Goal: Task Accomplishment & Management: Manage account settings

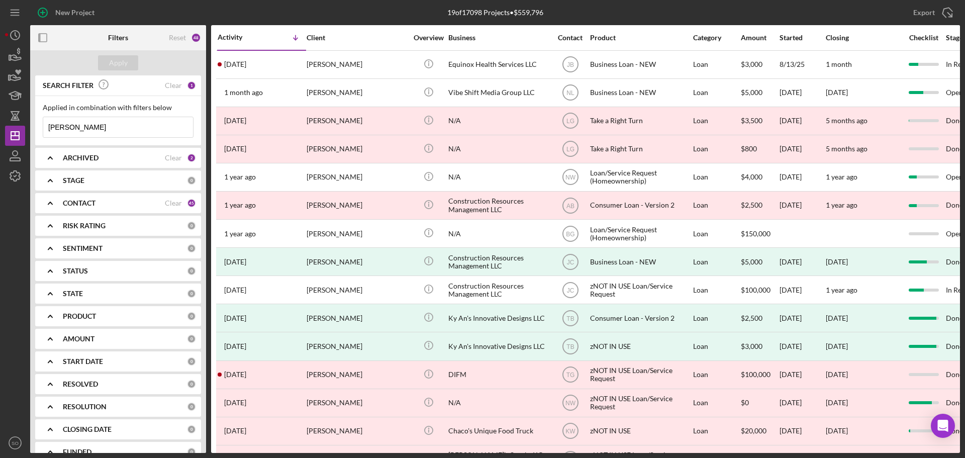
click at [105, 128] on input "tisha" at bounding box center [118, 127] width 150 height 20
type input "[PERSON_NAME]"
click at [125, 65] on div "Apply" at bounding box center [118, 62] width 19 height 15
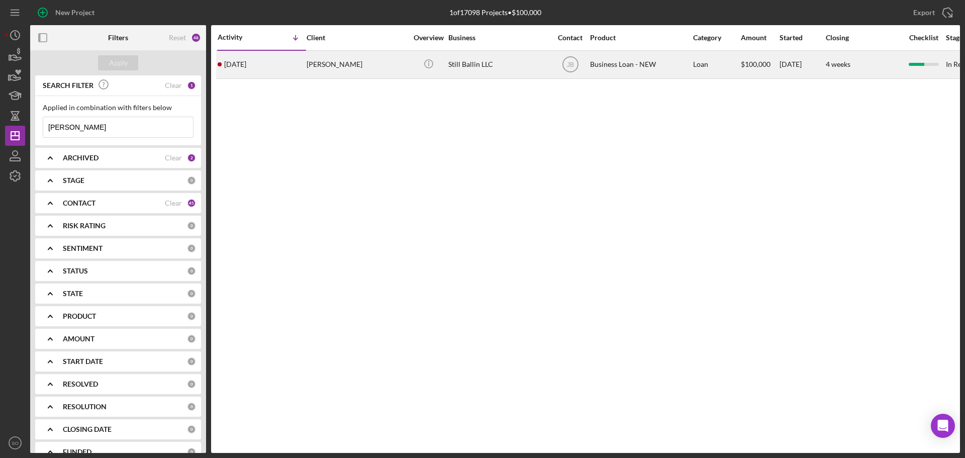
drag, startPoint x: 326, startPoint y: 73, endPoint x: 296, endPoint y: 123, distance: 58.3
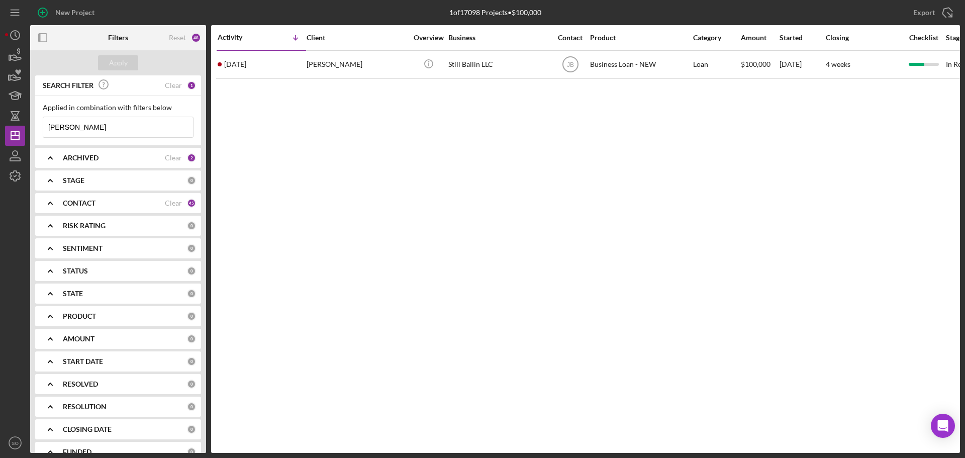
click at [296, 123] on div "Activity Icon/Table Sort Arrow Client Overview Business Contact Product Categor…" at bounding box center [585, 238] width 748 height 427
drag, startPoint x: 327, startPoint y: 63, endPoint x: 278, endPoint y: 158, distance: 106.3
click at [278, 158] on div "Activity Icon/Table Sort Arrow Client Overview Business Contact Product Categor…" at bounding box center [585, 238] width 748 height 427
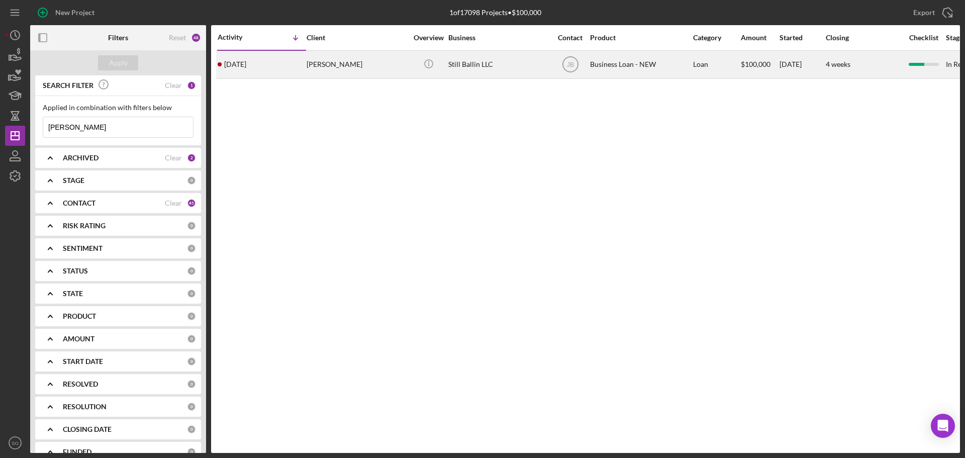
click at [316, 65] on div "[PERSON_NAME]" at bounding box center [356, 64] width 100 height 27
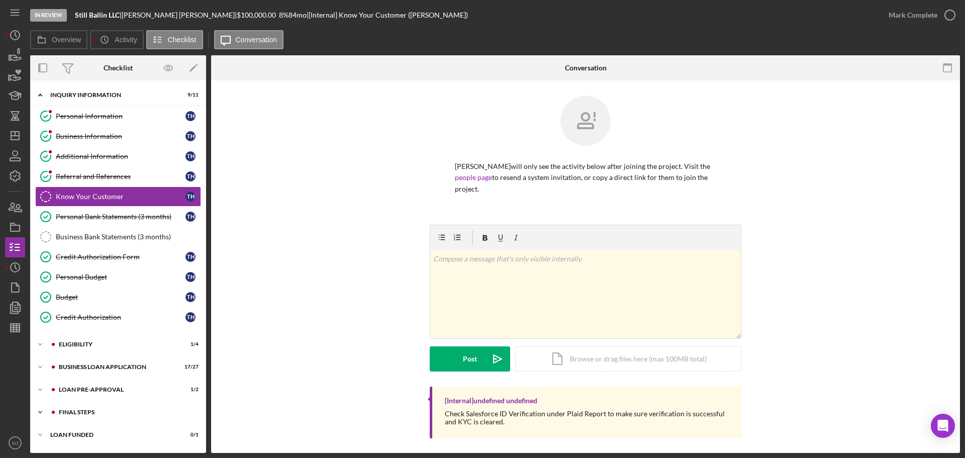
click at [125, 416] on div "Icon/Expander FINAL STEPS 6 / 19" at bounding box center [118, 412] width 176 height 20
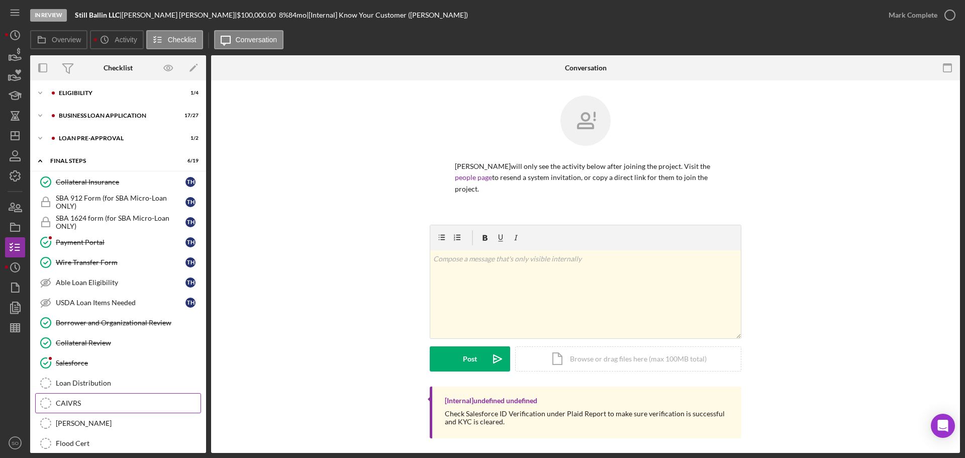
scroll to position [352, 0]
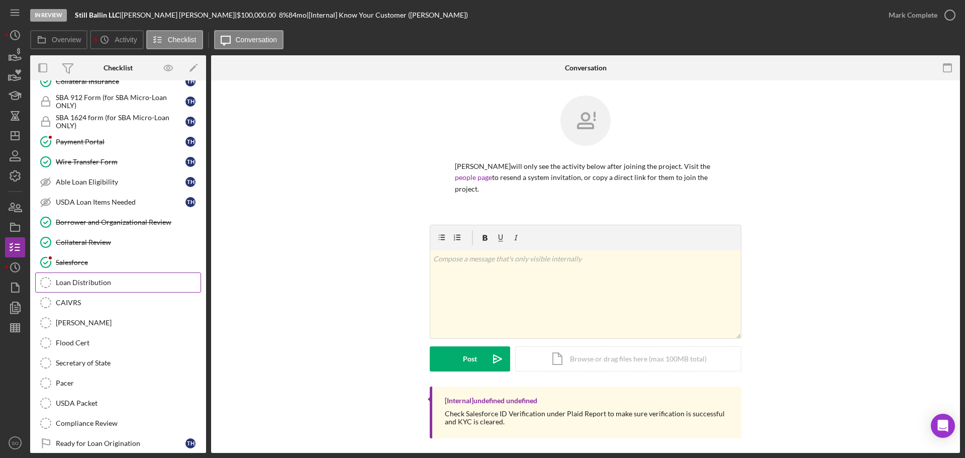
click at [104, 287] on link "Loan Distribution Loan Distribution" at bounding box center [118, 282] width 166 height 20
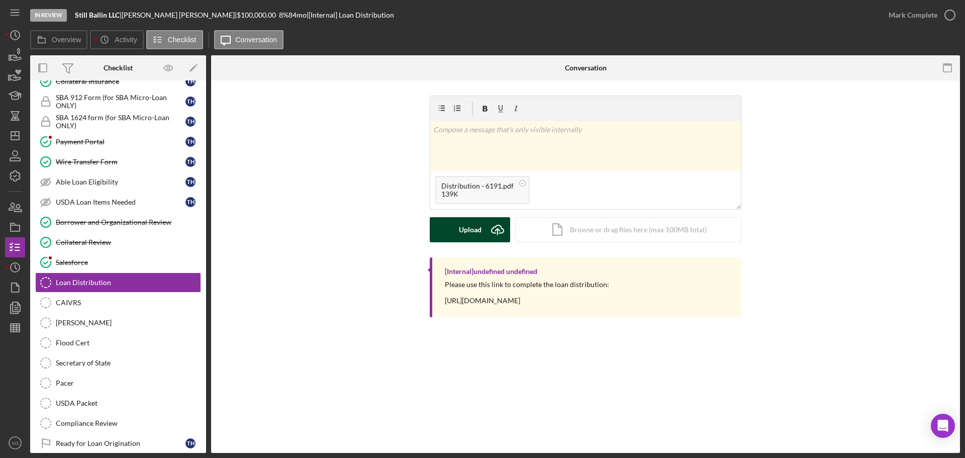
drag, startPoint x: 478, startPoint y: 229, endPoint x: 463, endPoint y: 229, distance: 14.6
click at [476, 229] on div "Upload" at bounding box center [470, 229] width 23 height 25
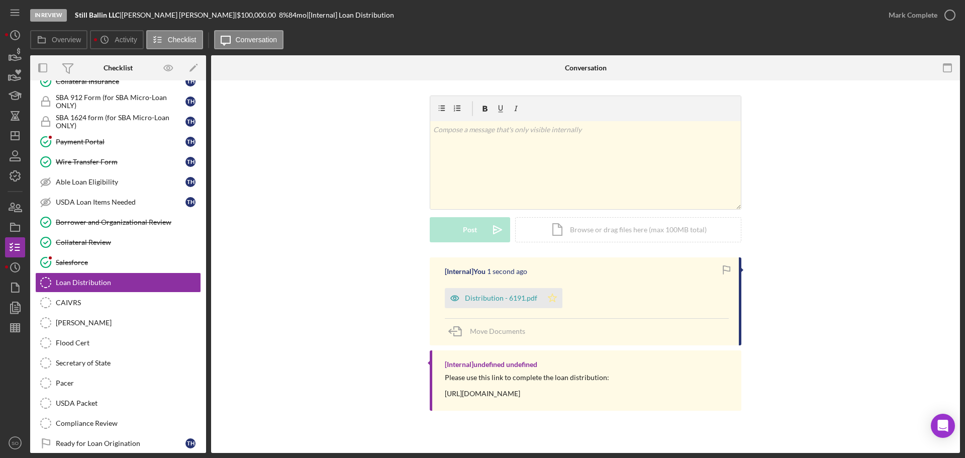
click at [557, 295] on icon "Icon/Star" at bounding box center [552, 298] width 20 height 20
click at [901, 21] on div "Mark Complete" at bounding box center [912, 15] width 49 height 20
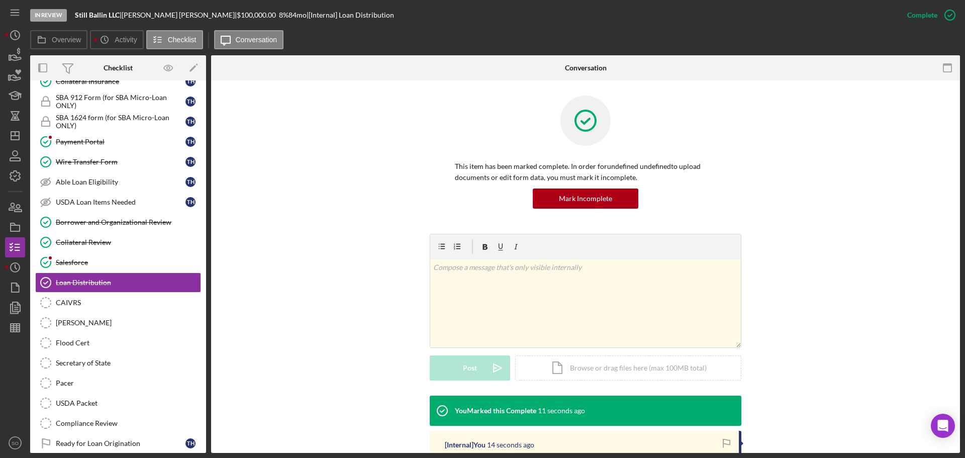
scroll to position [151, 0]
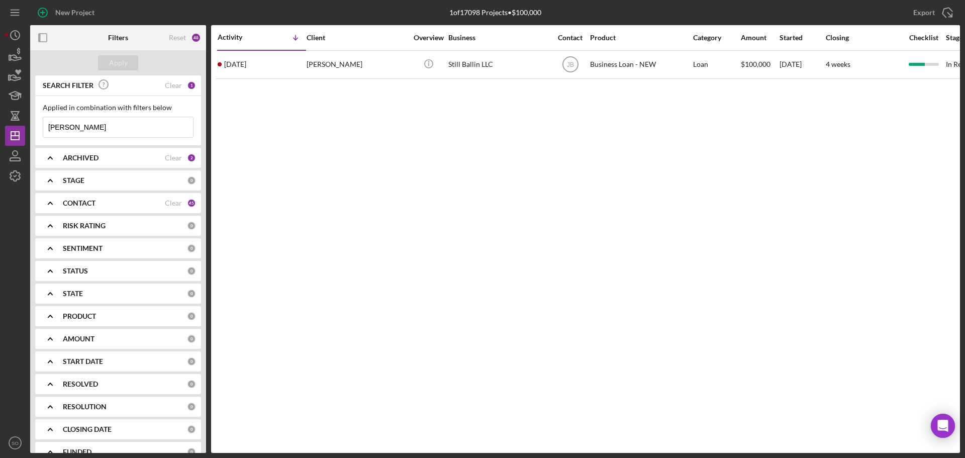
click at [0, 126] on div "New Project 1 of 17098 Projects • $100,000 [PERSON_NAME] Export Icon/Export Fil…" at bounding box center [482, 229] width 965 height 458
type input "[PERSON_NAME]"
click at [116, 65] on div "Apply" at bounding box center [118, 62] width 19 height 15
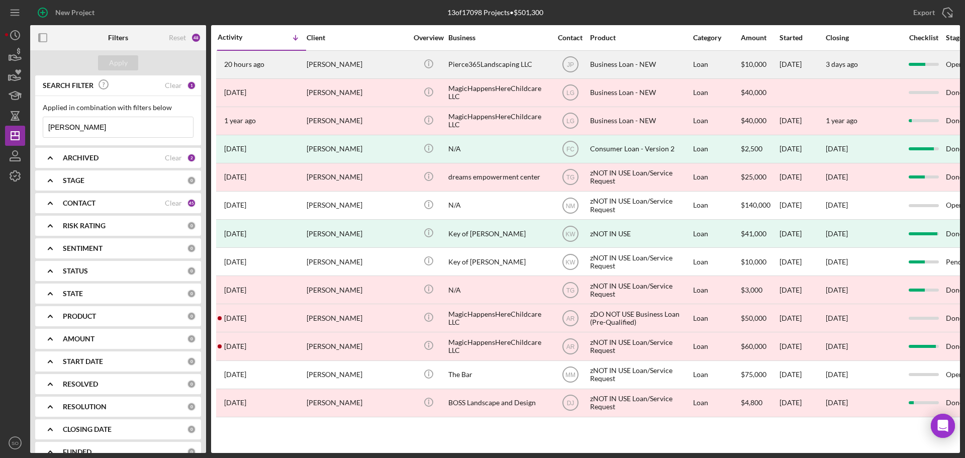
click at [300, 71] on div "20 hours ago [PERSON_NAME]" at bounding box center [262, 64] width 88 height 27
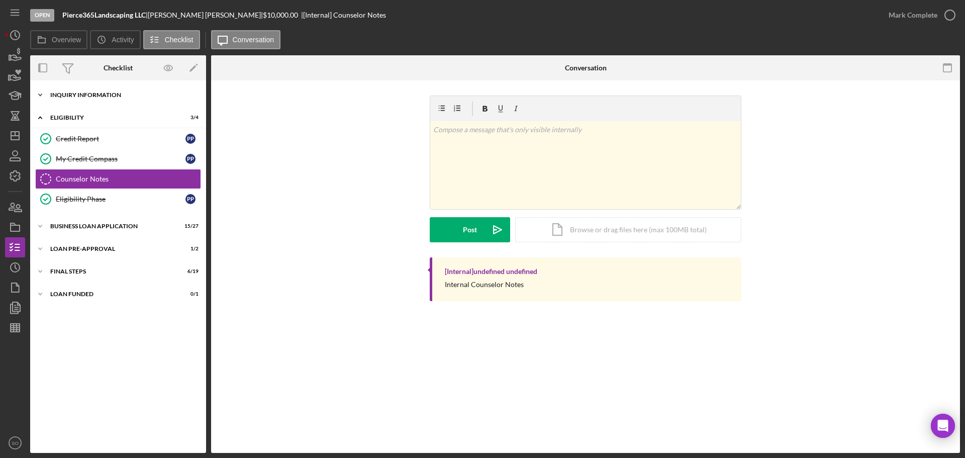
click at [75, 94] on div "INQUIRY INFORMATION" at bounding box center [121, 95] width 143 height 6
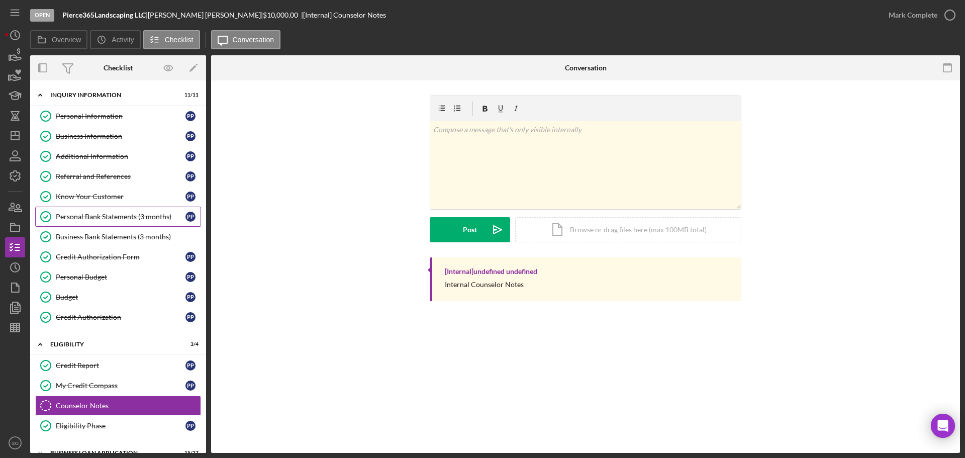
click at [100, 215] on div "Personal Bank Statements (3 months)" at bounding box center [121, 216] width 130 height 8
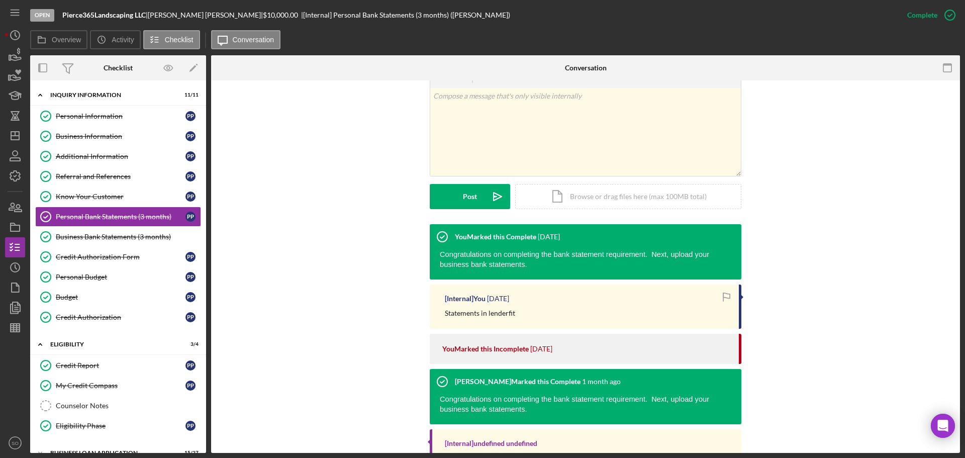
scroll to position [71, 0]
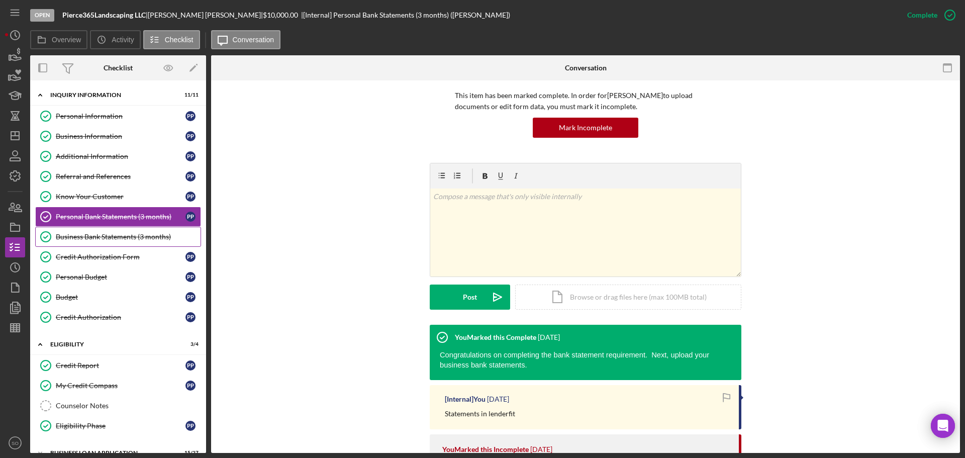
click at [107, 236] on div "Business Bank Statements (3 months)" at bounding box center [128, 237] width 145 height 8
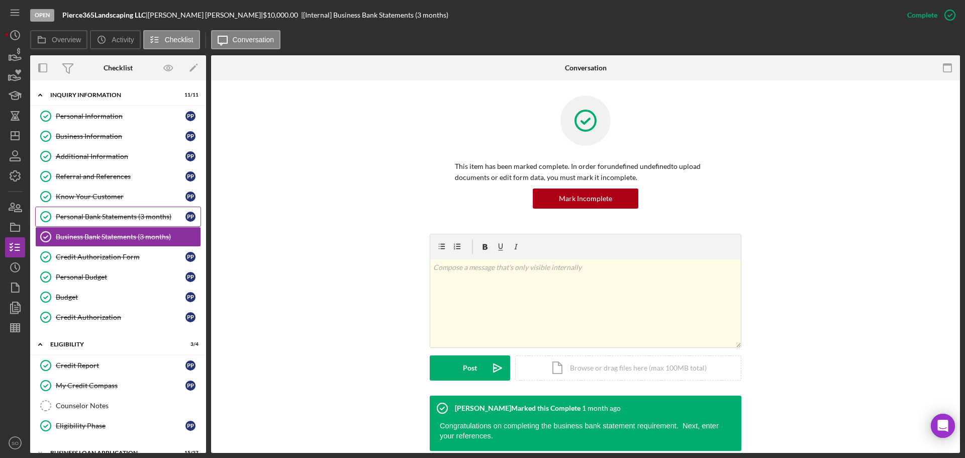
click at [111, 217] on div "Personal Bank Statements (3 months)" at bounding box center [121, 216] width 130 height 8
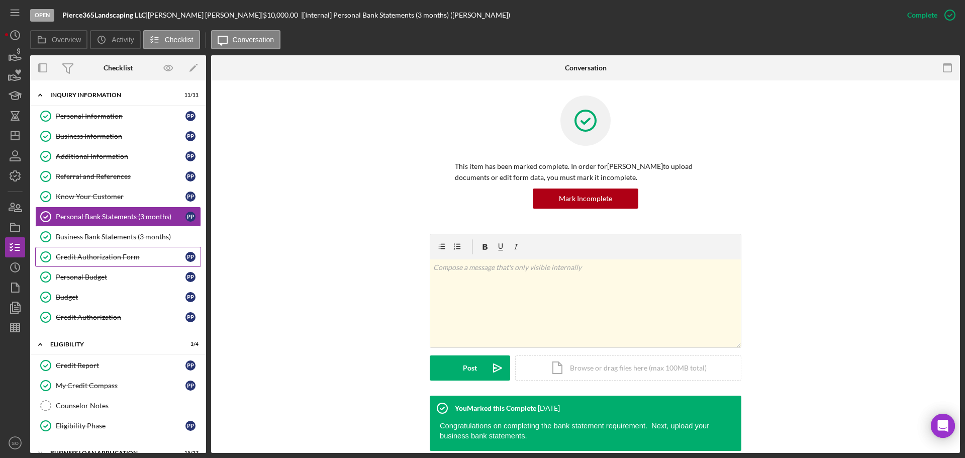
click at [127, 260] on div "Credit Authorization Form" at bounding box center [121, 257] width 130 height 8
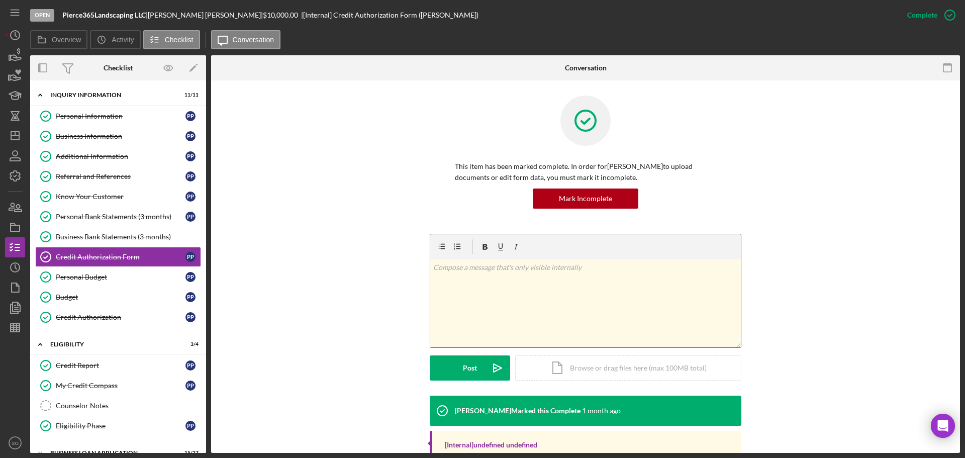
scroll to position [106, 0]
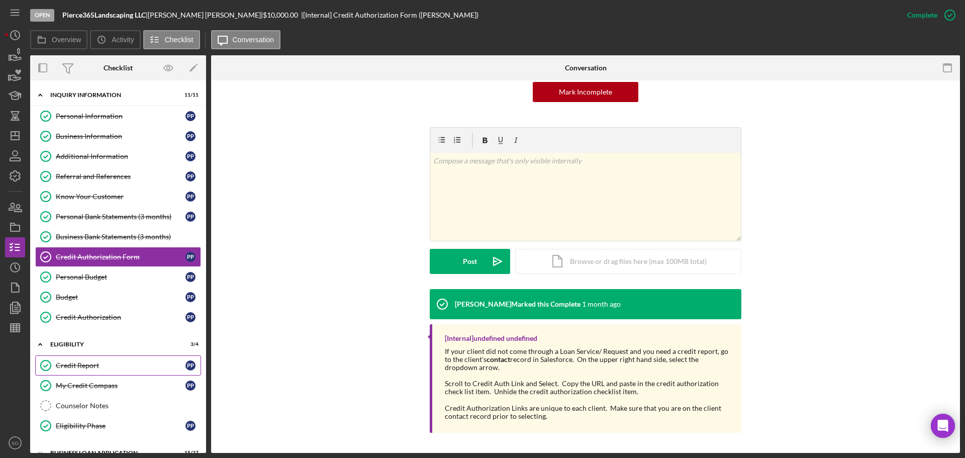
click at [86, 366] on div "Credit Report" at bounding box center [121, 365] width 130 height 8
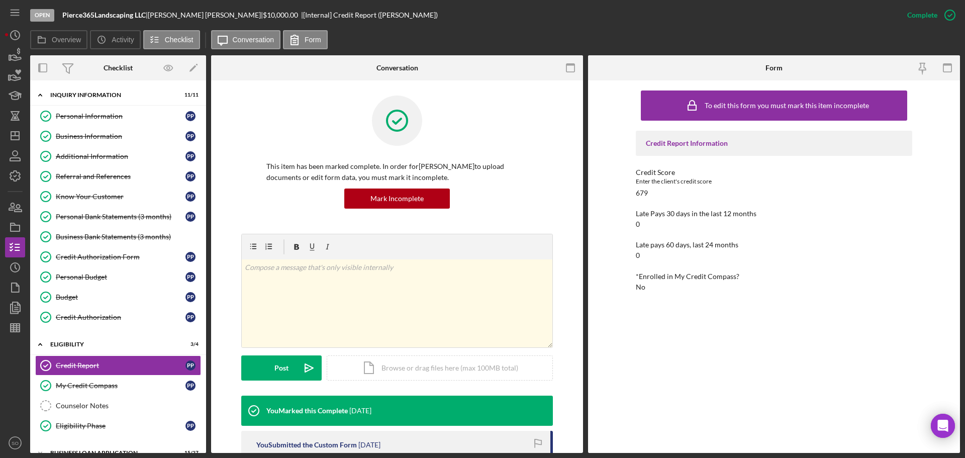
scroll to position [220, 0]
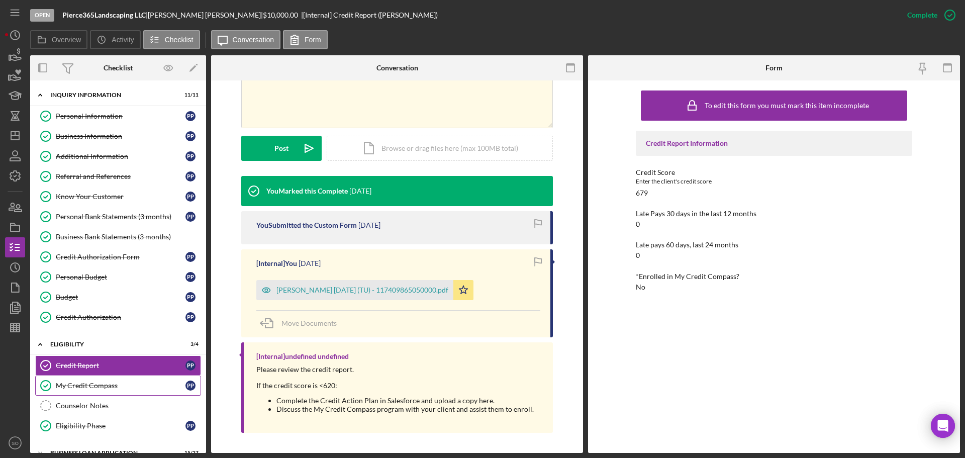
click at [86, 387] on div "My Credit Compass" at bounding box center [121, 385] width 130 height 8
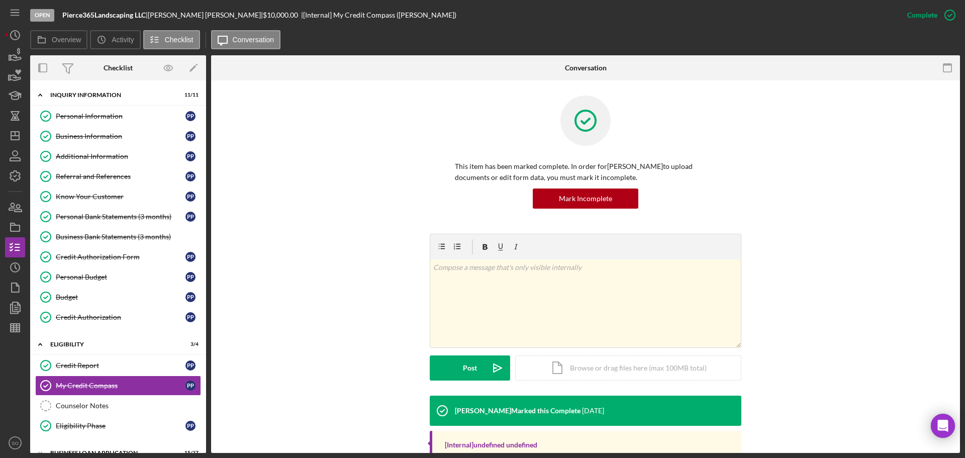
scroll to position [74, 0]
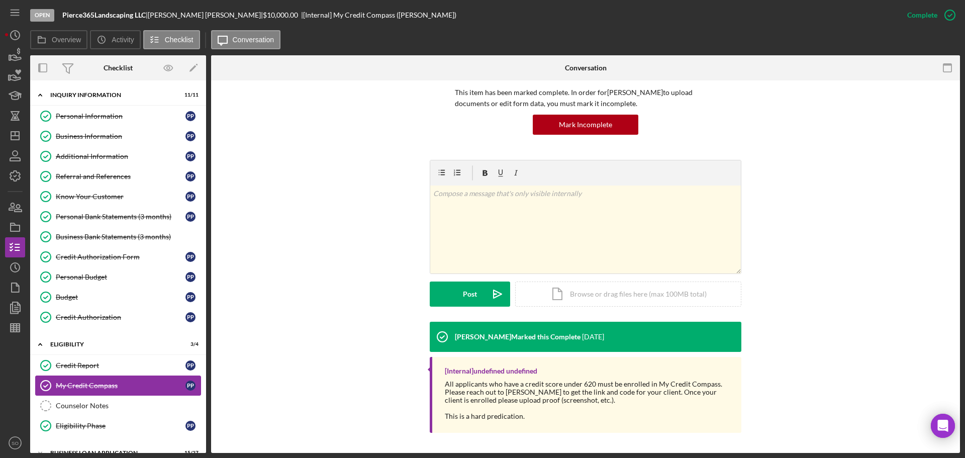
drag, startPoint x: 87, startPoint y: 367, endPoint x: 154, endPoint y: 377, distance: 68.1
click at [87, 368] on div "Credit Report" at bounding box center [121, 365] width 130 height 8
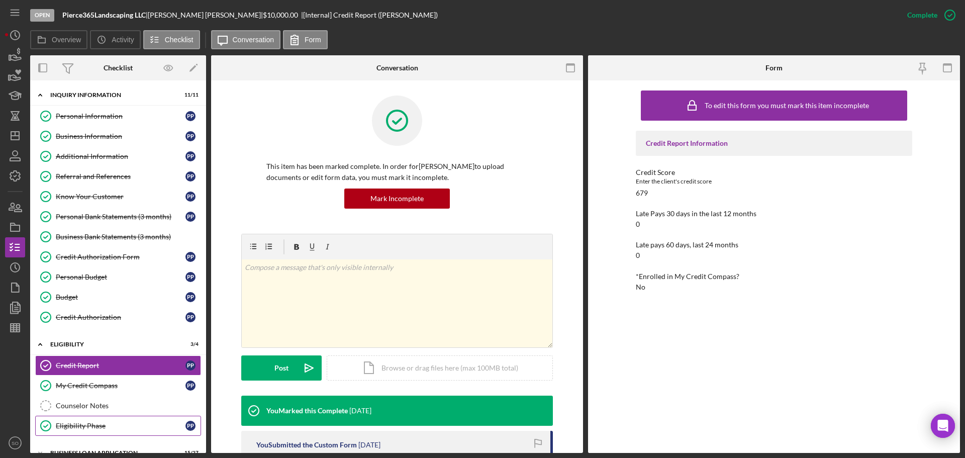
scroll to position [83, 0]
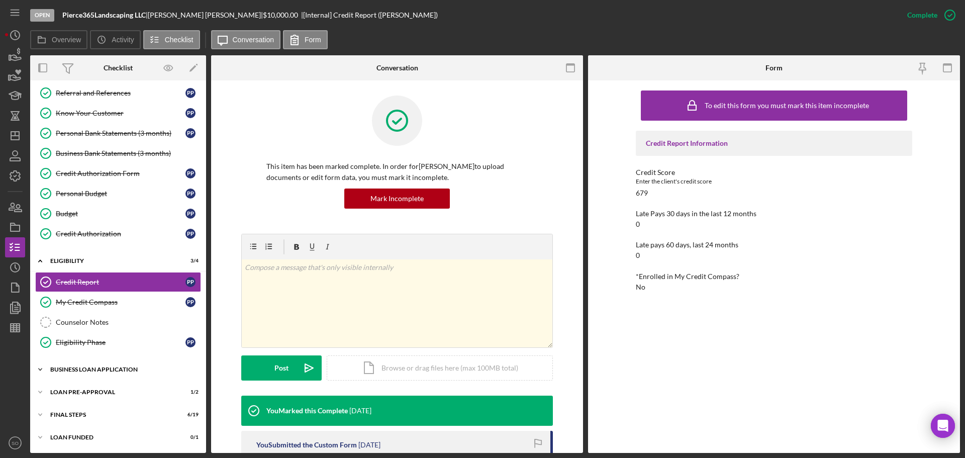
click at [103, 371] on div "BUSINESS LOAN APPLICATION" at bounding box center [121, 369] width 143 height 6
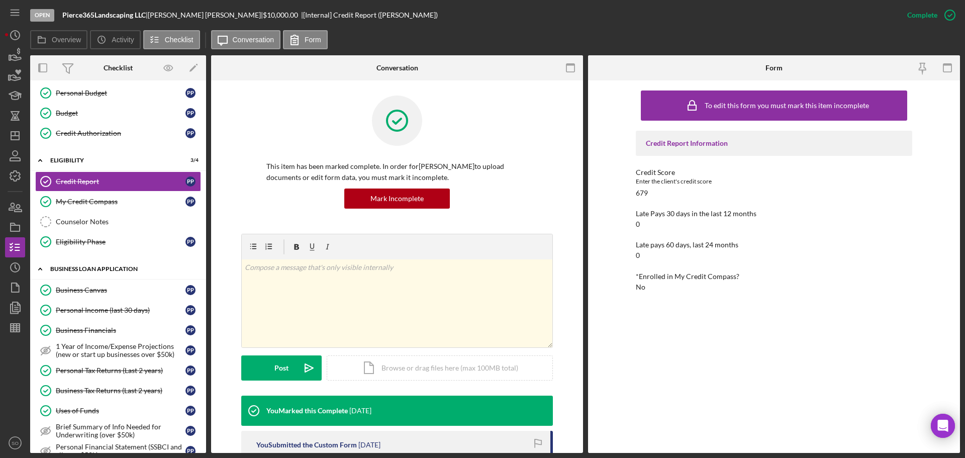
click at [91, 275] on div "Icon/Expander BUSINESS LOAN APPLICATION 15 / 27" at bounding box center [118, 269] width 176 height 21
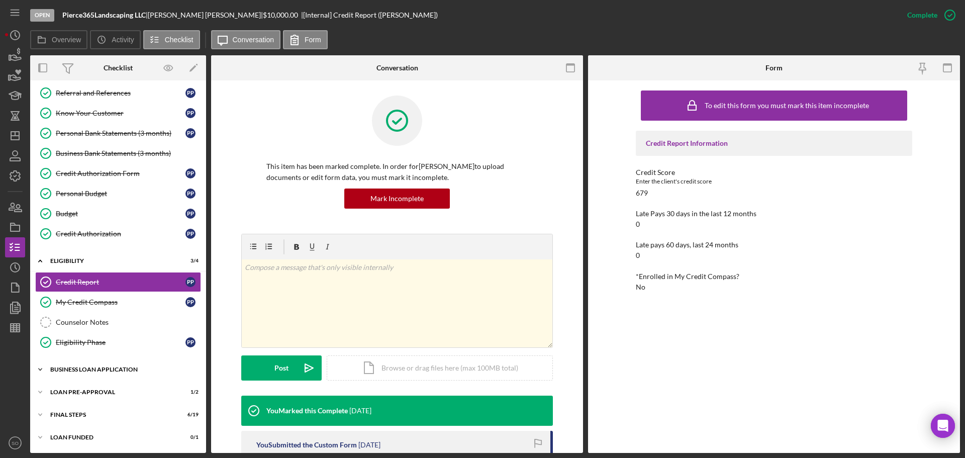
click at [91, 366] on div "BUSINESS LOAN APPLICATION" at bounding box center [121, 369] width 143 height 6
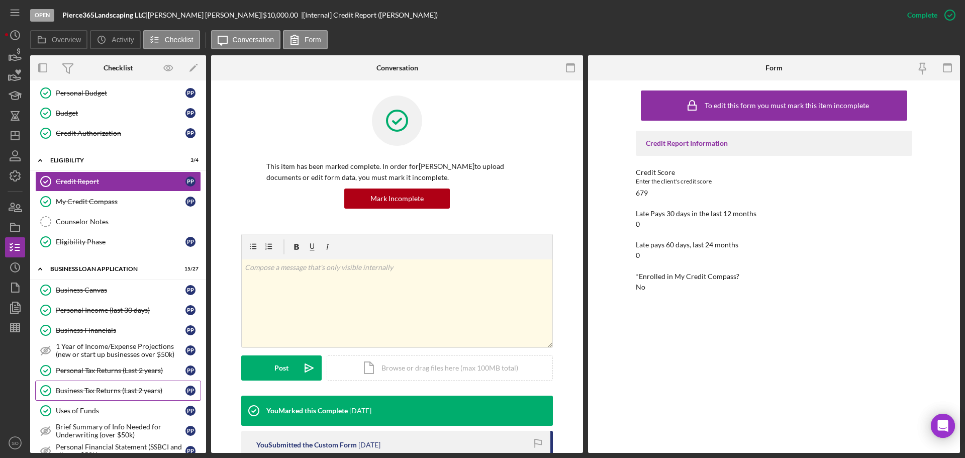
scroll to position [335, 0]
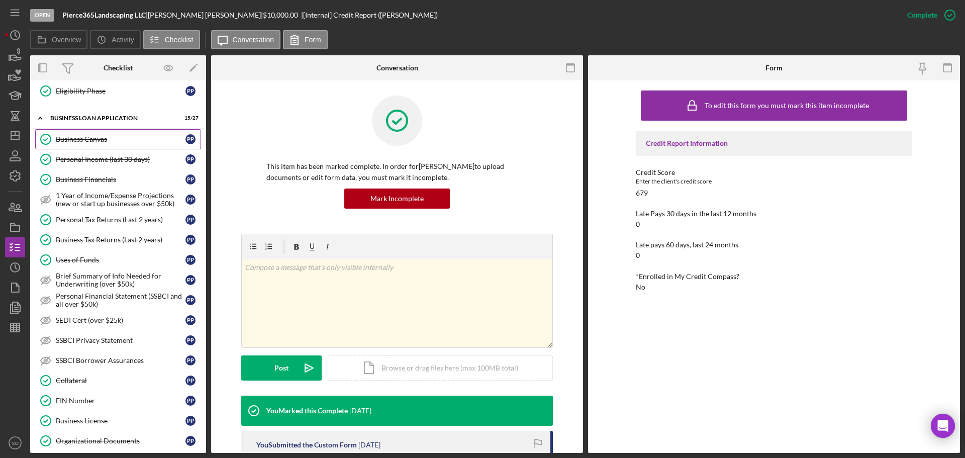
click at [101, 143] on div "Business Canvas" at bounding box center [121, 139] width 130 height 8
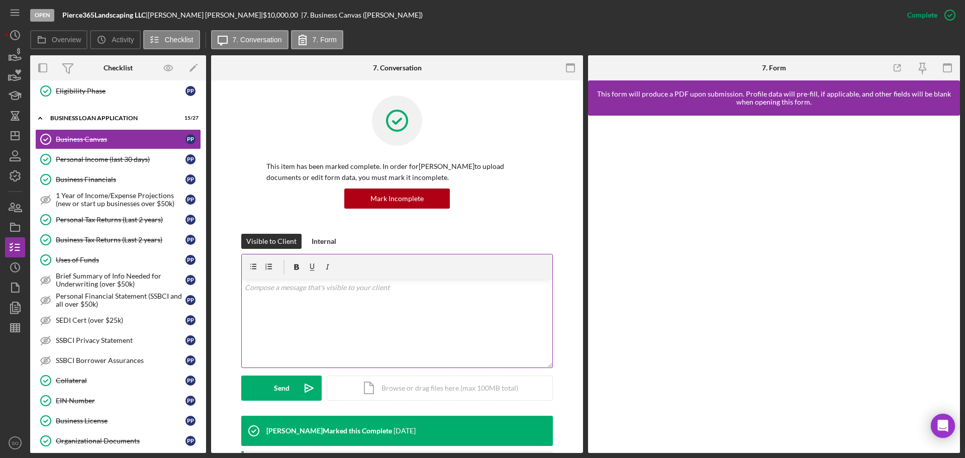
scroll to position [151, 0]
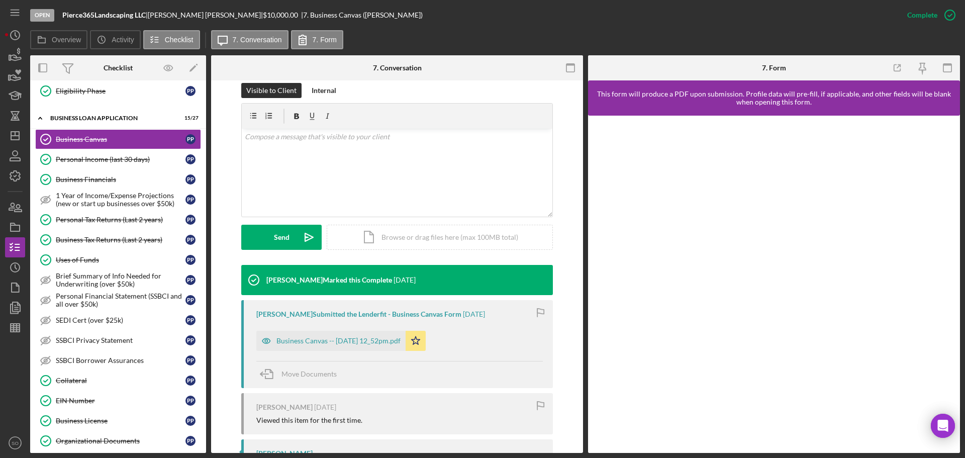
click at [405, 340] on div "Business Canvas -- [DATE] 12_52pm.pdf" at bounding box center [330, 341] width 149 height 20
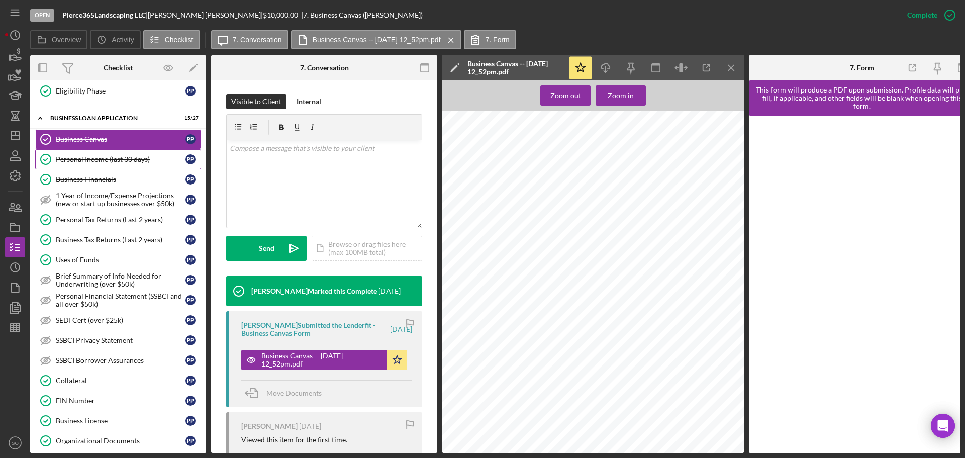
click at [94, 161] on div "Personal Income (last 30 days)" at bounding box center [121, 159] width 130 height 8
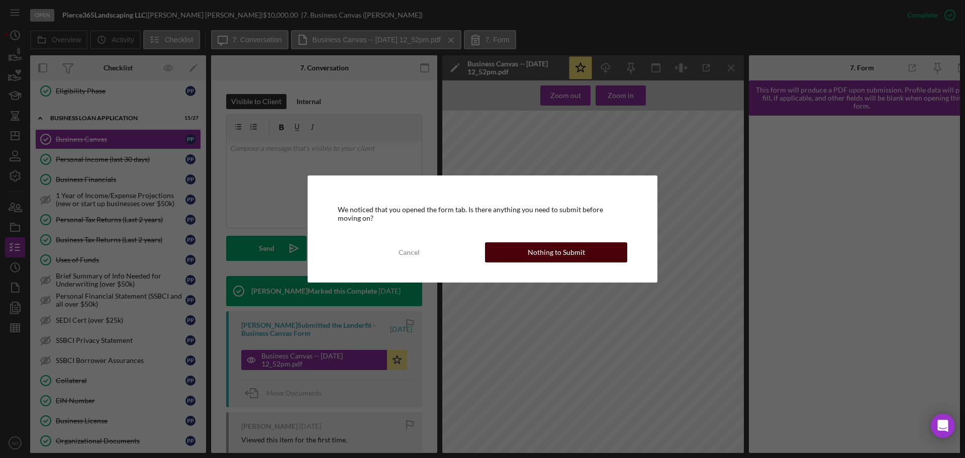
click at [521, 256] on button "Nothing to Submit" at bounding box center [556, 252] width 142 height 20
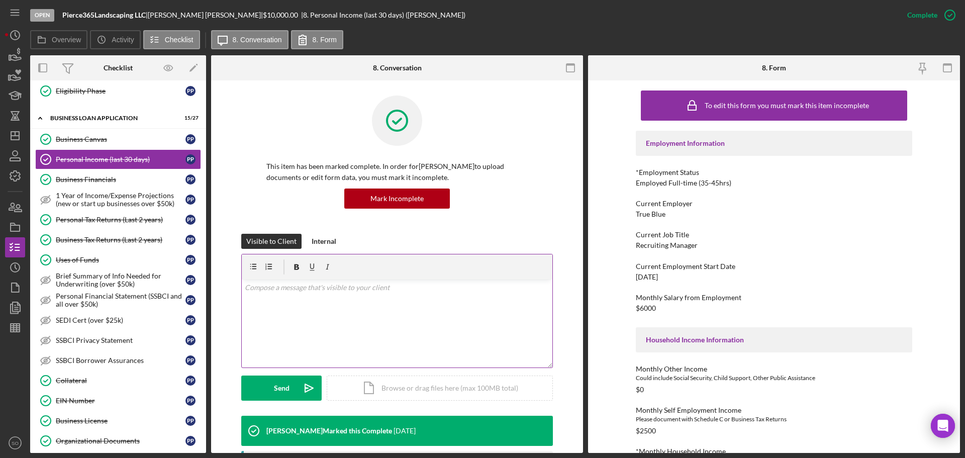
scroll to position [201, 0]
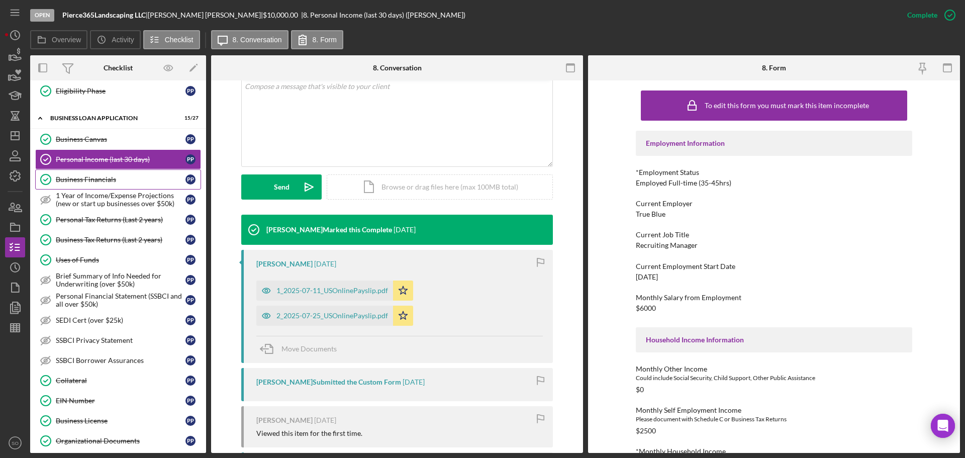
click at [95, 185] on link "Business Financials Business Financials P P" at bounding box center [118, 179] width 166 height 20
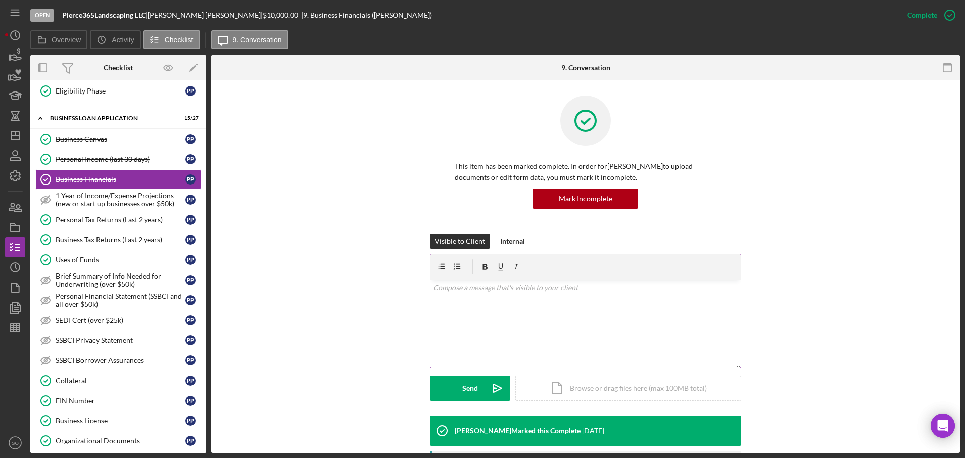
scroll to position [212, 0]
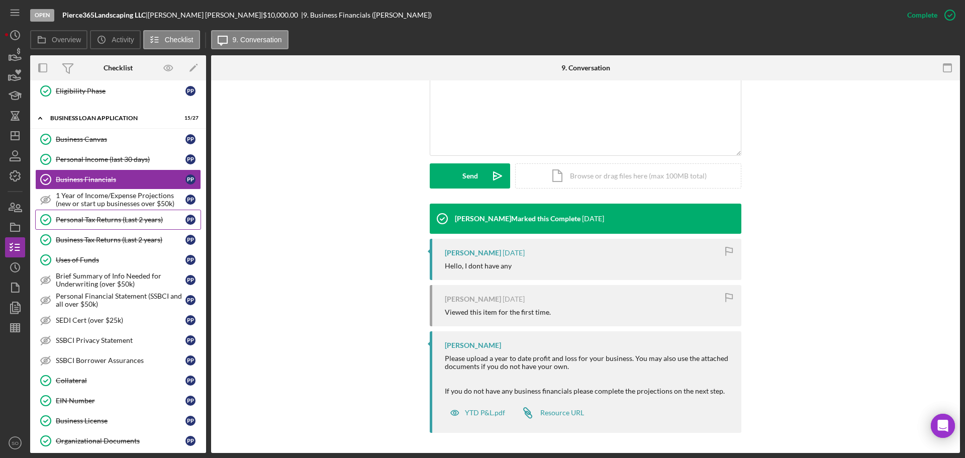
click at [99, 222] on div "Personal Tax Returns (Last 2 years)" at bounding box center [121, 220] width 130 height 8
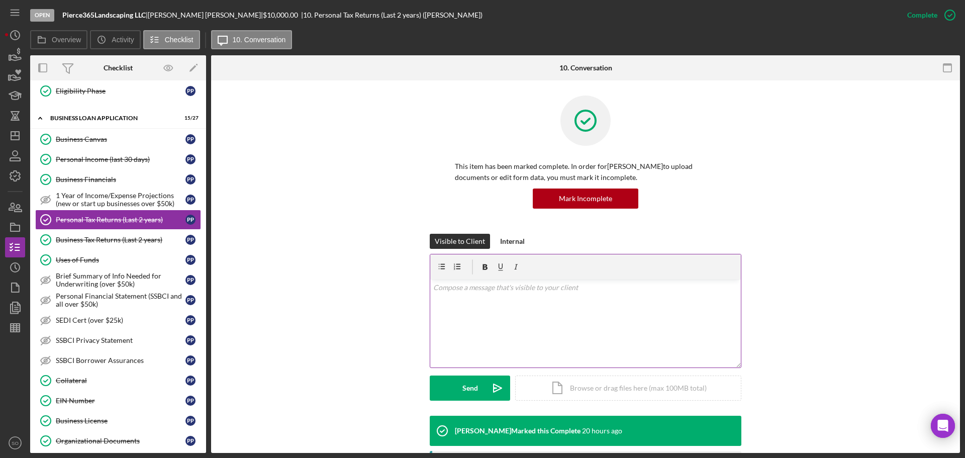
scroll to position [251, 0]
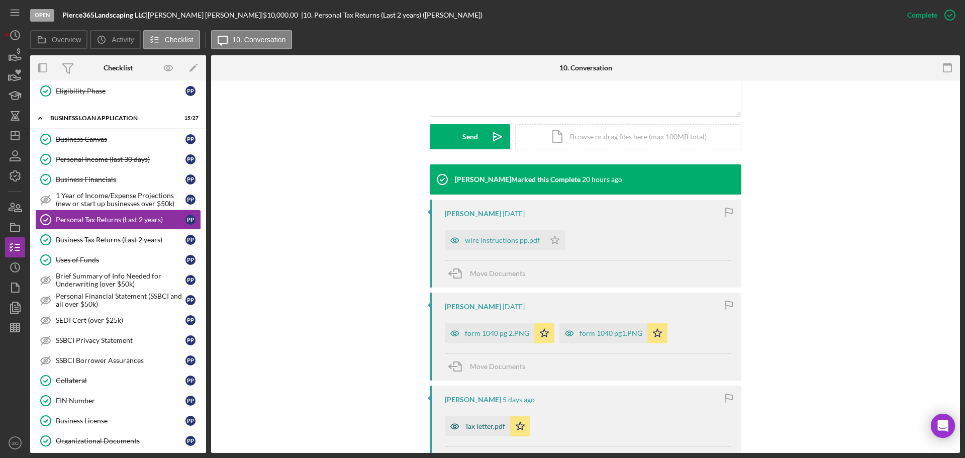
click at [490, 420] on div "Tax letter.pdf" at bounding box center [477, 426] width 65 height 20
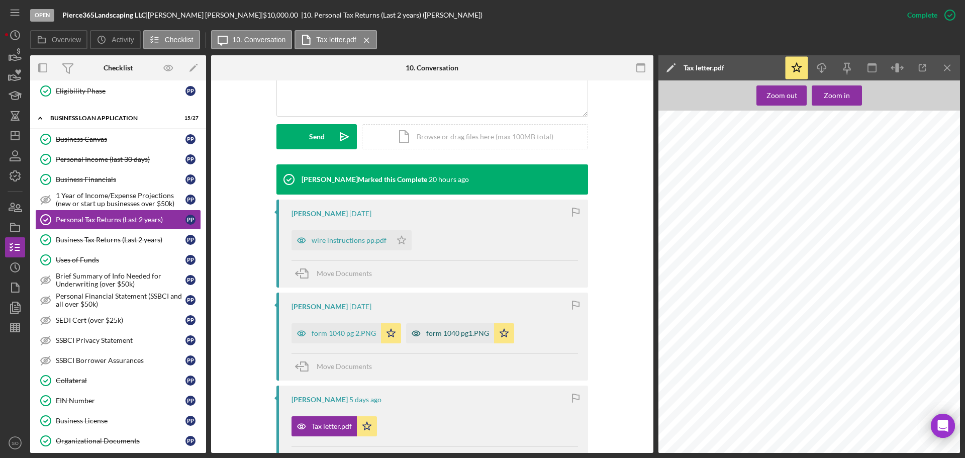
click at [434, 332] on div "form 1040 pg1.PNG" at bounding box center [457, 333] width 63 height 8
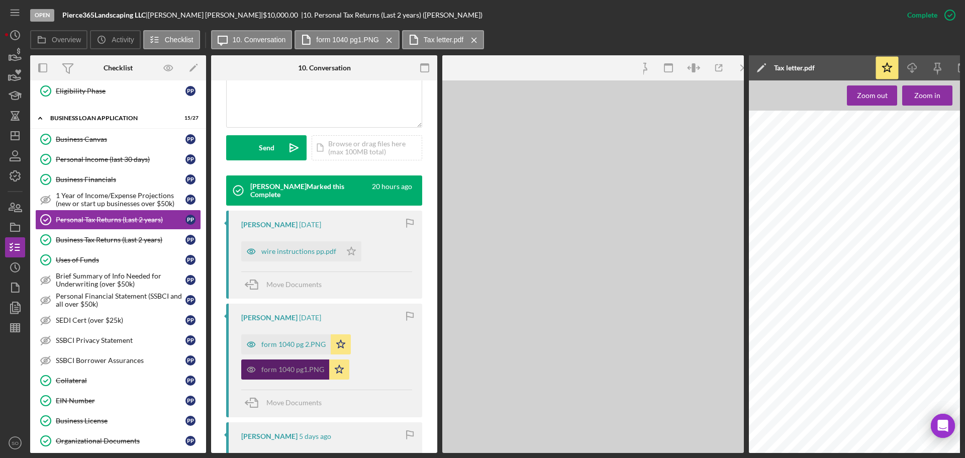
scroll to position [262, 0]
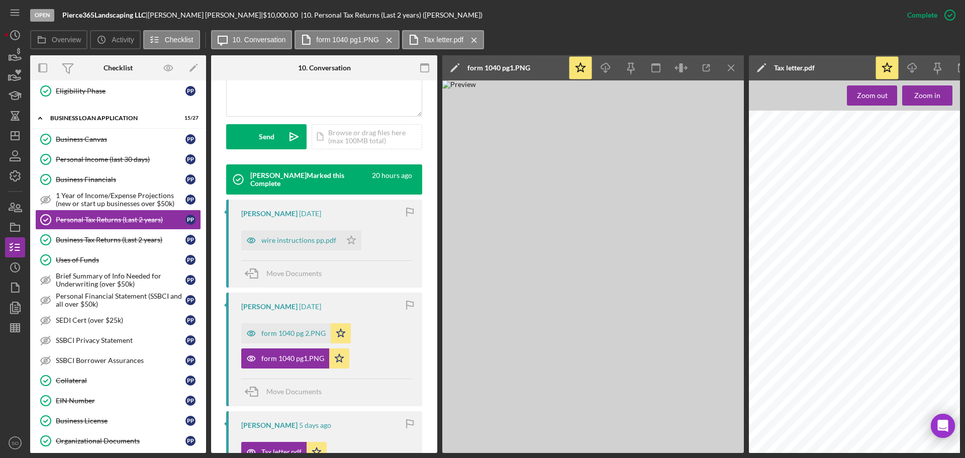
click at [294, 347] on div "form 1040 pg1.PNG Icon/Star" at bounding box center [297, 355] width 113 height 25
click at [295, 339] on div "form 1040 pg 2.PNG" at bounding box center [285, 333] width 89 height 20
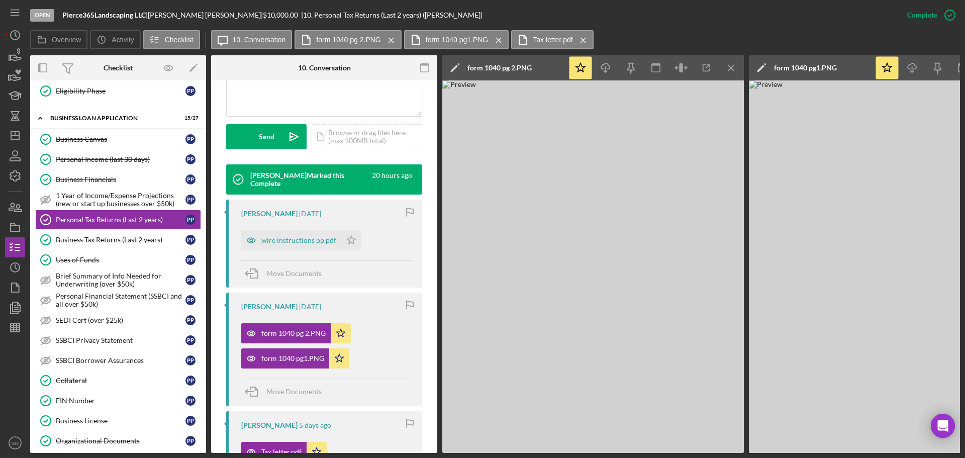
scroll to position [413, 0]
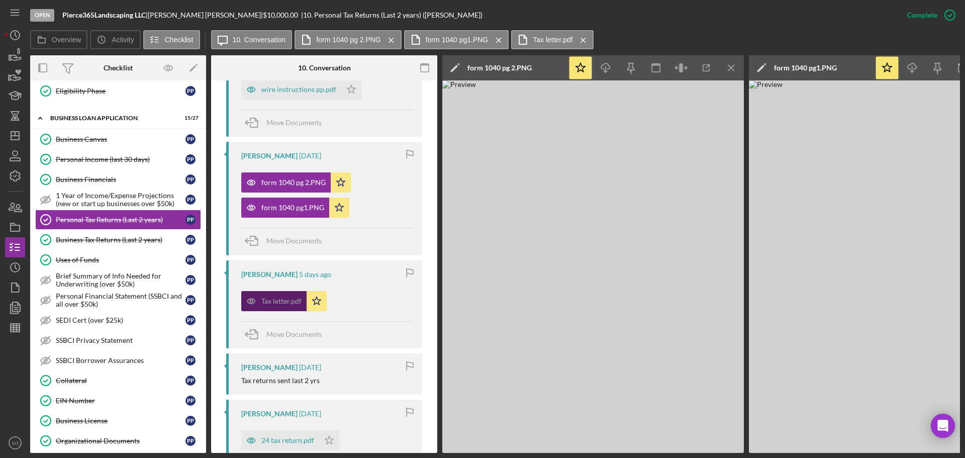
click at [286, 306] on div "Tax letter.pdf" at bounding box center [273, 301] width 65 height 20
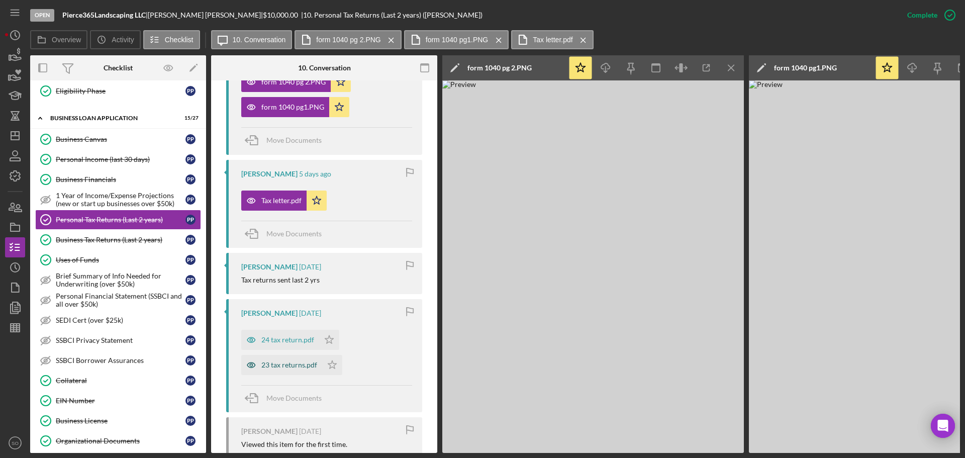
click at [307, 362] on div "23 tax returns.pdf" at bounding box center [289, 365] width 56 height 8
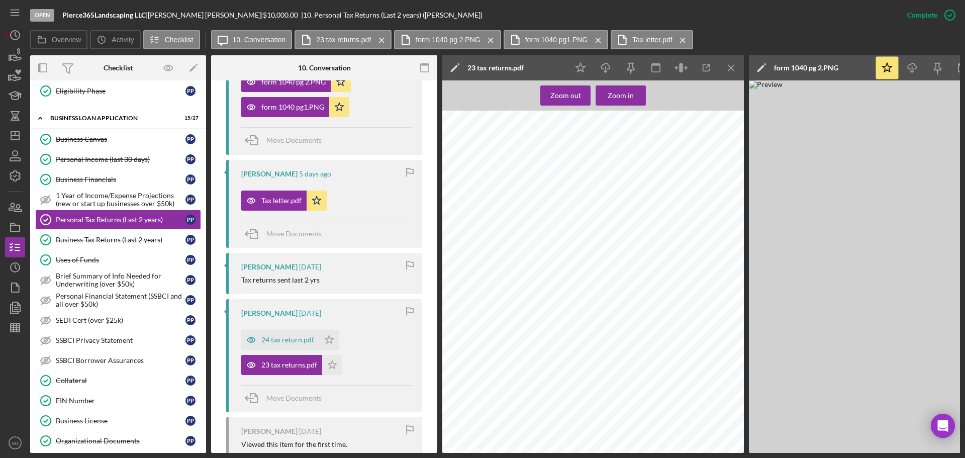
scroll to position [0, 0]
click at [275, 344] on div "24 tax return.pdf" at bounding box center [280, 340] width 78 height 20
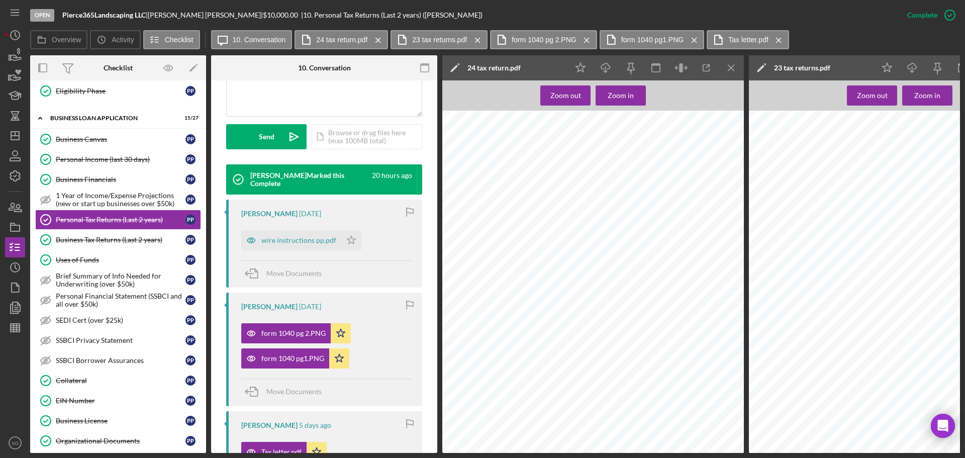
scroll to position [363, 0]
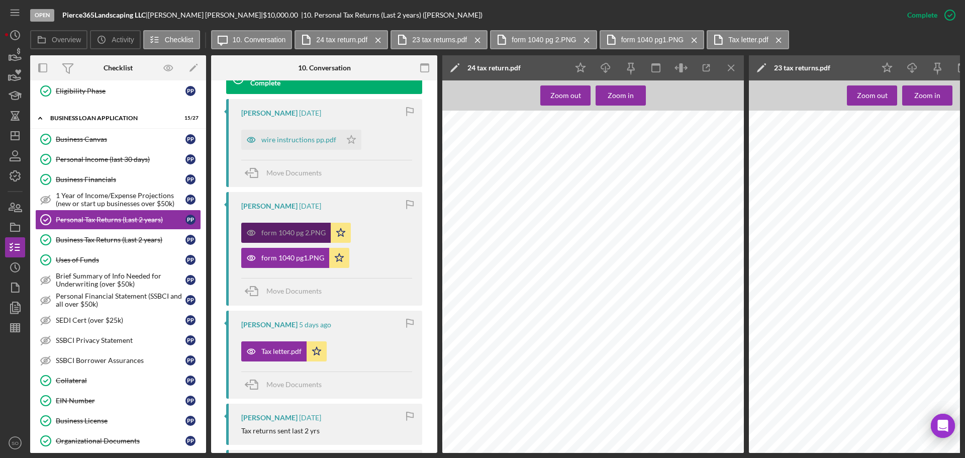
click at [296, 239] on div "form 1040 pg 2.PNG" at bounding box center [285, 233] width 89 height 20
click at [301, 252] on div "form 1040 pg1.PNG" at bounding box center [285, 258] width 88 height 20
click at [291, 234] on div "form 1040 pg 2.PNG" at bounding box center [293, 233] width 64 height 8
click at [773, 41] on icon "Icon/Menu Close" at bounding box center [779, 40] width 18 height 25
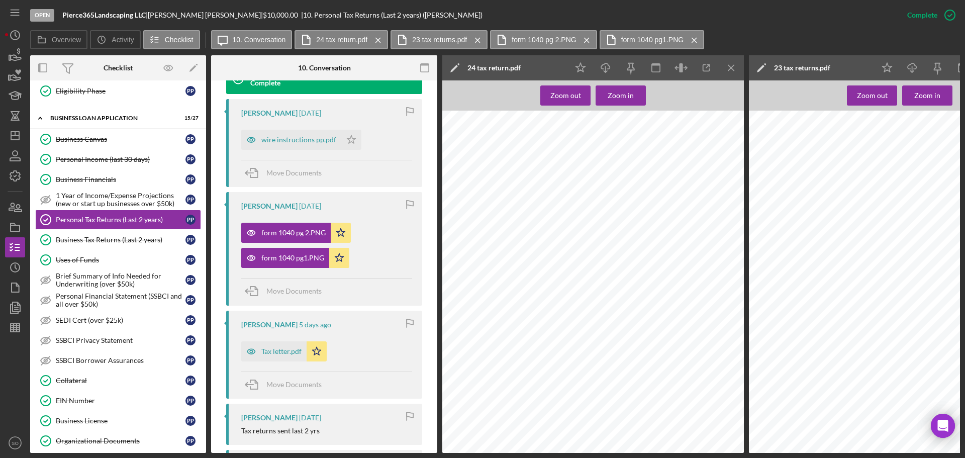
click at [693, 41] on icon "Icon/Menu Close" at bounding box center [694, 40] width 18 height 25
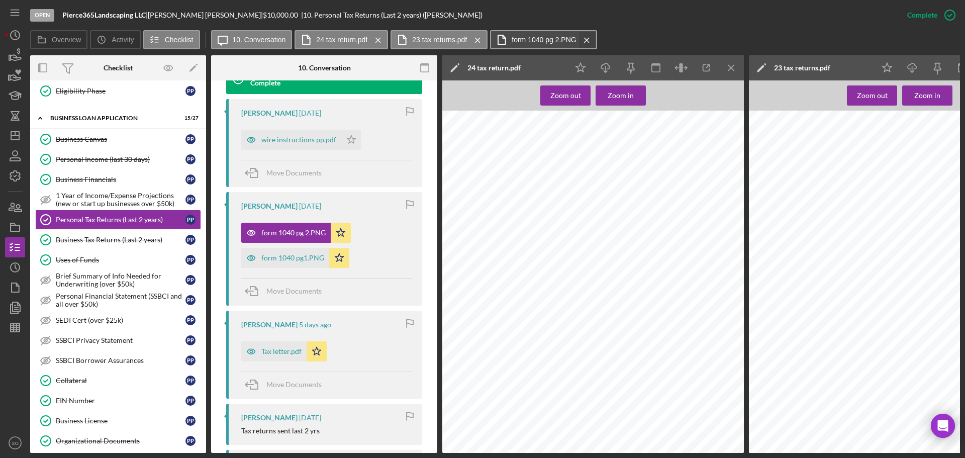
click at [587, 43] on icon "Icon/Menu Close" at bounding box center [587, 40] width 18 height 25
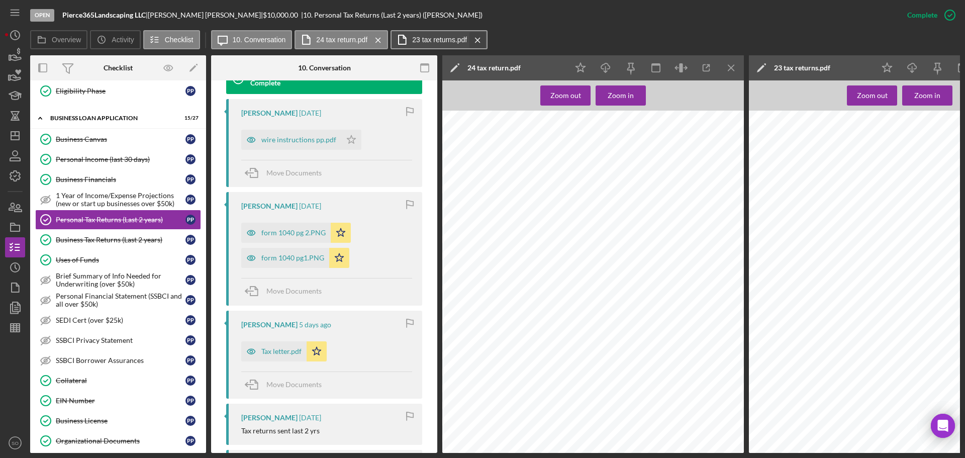
click at [477, 38] on icon "Icon/Menu Close" at bounding box center [478, 40] width 18 height 25
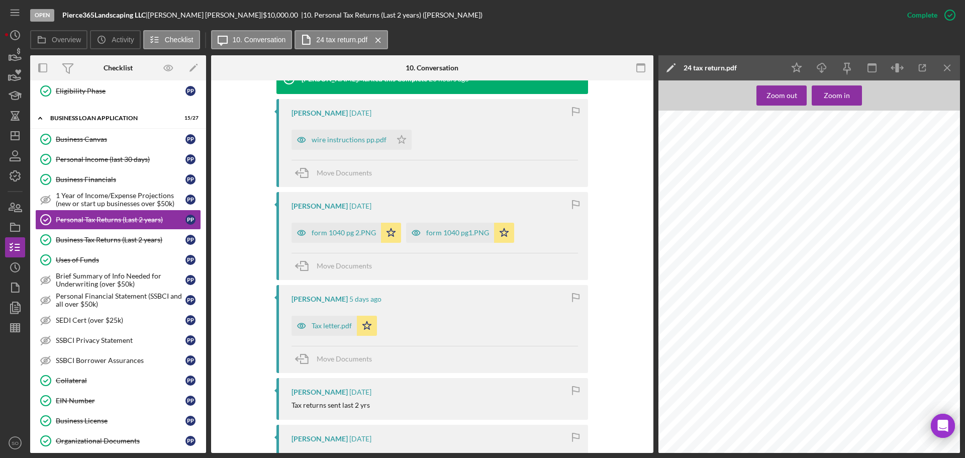
scroll to position [502, 0]
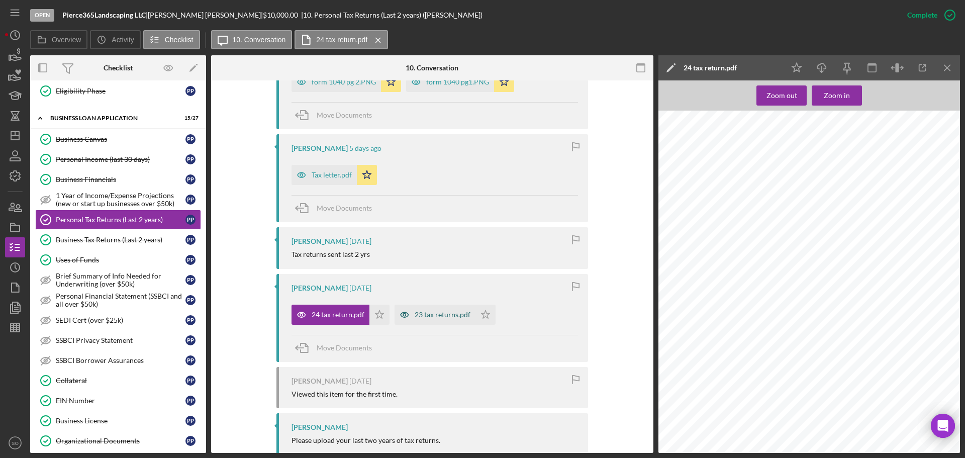
click at [448, 317] on div "23 tax returns.pdf" at bounding box center [442, 314] width 56 height 8
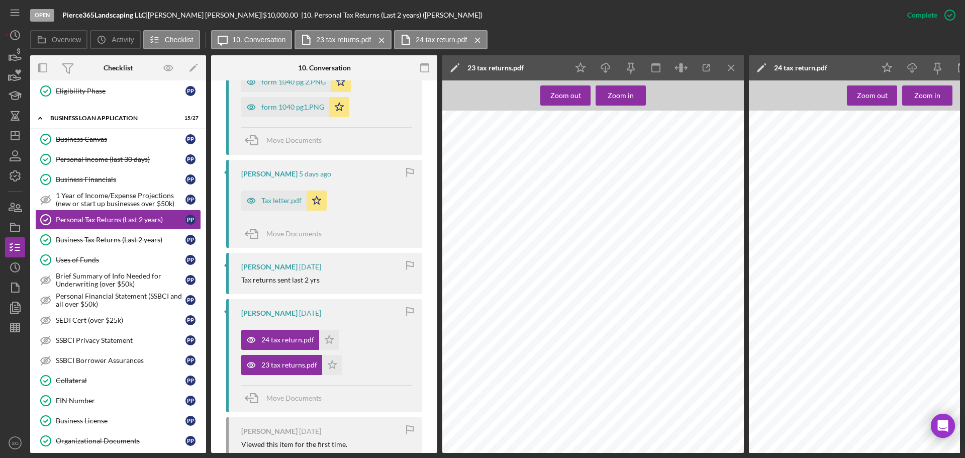
scroll to position [0, 0]
drag, startPoint x: 733, startPoint y: 67, endPoint x: 711, endPoint y: 92, distance: 33.5
click at [733, 67] on icon "Icon/Menu Close" at bounding box center [731, 68] width 23 height 23
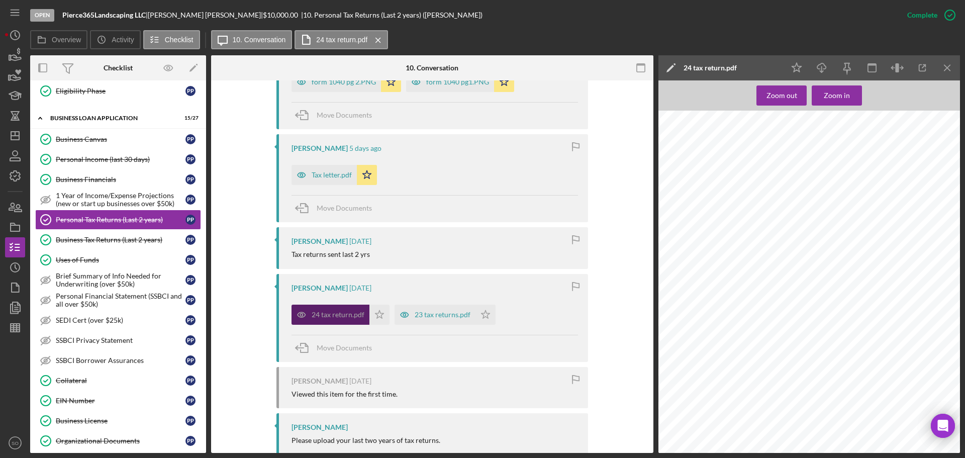
click at [336, 317] on div "24 tax return.pdf" at bounding box center [337, 314] width 53 height 8
click at [947, 65] on icon "Icon/Menu Close" at bounding box center [947, 68] width 23 height 23
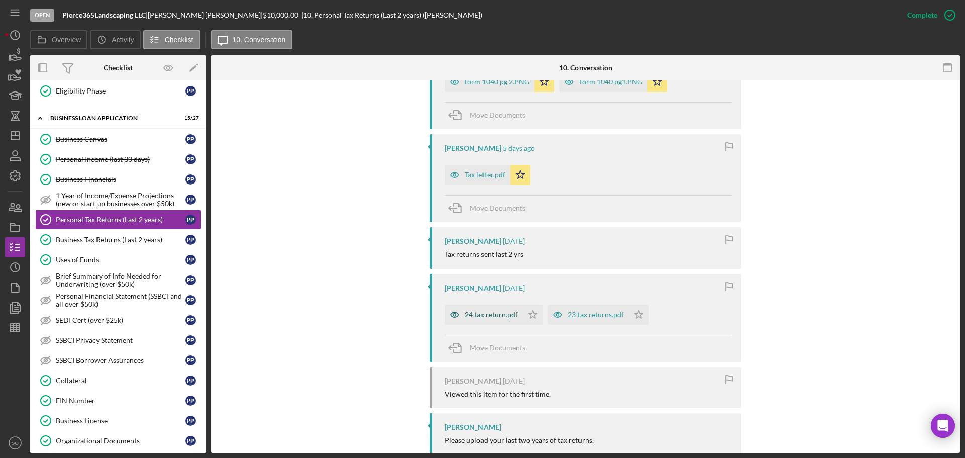
click at [492, 316] on div "24 tax return.pdf" at bounding box center [491, 314] width 53 height 8
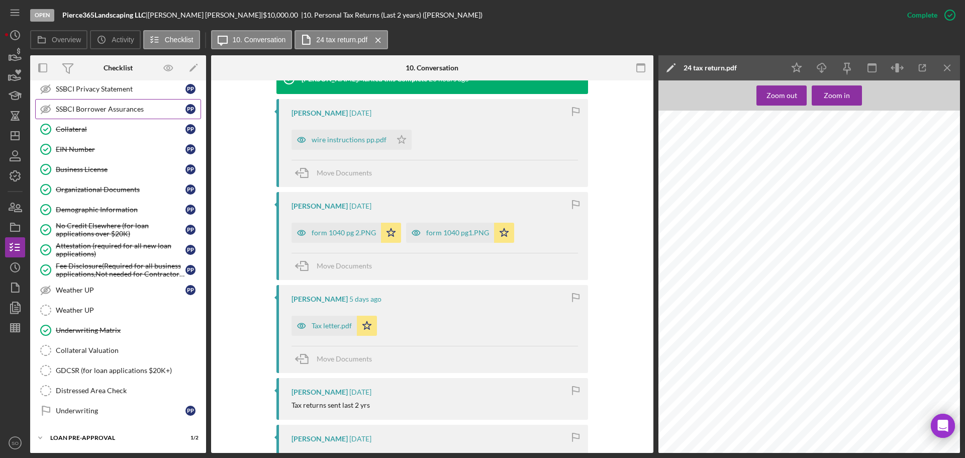
scroll to position [631, 0]
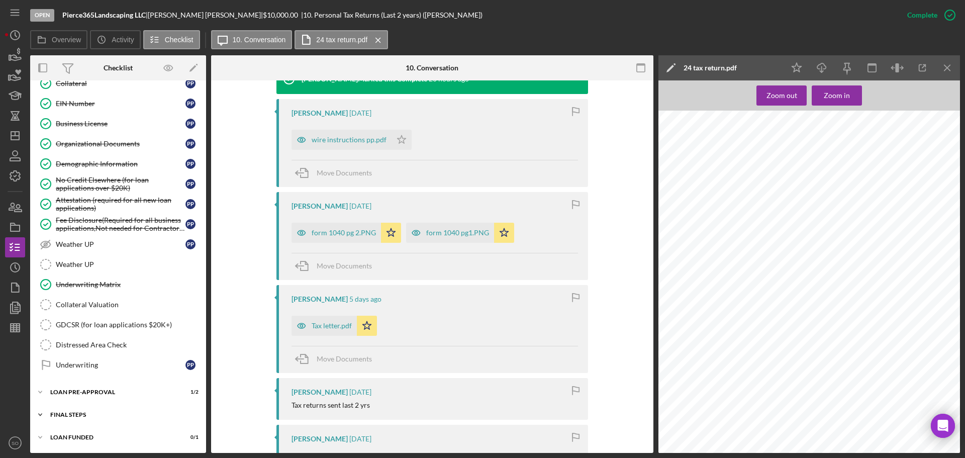
click at [109, 409] on div "Icon/Expander FINAL STEPS 6 / 19" at bounding box center [118, 414] width 176 height 20
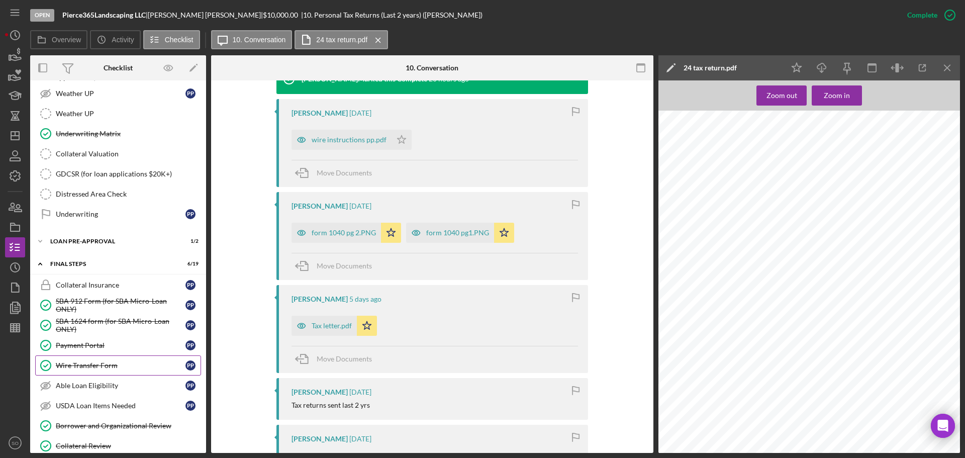
click at [109, 358] on link "Wire Transfer Form Wire Transfer Form P P" at bounding box center [118, 365] width 166 height 20
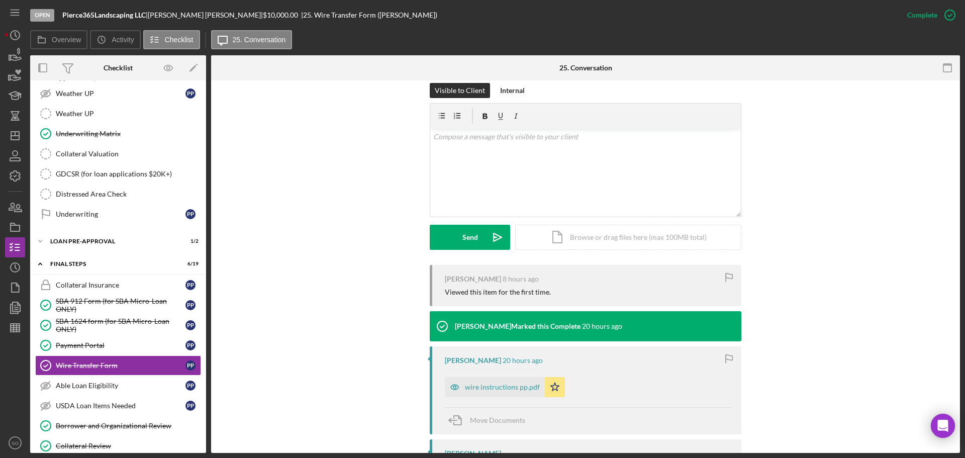
scroll to position [201, 0]
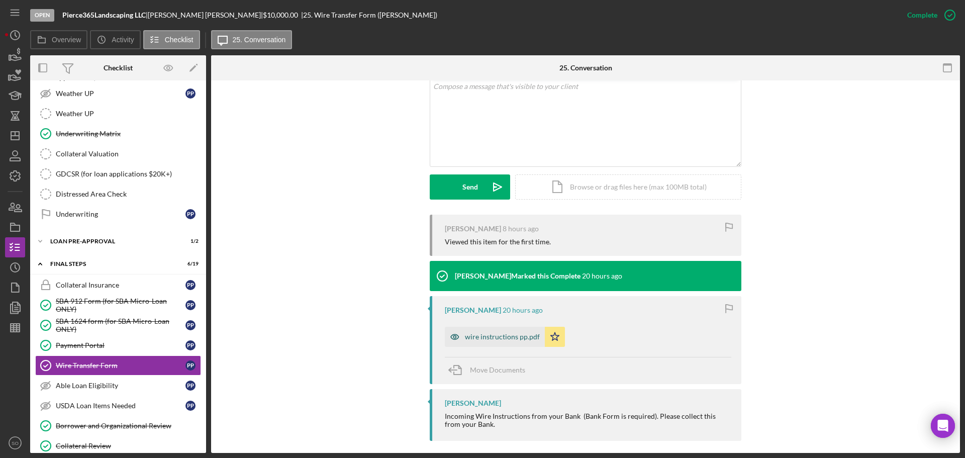
click at [485, 334] on div "wire instructions pp.pdf" at bounding box center [502, 337] width 75 height 8
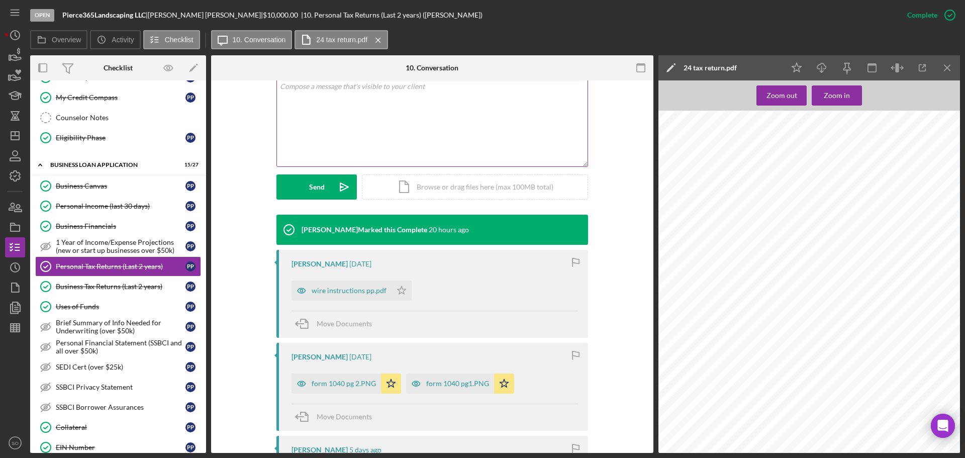
scroll to position [251, 0]
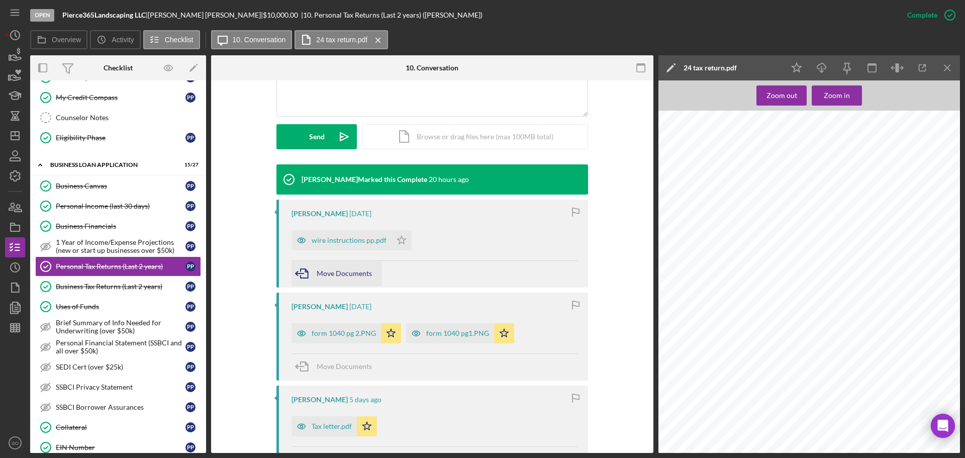
click at [357, 276] on span "Move Documents" at bounding box center [343, 273] width 55 height 9
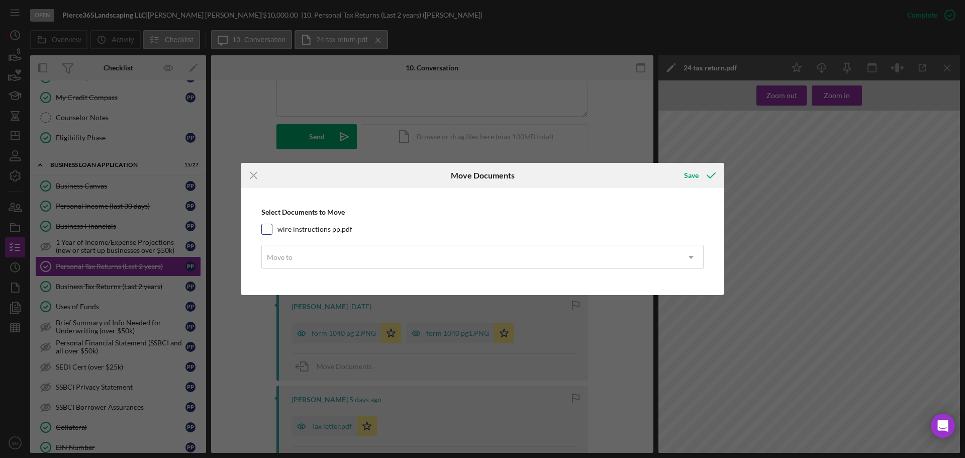
click at [272, 228] on div "wire instructions pp.pdf" at bounding box center [482, 229] width 442 height 11
click at [270, 229] on input "wire instructions pp.pdf" at bounding box center [267, 229] width 10 height 10
checkbox input "true"
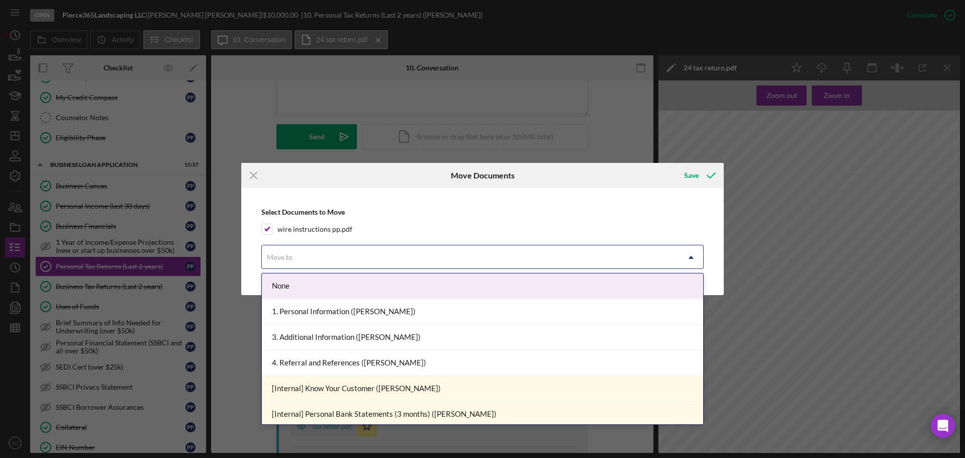
click at [310, 249] on div "Move to Icon/Dropdown Arrow" at bounding box center [482, 257] width 442 height 24
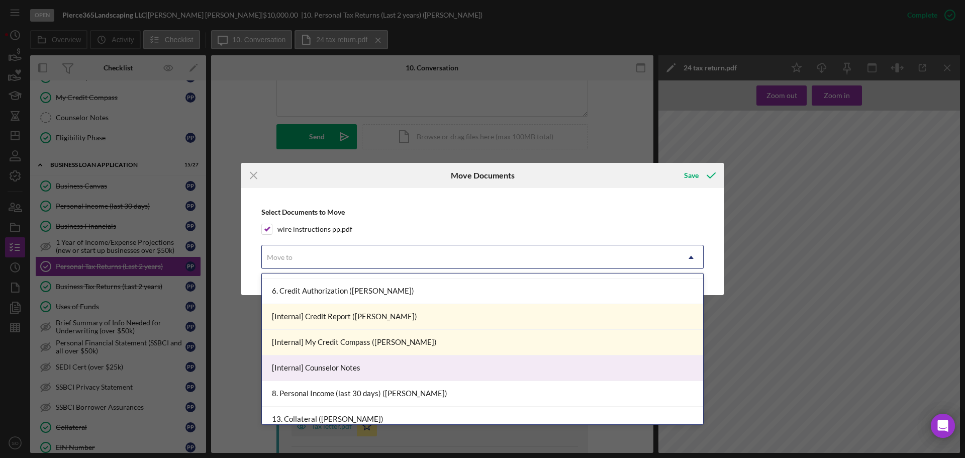
click at [343, 370] on div "[Internal] Counselor Notes" at bounding box center [482, 368] width 441 height 26
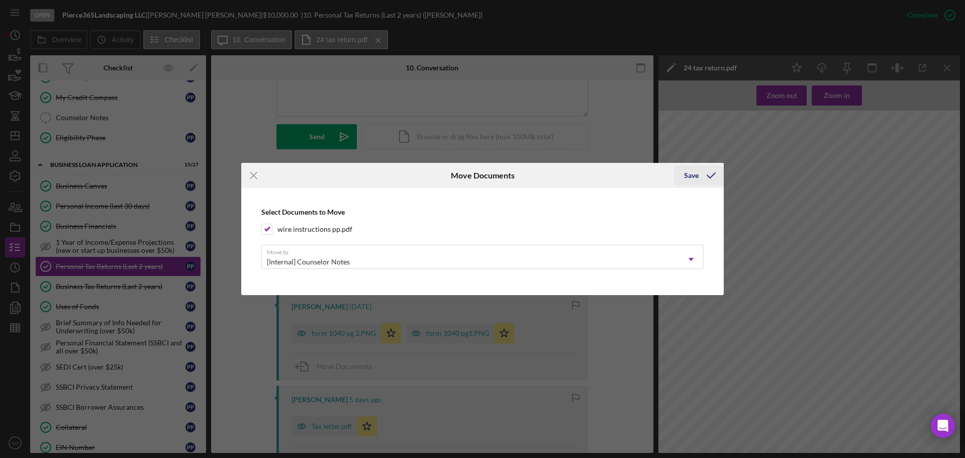
click at [698, 173] on icon "submit" at bounding box center [710, 175] width 25 height 25
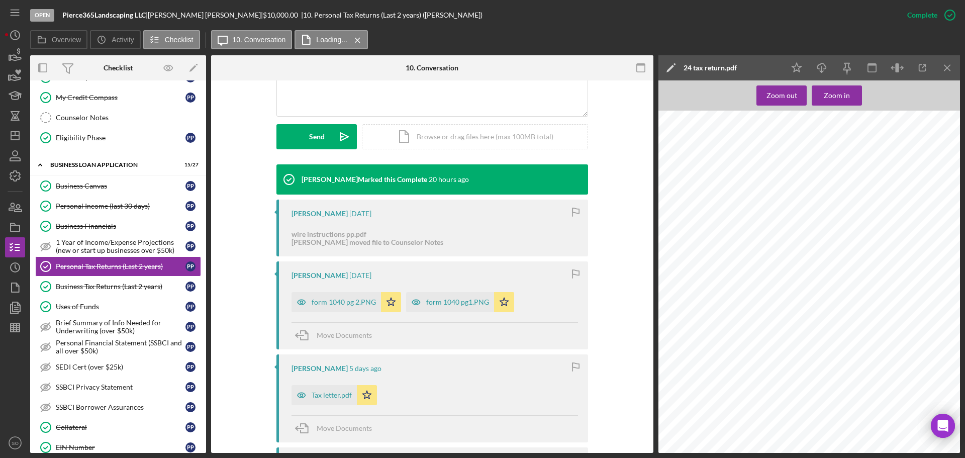
scroll to position [452, 0]
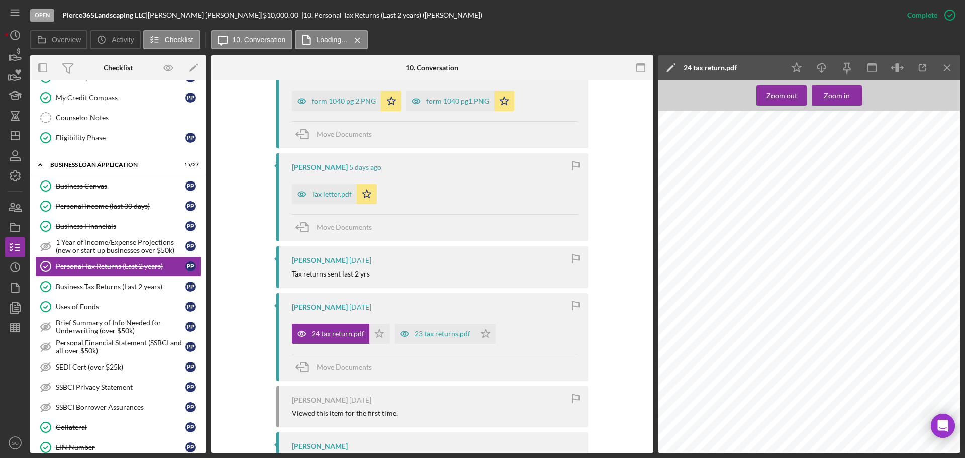
click at [332, 188] on div "Tax letter.pdf" at bounding box center [323, 194] width 65 height 20
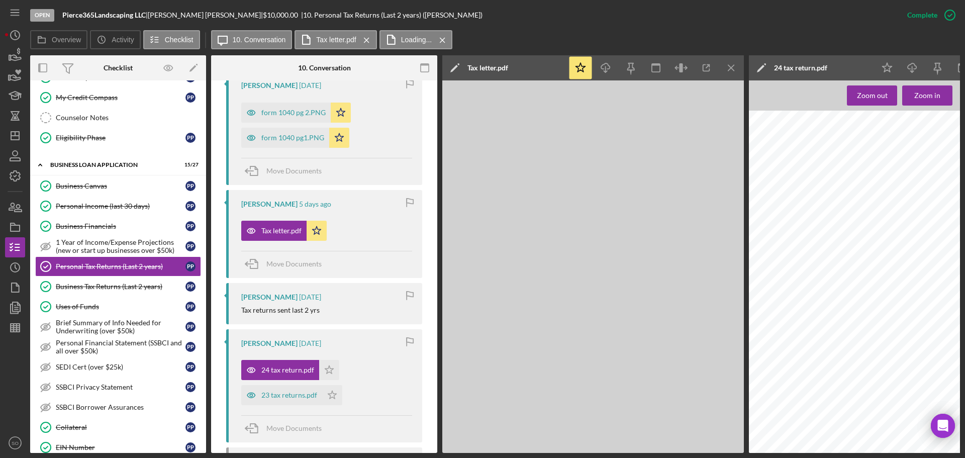
scroll to position [463, 0]
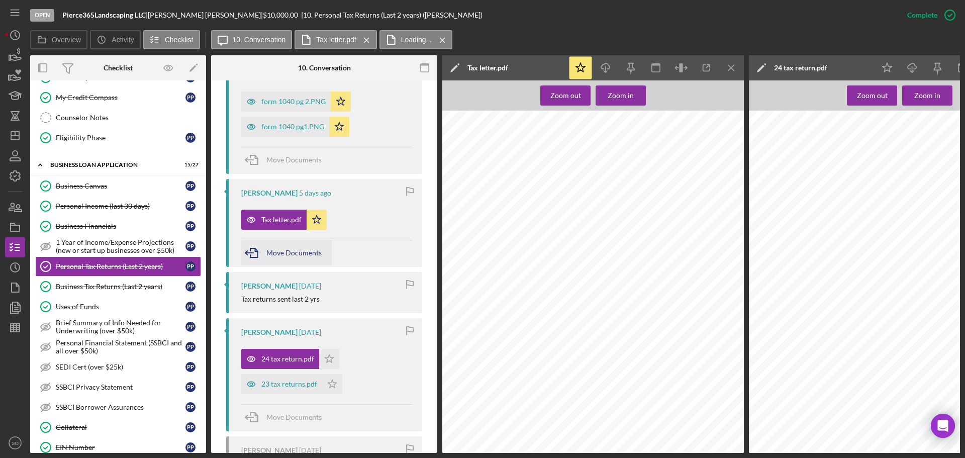
click at [287, 256] on span "Move Documents" at bounding box center [293, 252] width 55 height 9
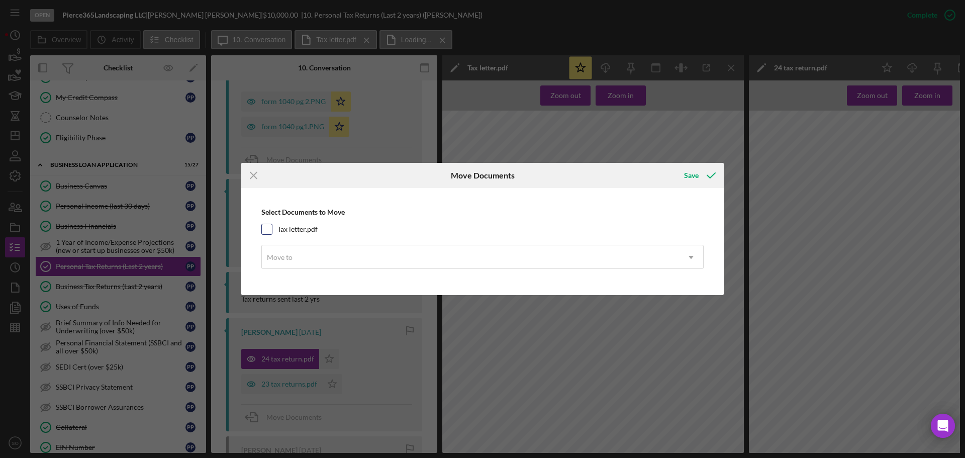
click at [271, 229] on input "Tax letter.pdf" at bounding box center [267, 229] width 10 height 10
checkbox input "true"
click at [289, 257] on div "Move to" at bounding box center [280, 257] width 26 height 8
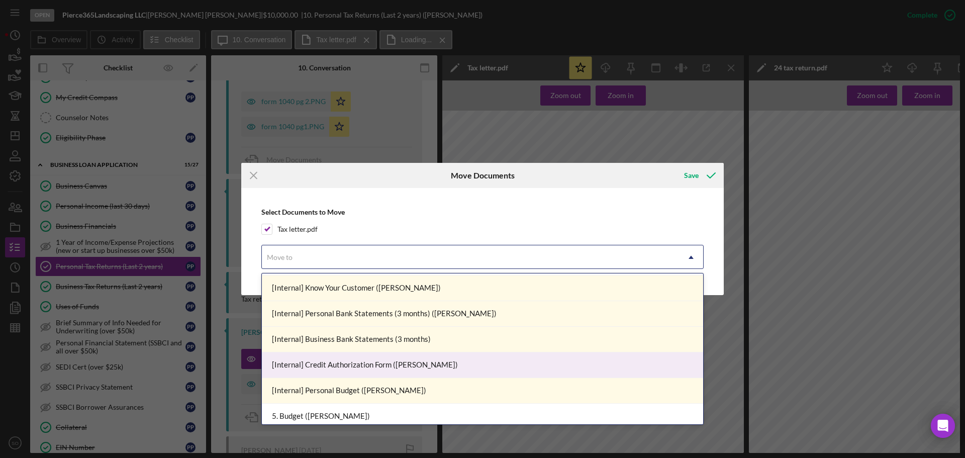
scroll to position [201, 0]
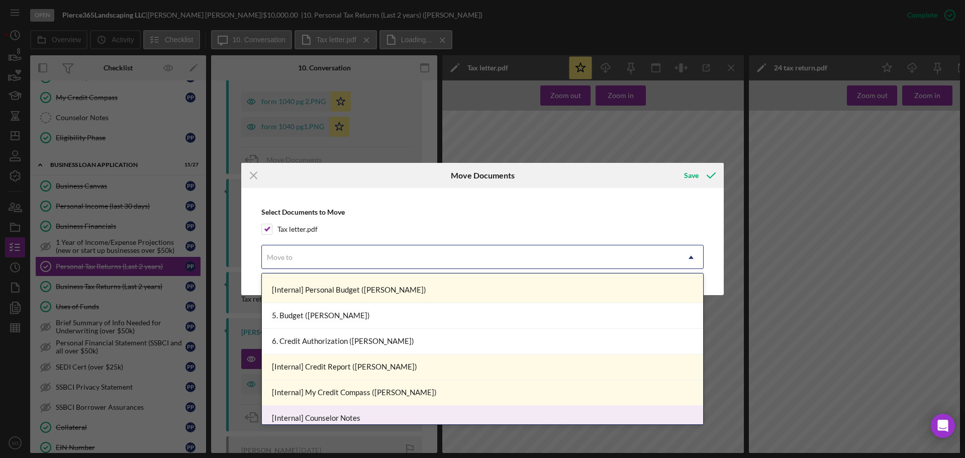
click at [355, 411] on div "[Internal] Counselor Notes" at bounding box center [482, 418] width 441 height 26
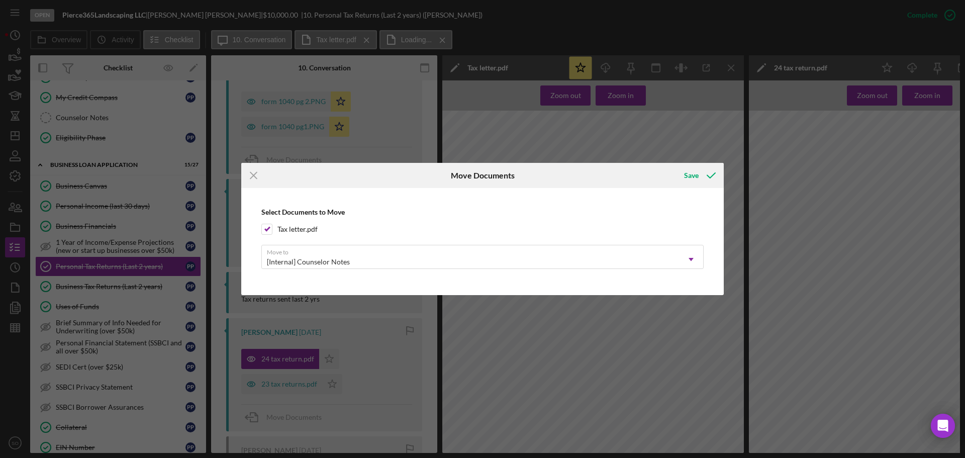
drag, startPoint x: 688, startPoint y: 173, endPoint x: 690, endPoint y: 189, distance: 16.7
click at [690, 176] on div "Save" at bounding box center [691, 175] width 15 height 20
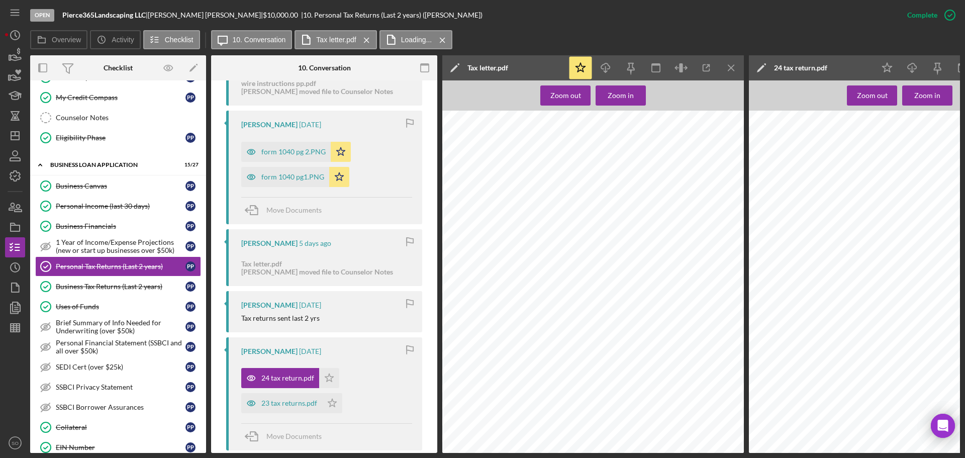
scroll to position [212, 0]
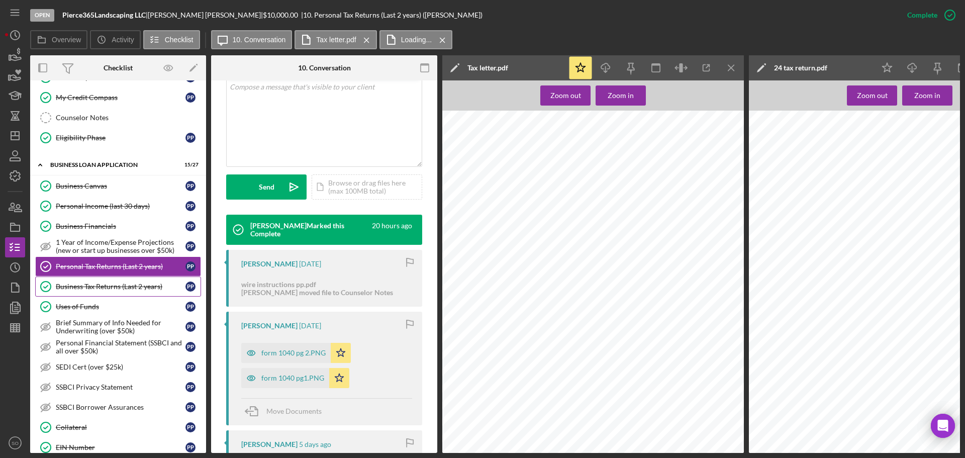
drag, startPoint x: 124, startPoint y: 284, endPoint x: 126, endPoint y: 292, distance: 8.8
click at [124, 284] on div "Business Tax Returns (Last 2 years)" at bounding box center [121, 286] width 130 height 8
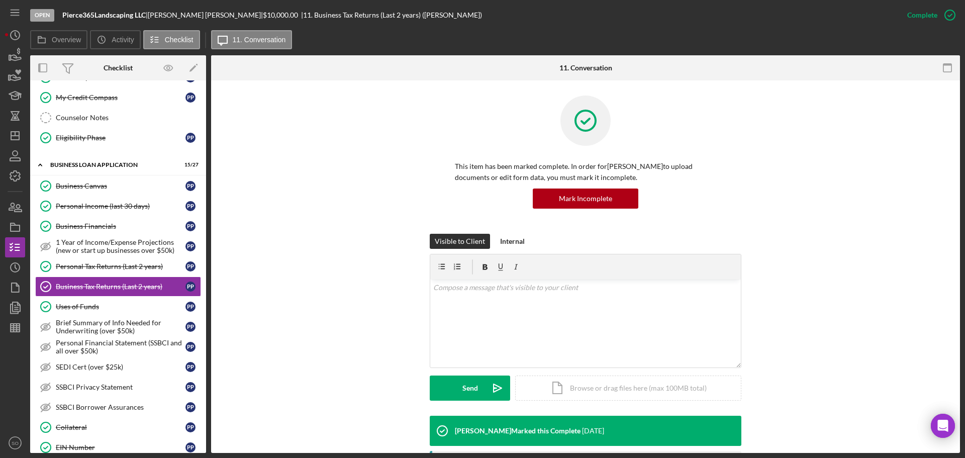
scroll to position [171, 0]
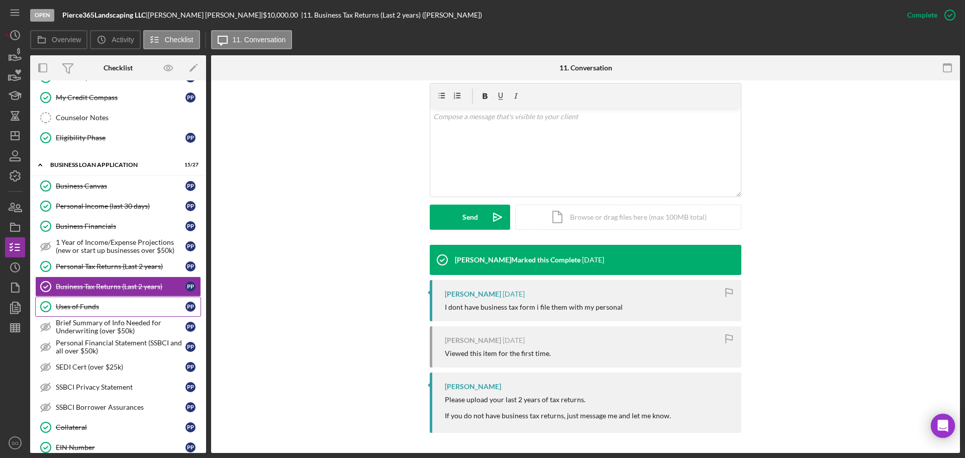
click at [111, 308] on div "Uses of Funds" at bounding box center [121, 306] width 130 height 8
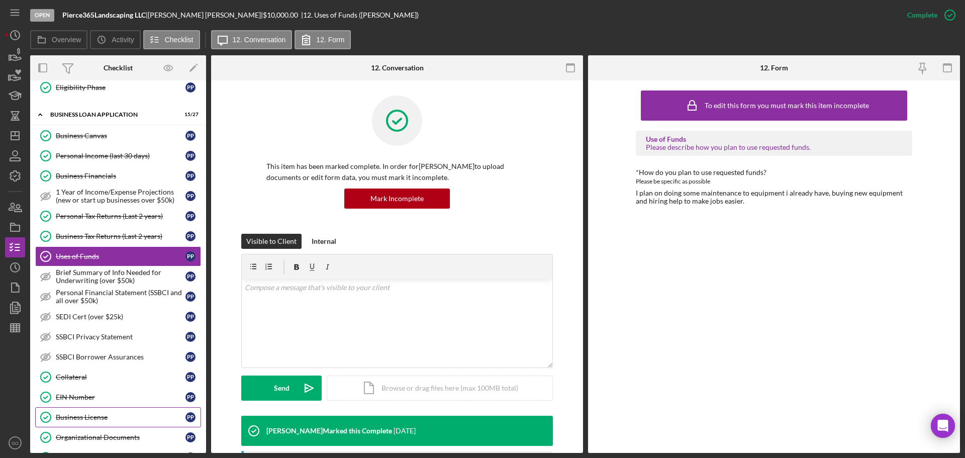
scroll to position [388, 0]
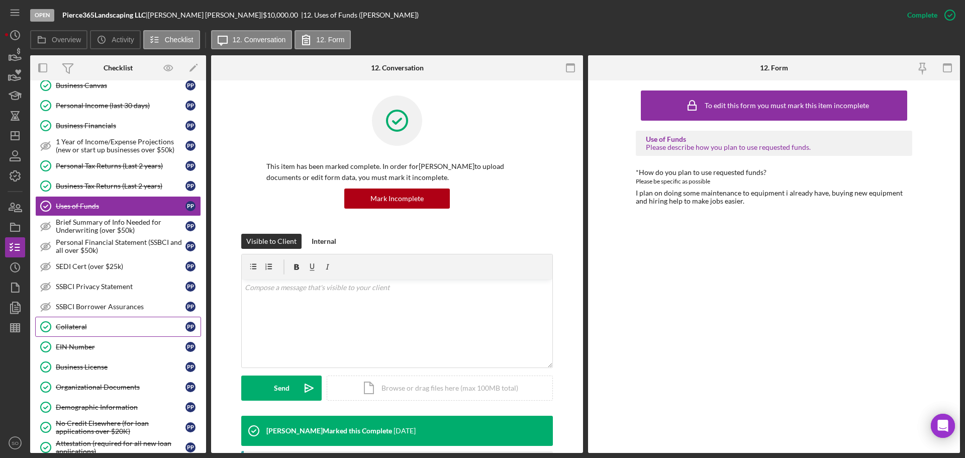
click at [80, 325] on div "Collateral" at bounding box center [121, 327] width 130 height 8
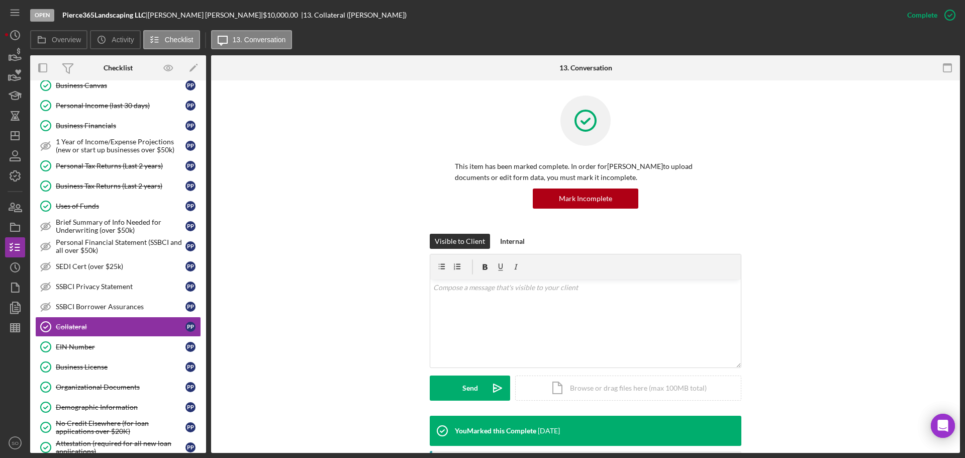
scroll to position [195, 0]
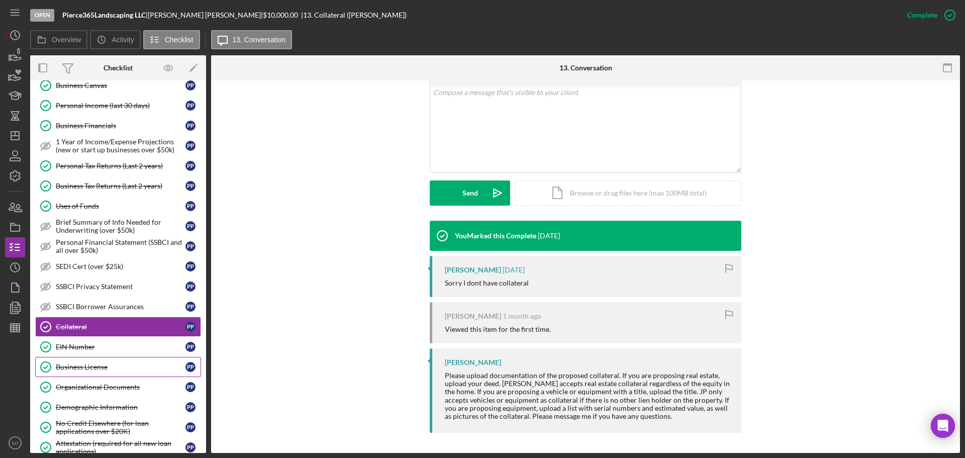
click at [79, 350] on div "EIN Number" at bounding box center [121, 347] width 130 height 8
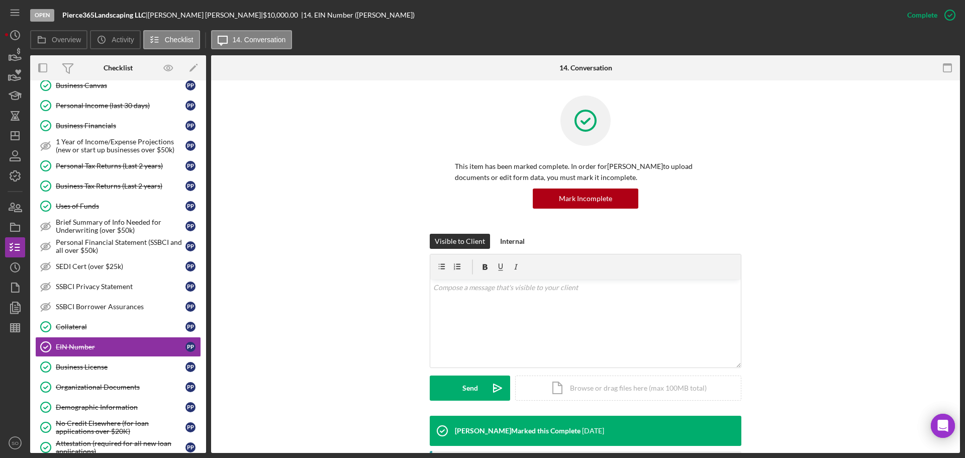
scroll to position [201, 0]
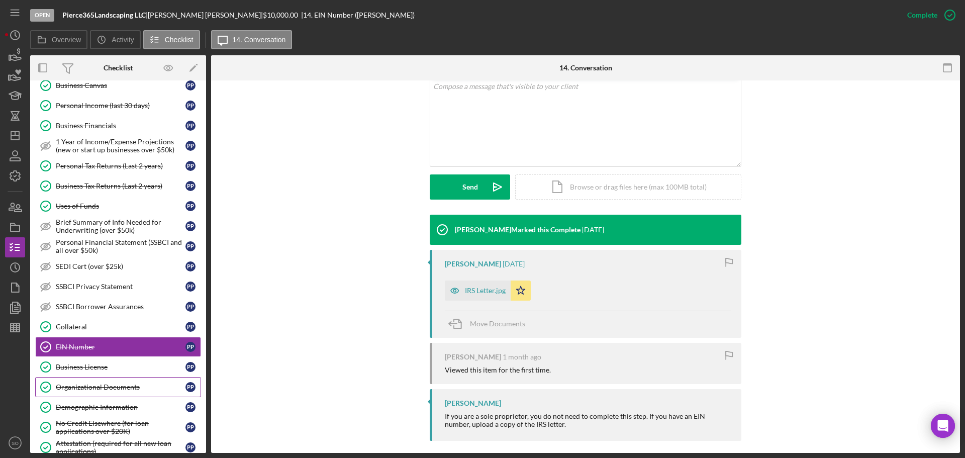
click at [97, 383] on div "Organizational Documents" at bounding box center [121, 387] width 130 height 8
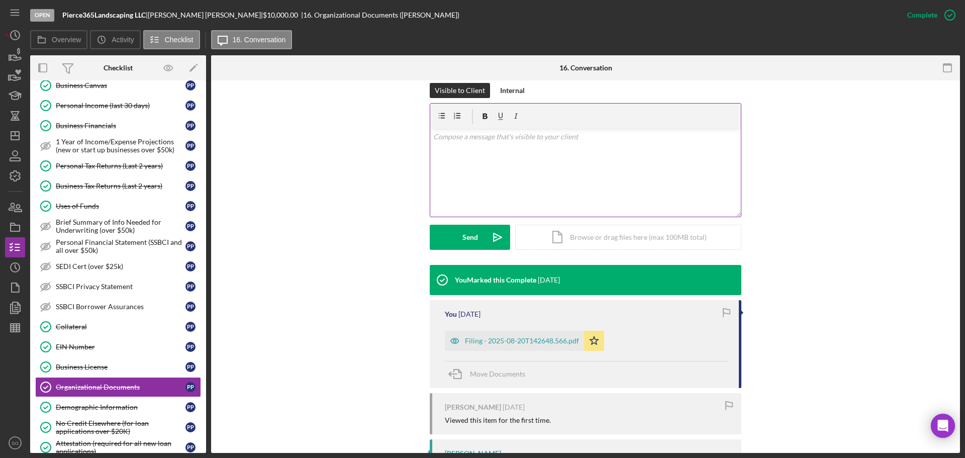
scroll to position [242, 0]
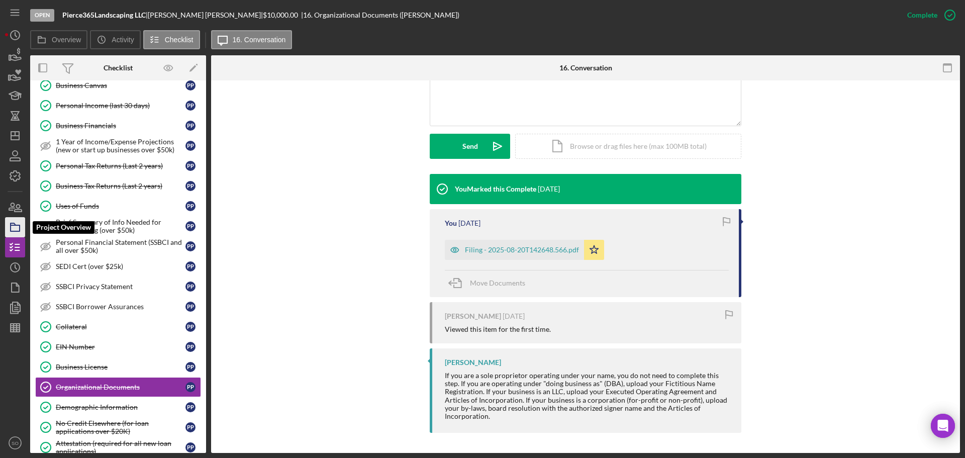
click at [14, 231] on rect "button" at bounding box center [15, 228] width 9 height 6
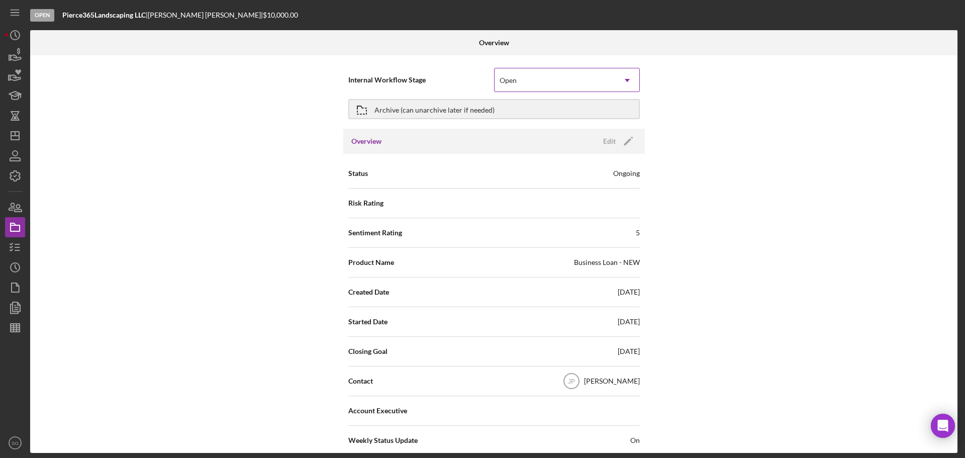
click at [615, 84] on icon "Icon/Dropdown Arrow" at bounding box center [627, 80] width 24 height 24
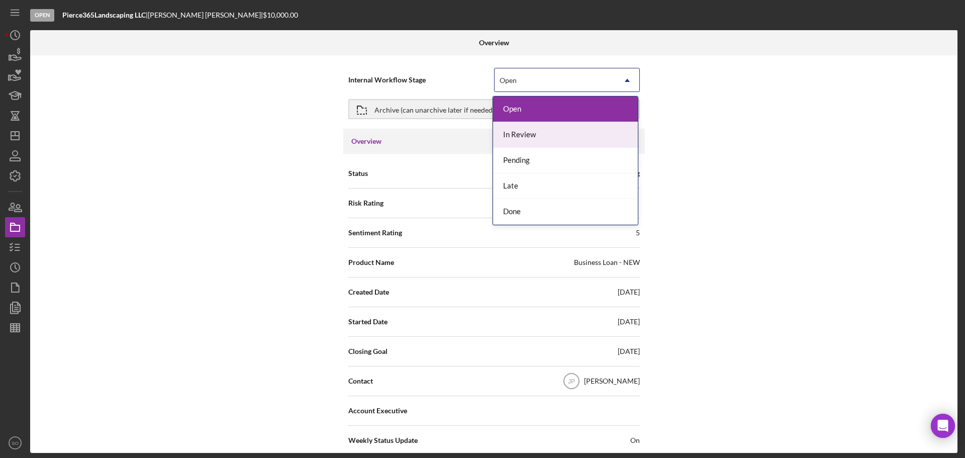
click at [540, 131] on div "In Review" at bounding box center [565, 135] width 145 height 26
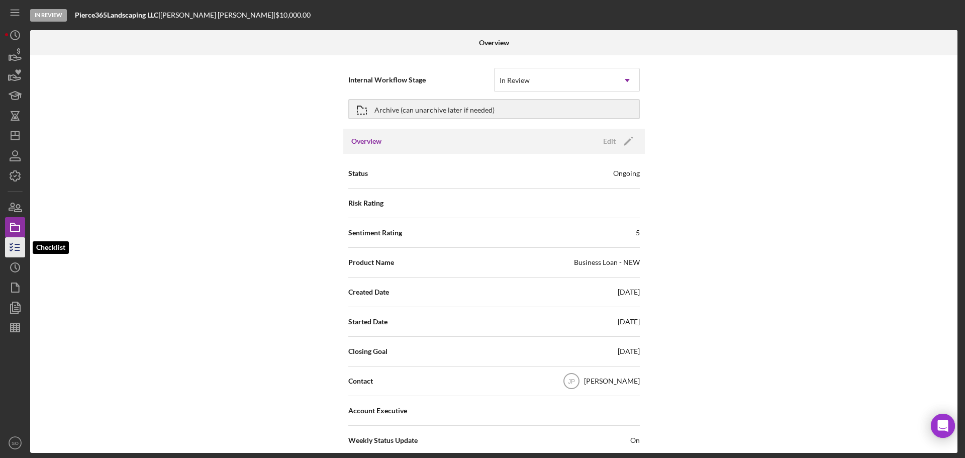
click at [20, 245] on icon "button" at bounding box center [15, 247] width 25 height 25
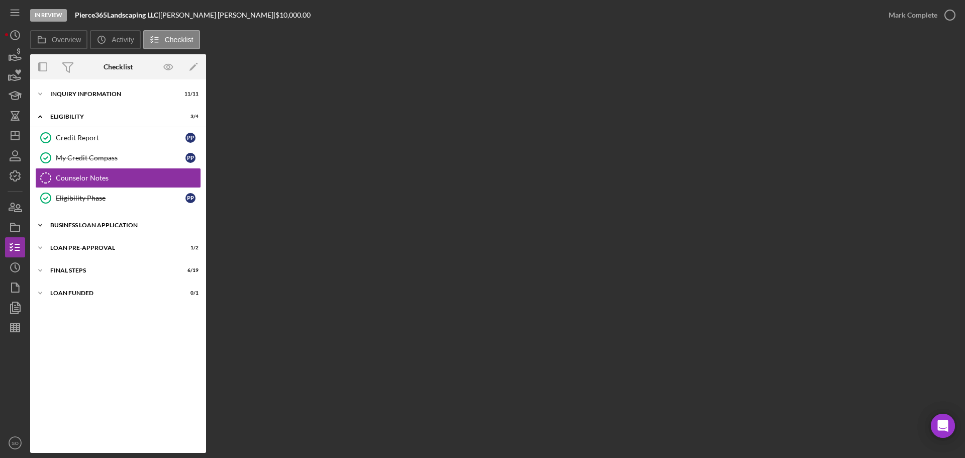
click at [110, 223] on div "BUSINESS LOAN APPLICATION" at bounding box center [121, 225] width 143 height 6
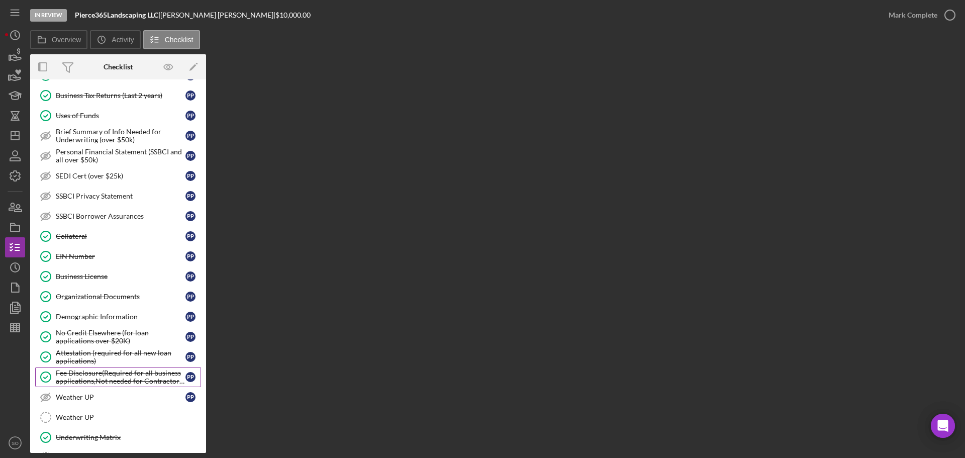
scroll to position [301, 0]
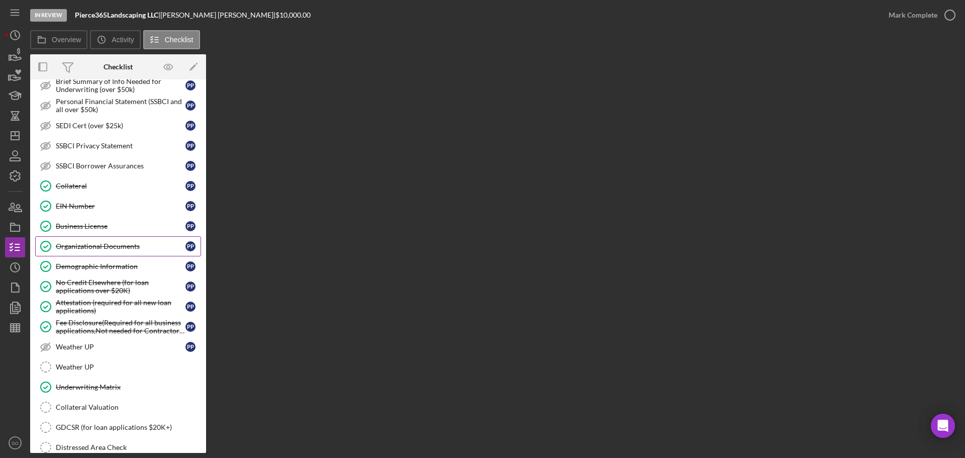
click at [101, 251] on link "Organizational Documents Organizational Documents P P" at bounding box center [118, 246] width 166 height 20
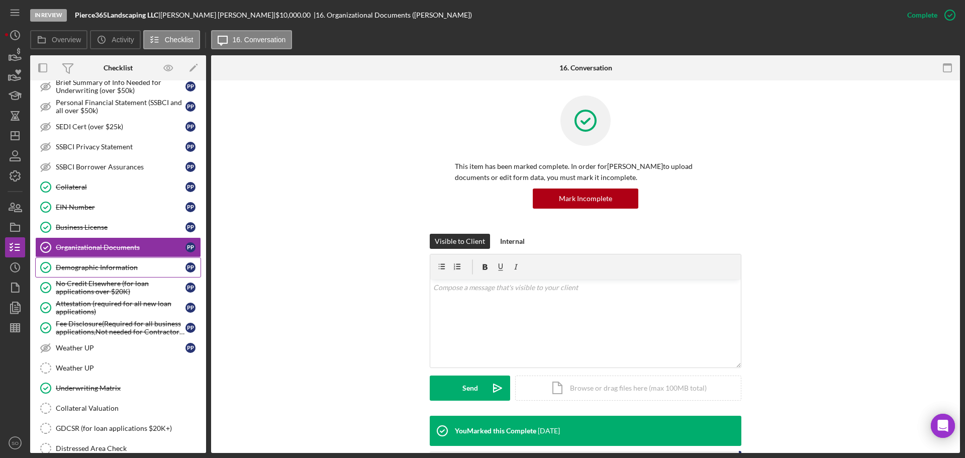
click at [97, 270] on div "Demographic Information" at bounding box center [121, 267] width 130 height 8
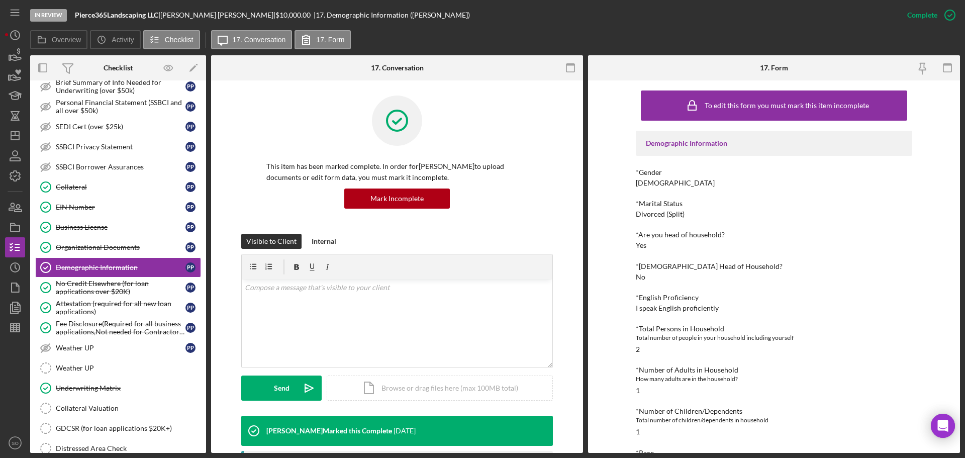
scroll to position [151, 0]
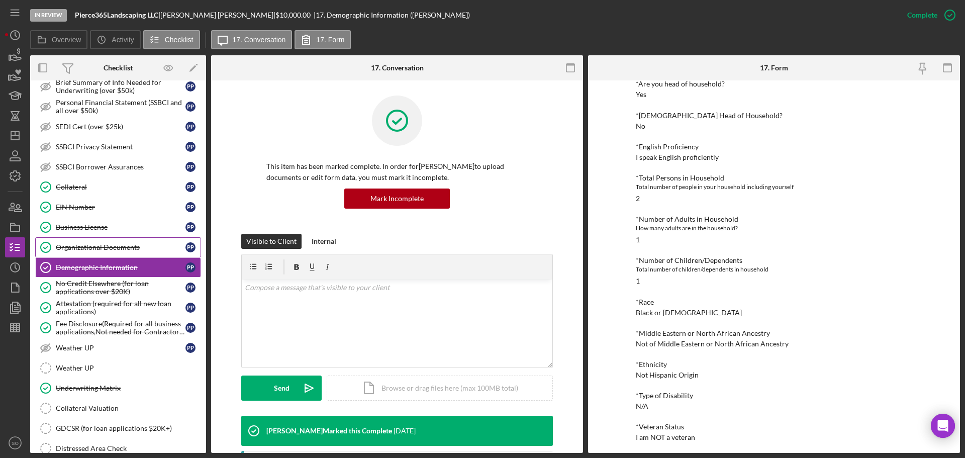
click at [88, 246] on div "Organizational Documents" at bounding box center [121, 247] width 130 height 8
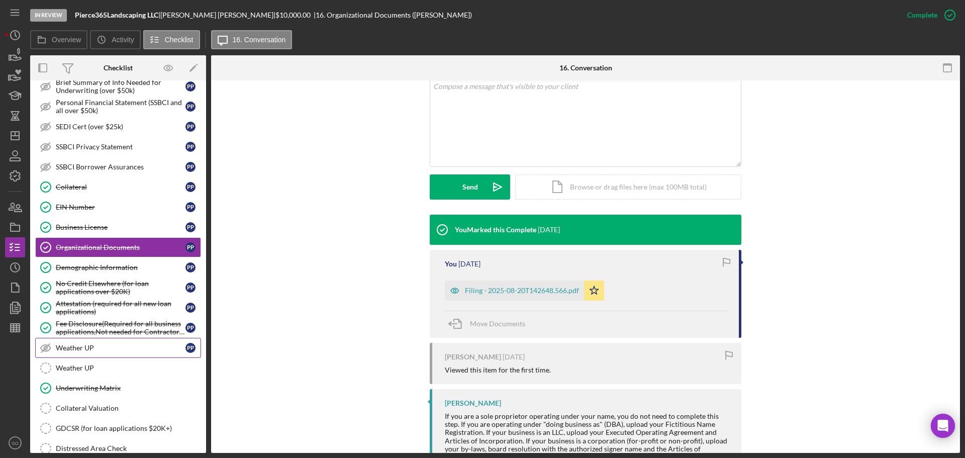
scroll to position [352, 0]
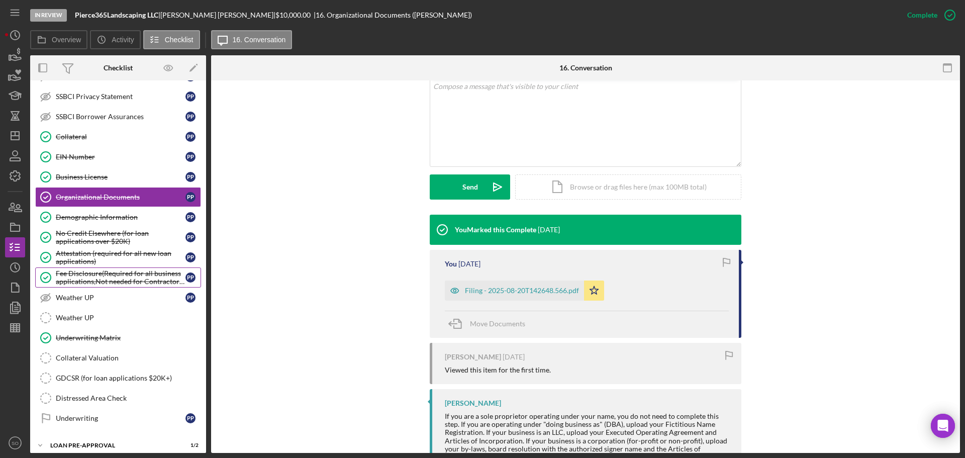
click at [94, 280] on div "Fee Disclosure(Required for all business applications,Not needed for Contractor…" at bounding box center [121, 277] width 130 height 16
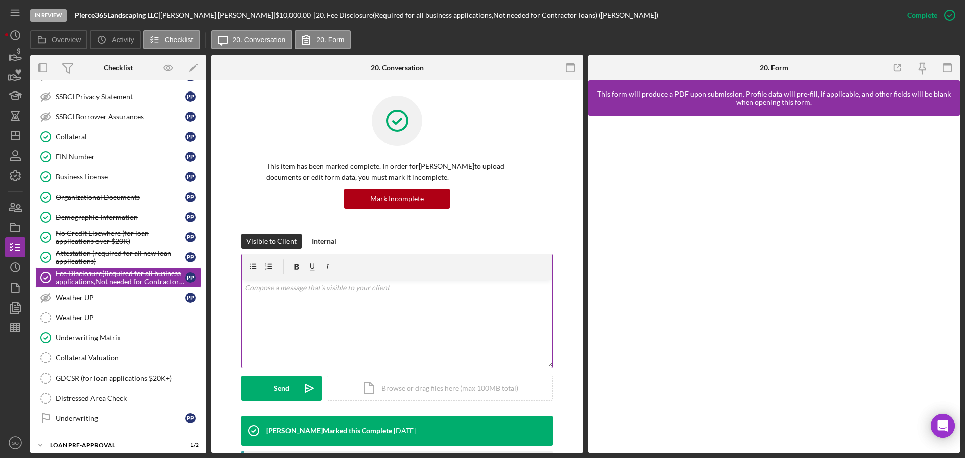
scroll to position [151, 0]
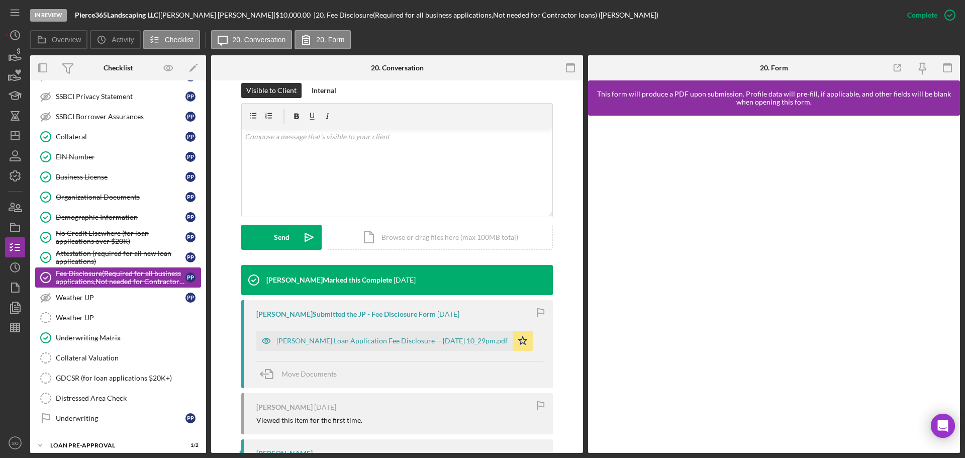
click at [98, 256] on div "Attestation (required for all new loan applications)" at bounding box center [121, 257] width 130 height 16
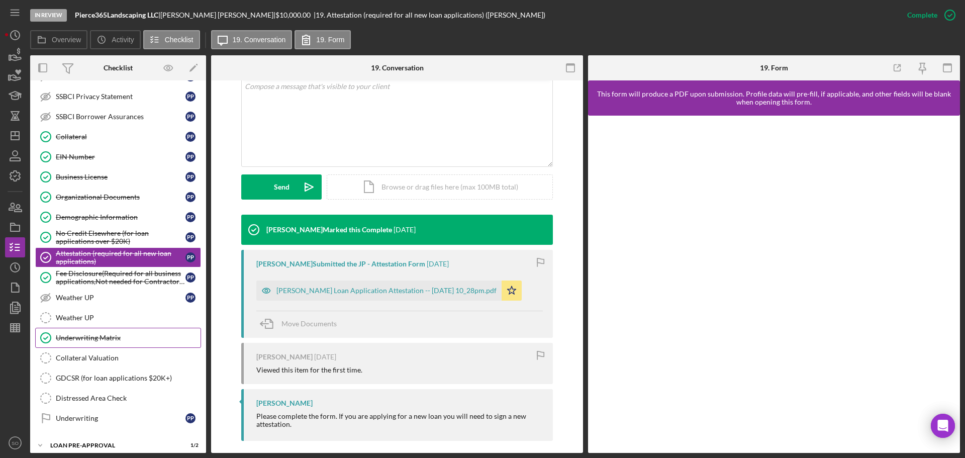
scroll to position [405, 0]
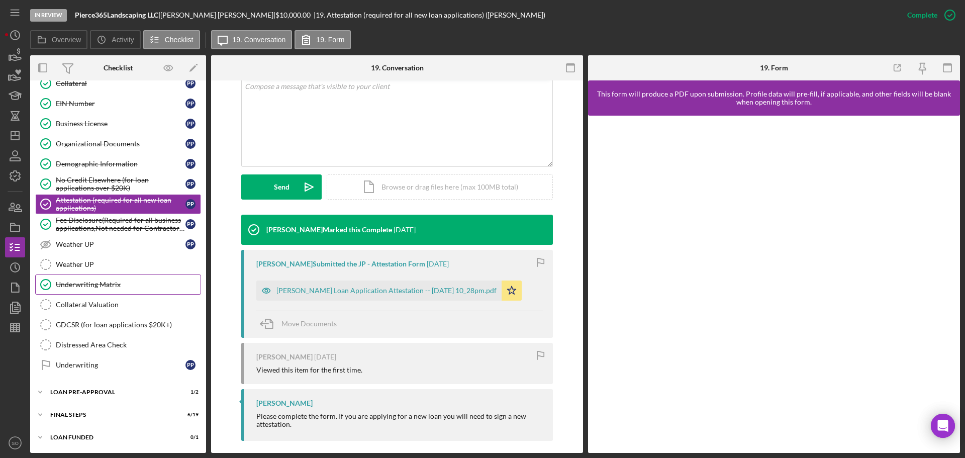
click at [95, 285] on div "Underwriting Matrix" at bounding box center [128, 284] width 145 height 8
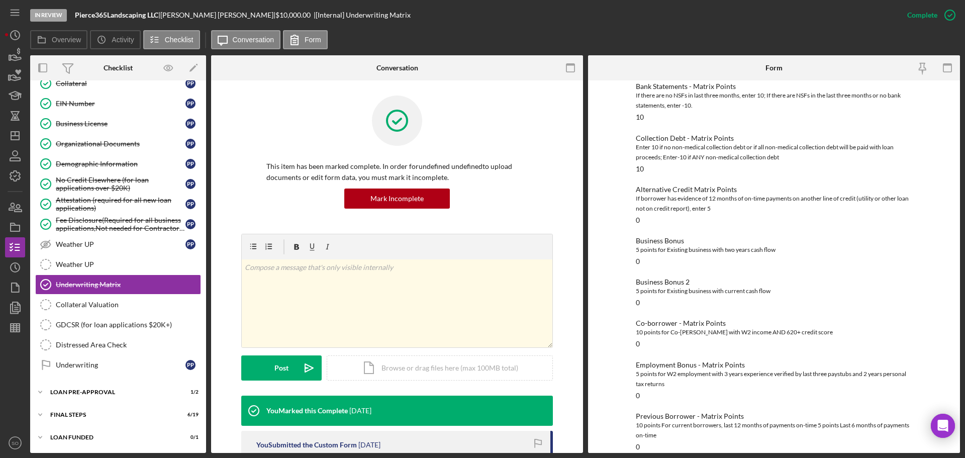
scroll to position [246, 0]
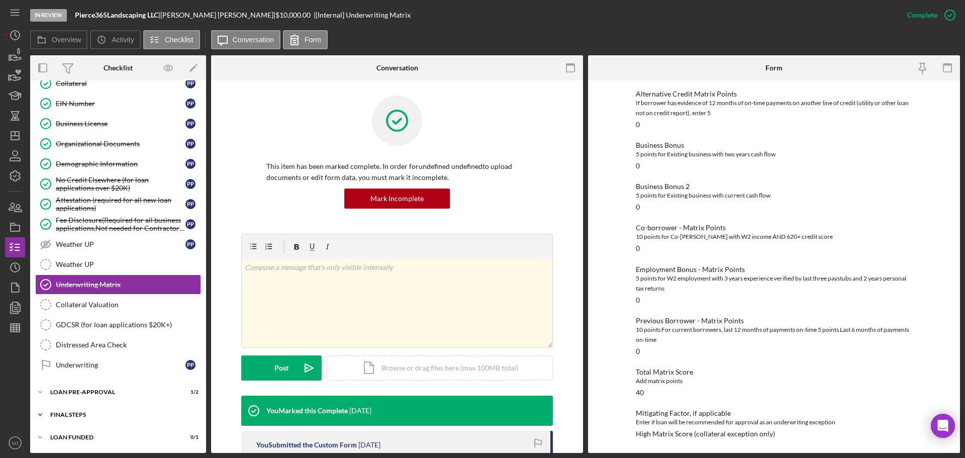
click at [112, 413] on div "FINAL STEPS" at bounding box center [121, 414] width 143 height 6
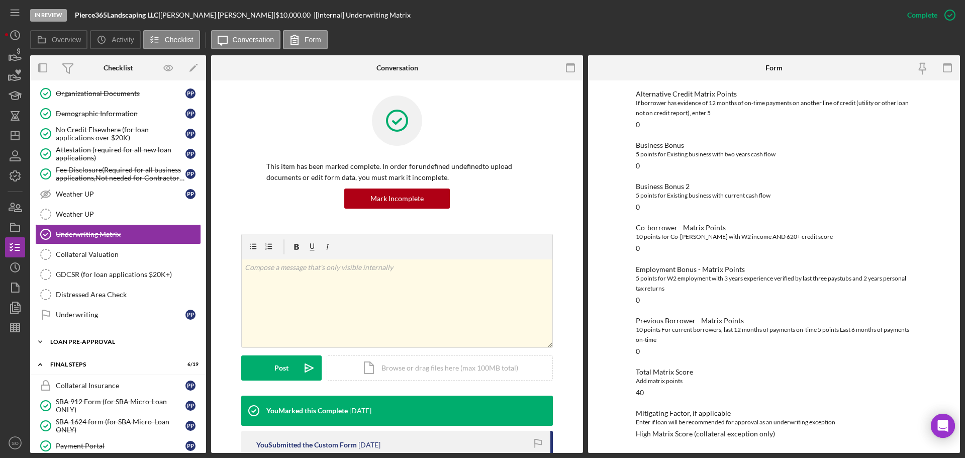
click at [71, 343] on div "LOAN PRE-APPROVAL" at bounding box center [121, 342] width 143 height 6
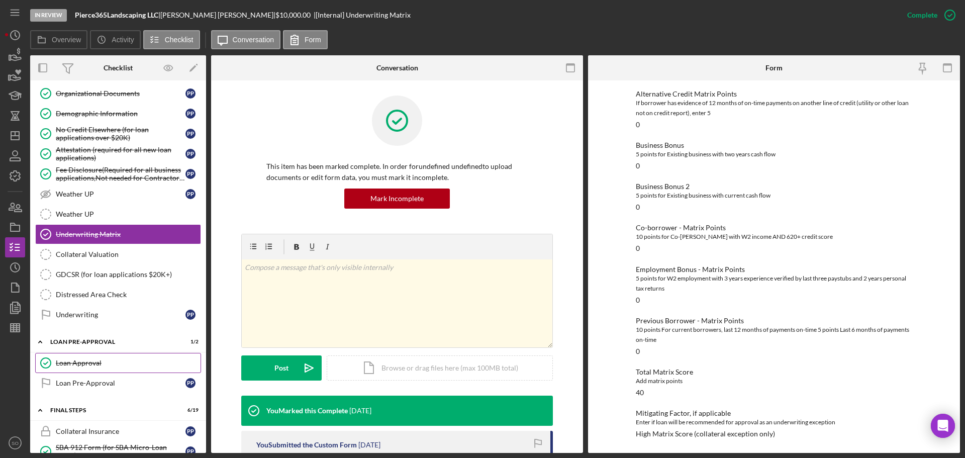
click at [81, 363] on div "Loan Approval" at bounding box center [128, 363] width 145 height 8
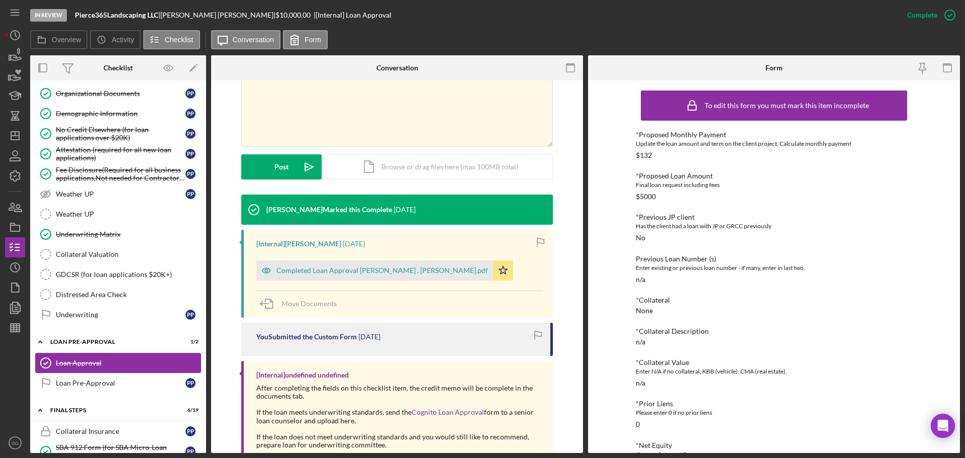
scroll to position [505, 0]
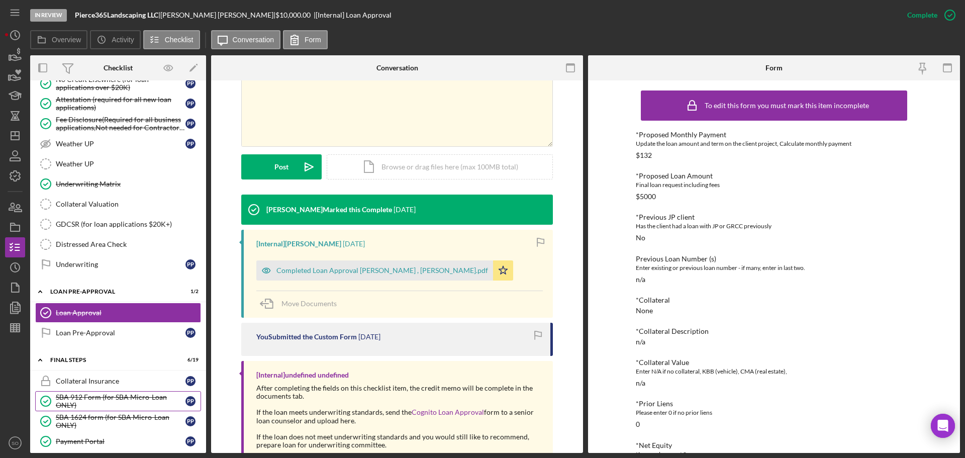
click at [121, 402] on div "SBA 912 Form (for SBA Micro-Loan ONLY)" at bounding box center [121, 401] width 130 height 16
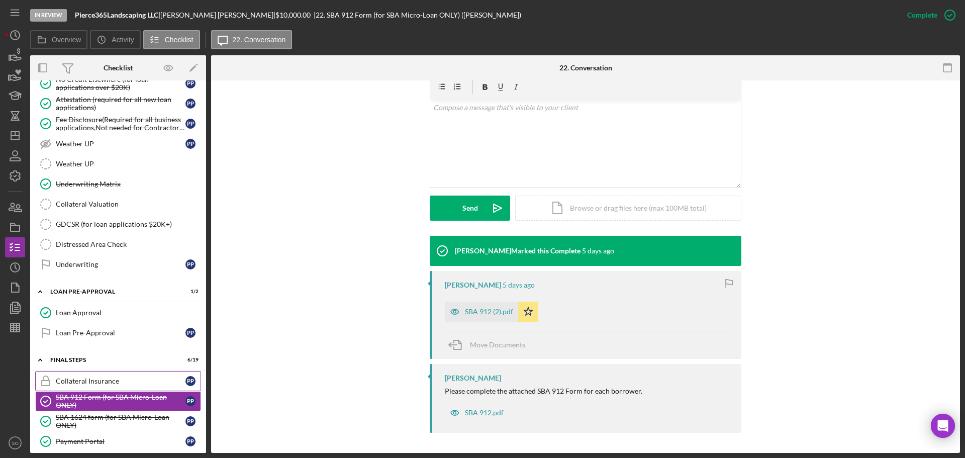
scroll to position [606, 0]
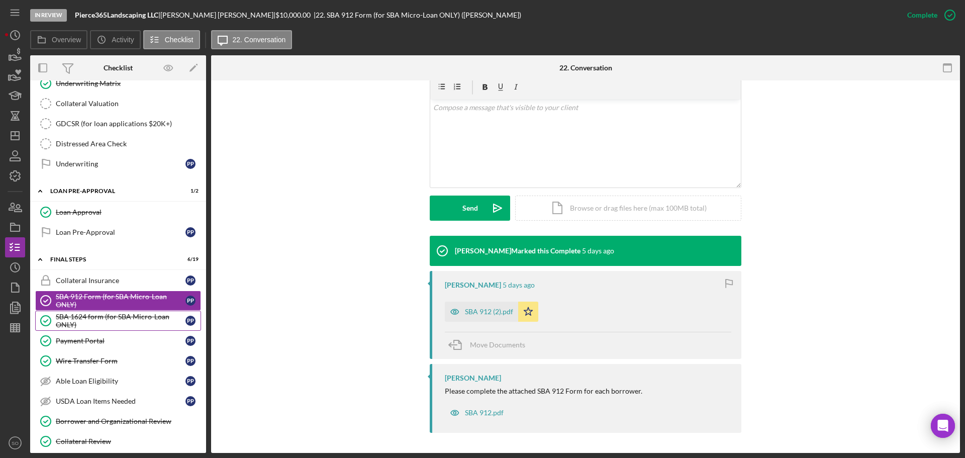
click at [115, 323] on div "SBA 1624 form (for SBA Micro-Loan ONLY)" at bounding box center [121, 320] width 130 height 16
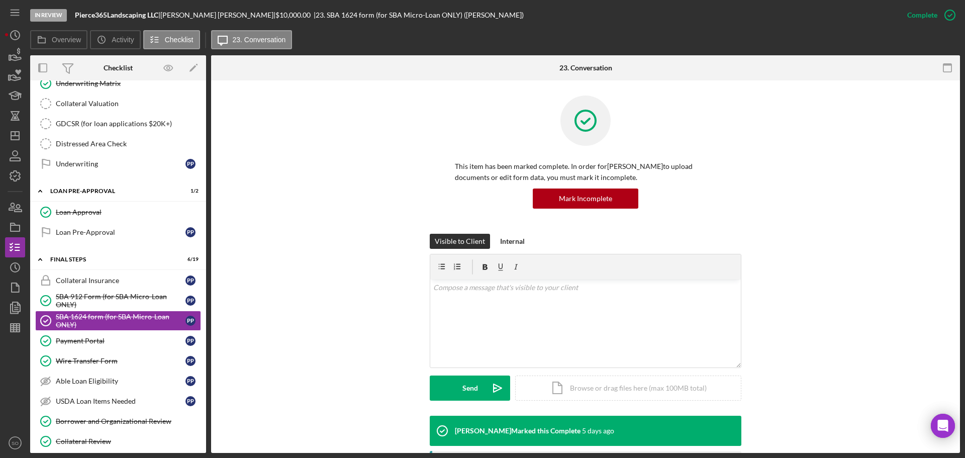
scroll to position [180, 0]
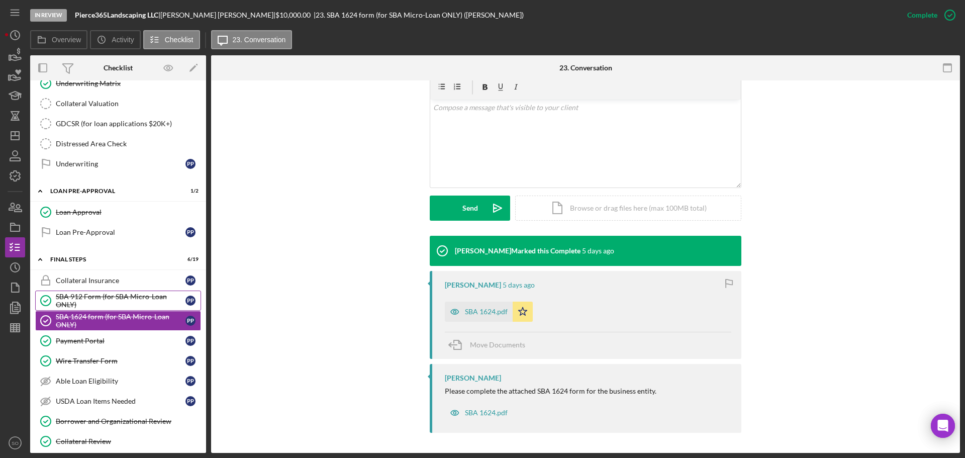
click at [115, 296] on div "SBA 912 Form (for SBA Micro-Loan ONLY)" at bounding box center [121, 300] width 130 height 16
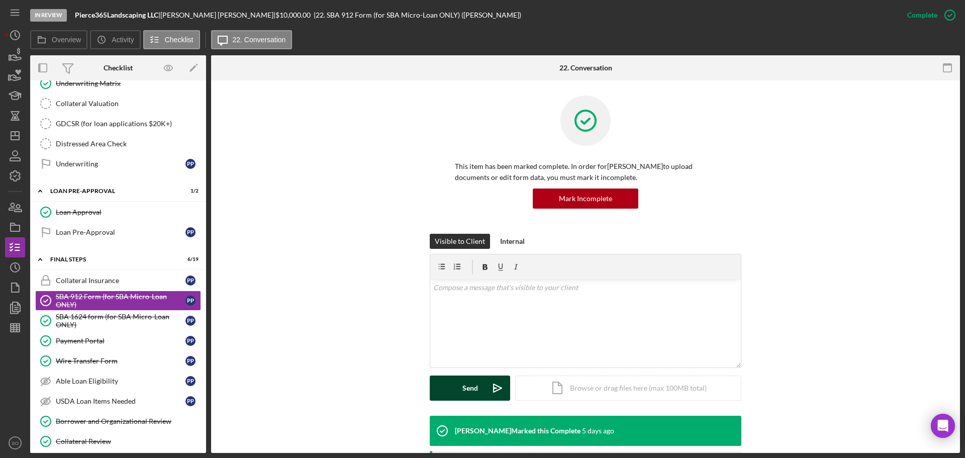
scroll to position [100, 0]
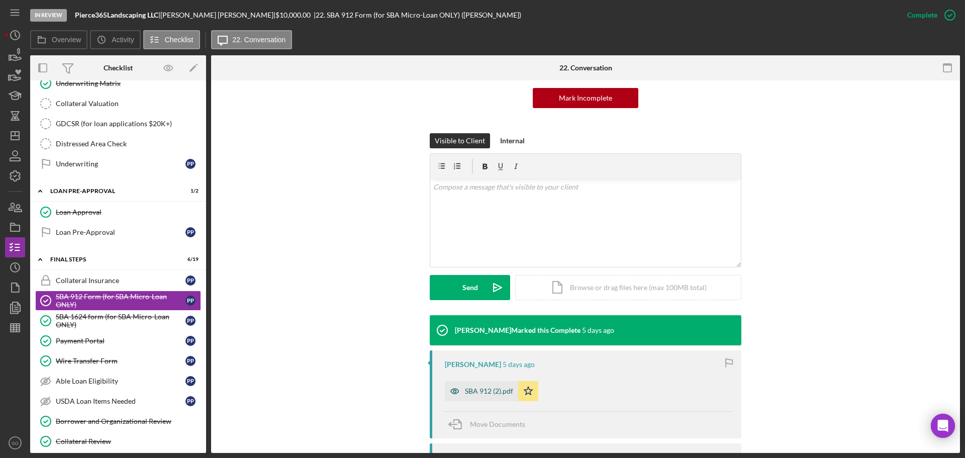
click at [492, 389] on div "SBA 912 (2).pdf" at bounding box center [489, 391] width 48 height 8
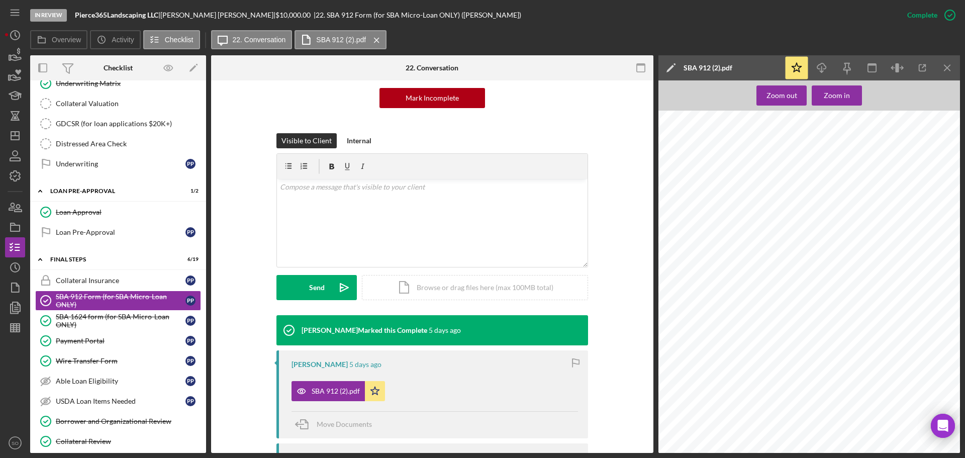
scroll to position [50, 0]
click at [83, 337] on div "Payment Portal" at bounding box center [121, 341] width 130 height 8
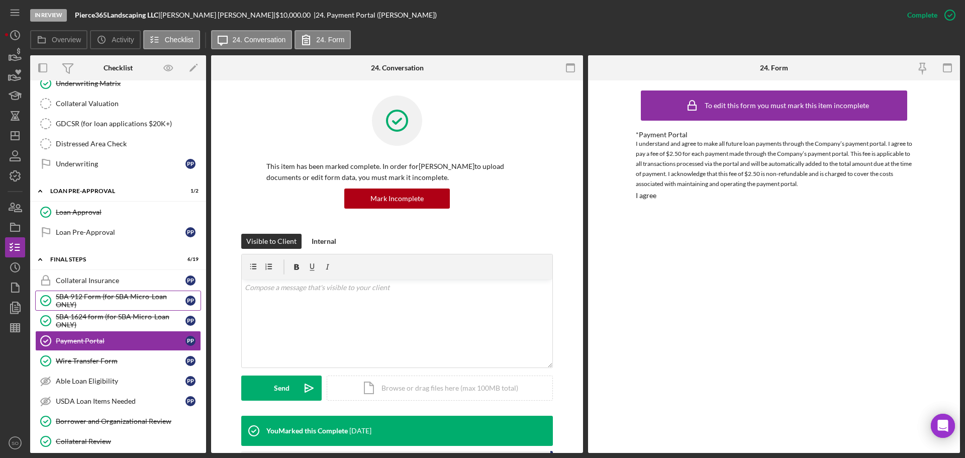
scroll to position [706, 0]
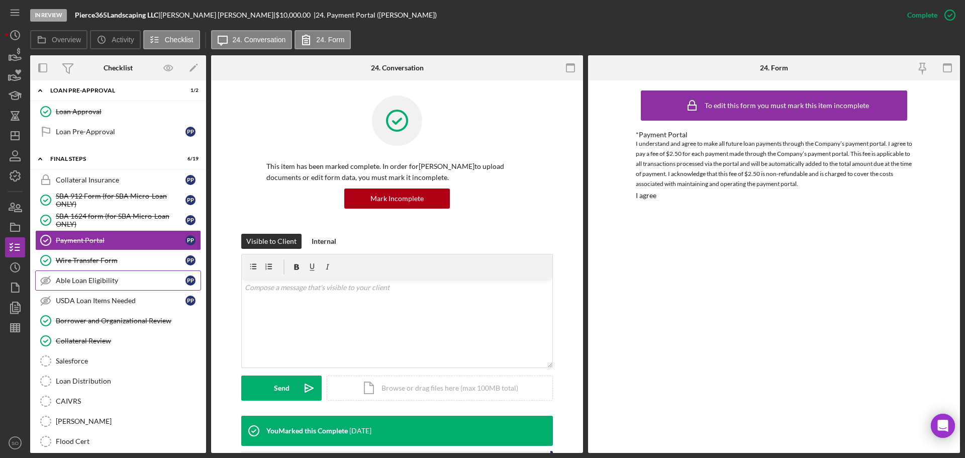
click at [101, 262] on div "Wire Transfer Form" at bounding box center [121, 260] width 130 height 8
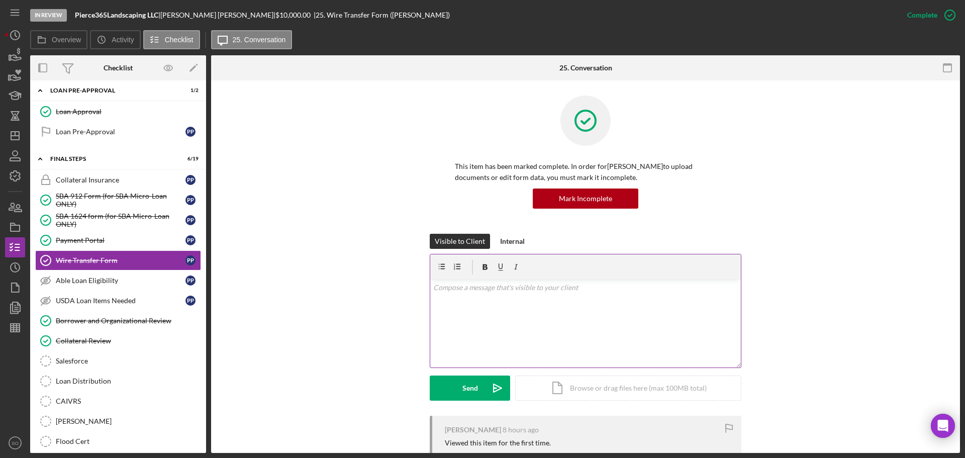
scroll to position [209, 0]
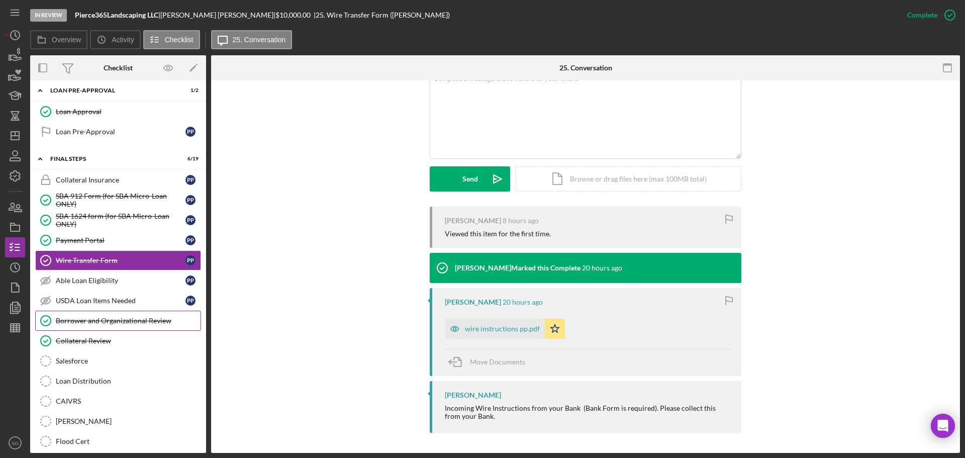
click at [112, 317] on div "Borrower and Organizational Review" at bounding box center [128, 320] width 145 height 8
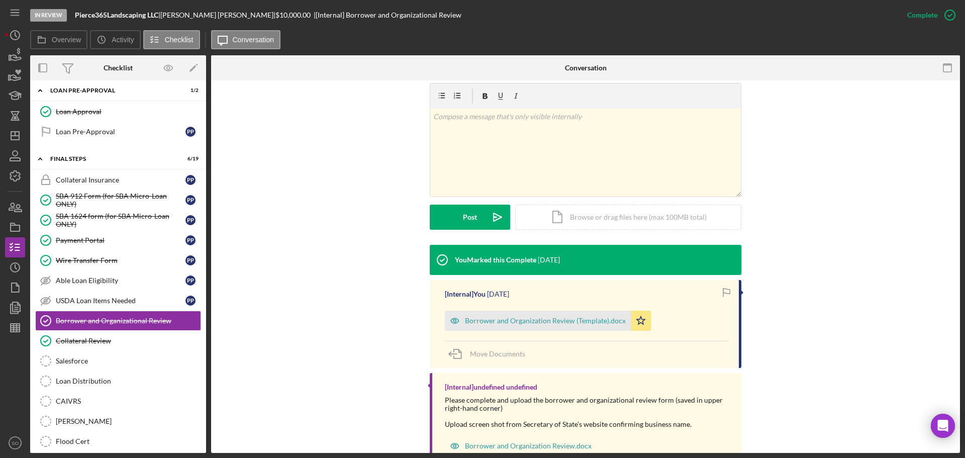
scroll to position [184, 0]
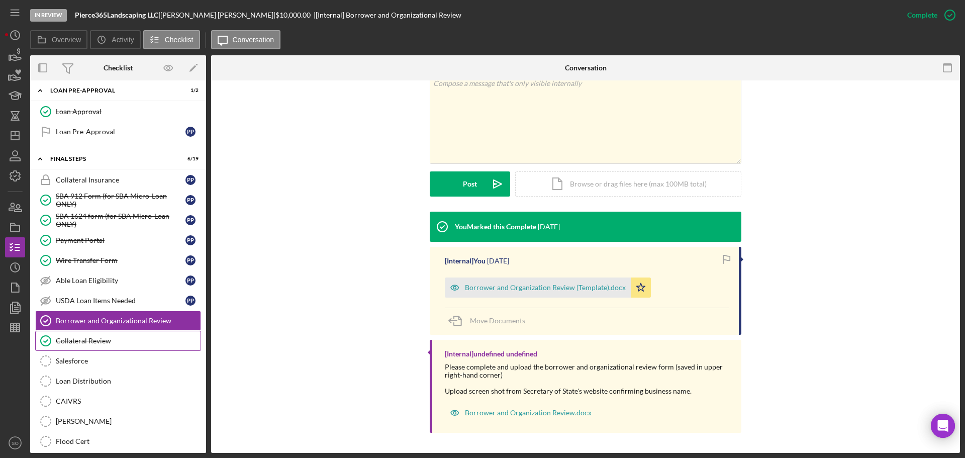
click at [95, 340] on div "Collateral Review" at bounding box center [128, 341] width 145 height 8
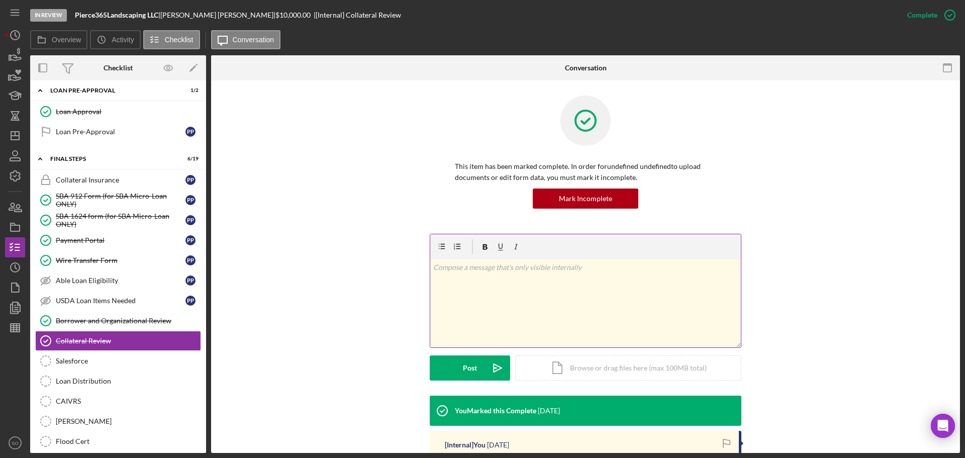
scroll to position [160, 0]
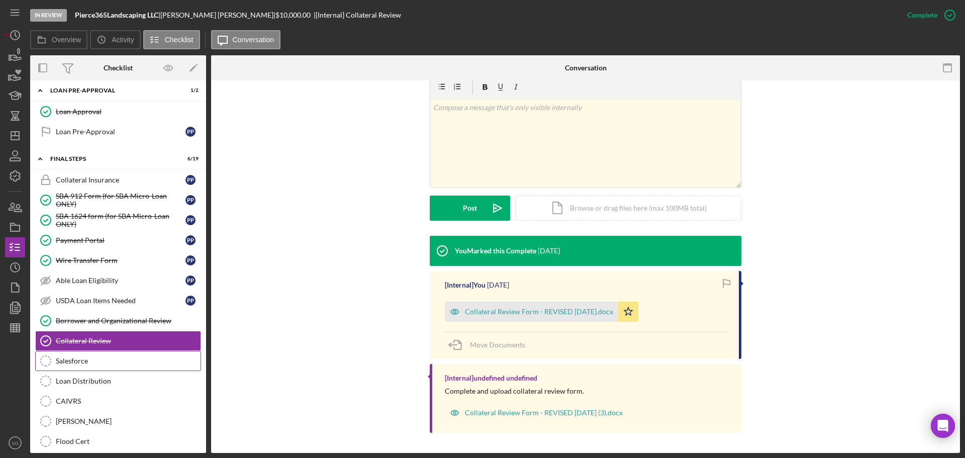
click at [85, 358] on div "Salesforce" at bounding box center [128, 361] width 145 height 8
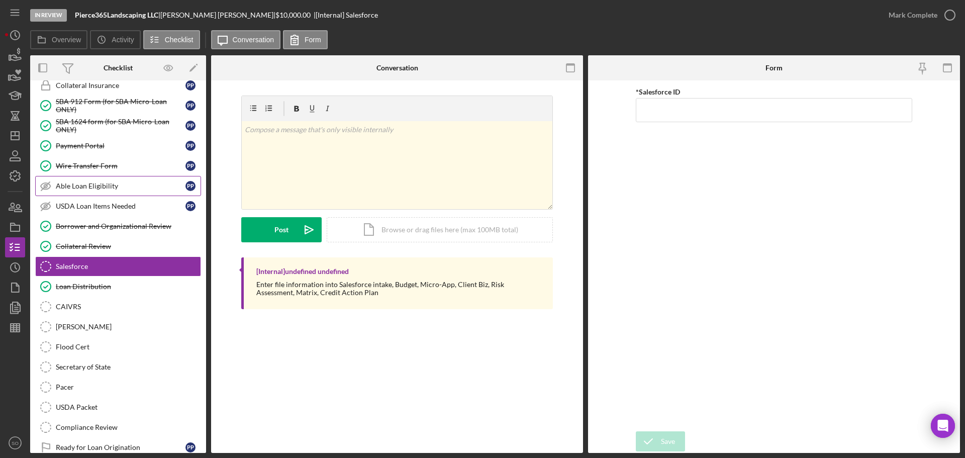
scroll to position [158, 0]
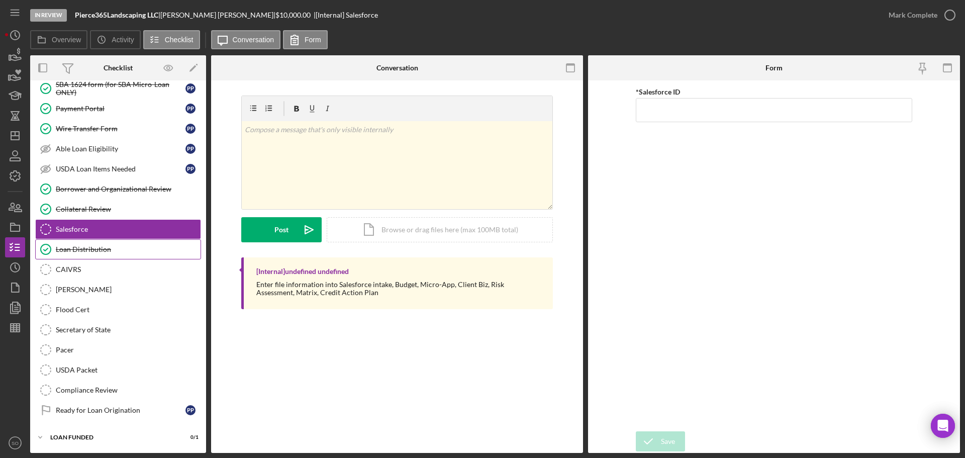
click at [118, 253] on div "Loan Distribution" at bounding box center [128, 249] width 145 height 8
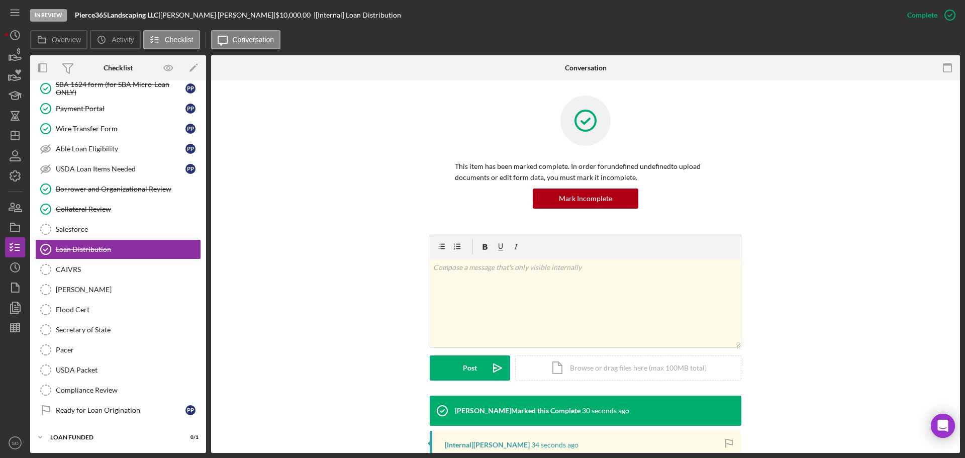
scroll to position [151, 0]
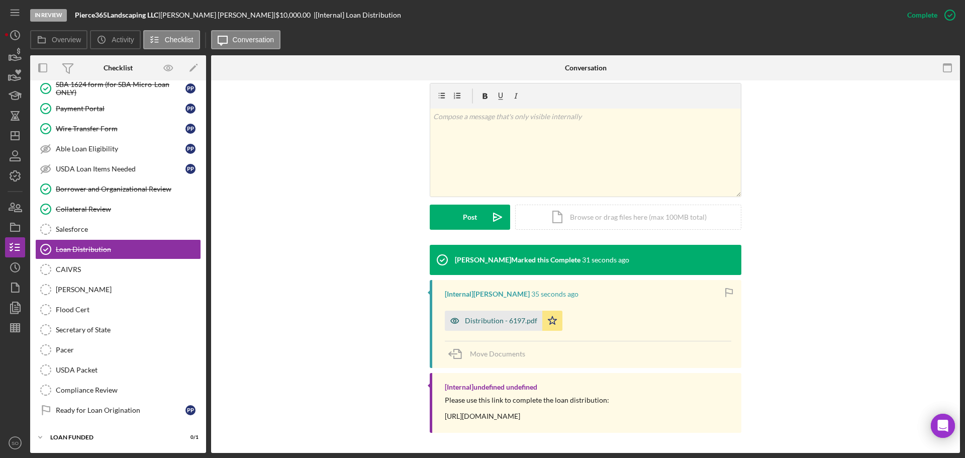
click at [491, 323] on div "Distribution - 6197.pdf" at bounding box center [501, 320] width 72 height 8
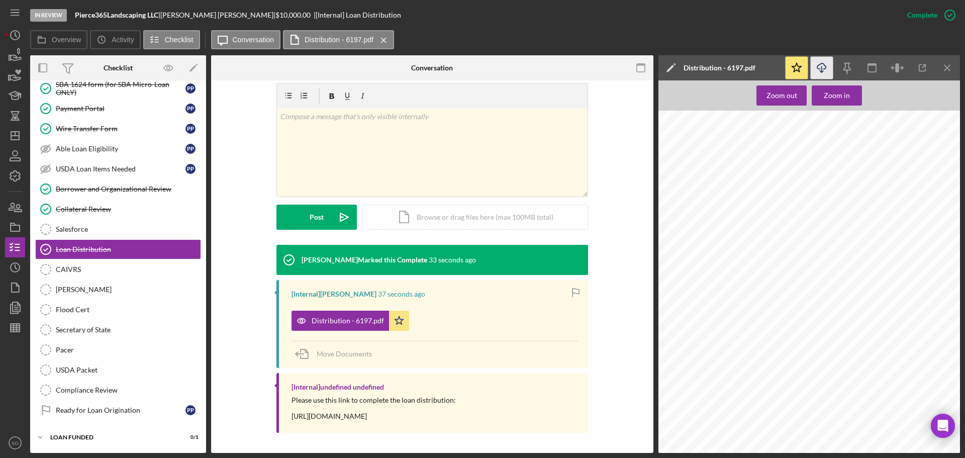
click at [814, 69] on icon "Icon/Download" at bounding box center [821, 68] width 23 height 23
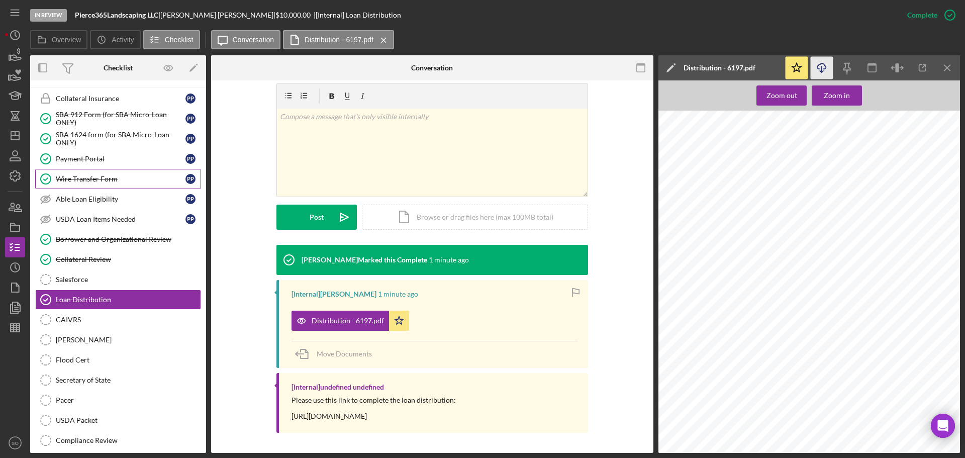
drag, startPoint x: 92, startPoint y: 185, endPoint x: 98, endPoint y: 185, distance: 6.5
click at [92, 185] on link "Wire Transfer Form Wire Transfer Form P P" at bounding box center [118, 179] width 166 height 20
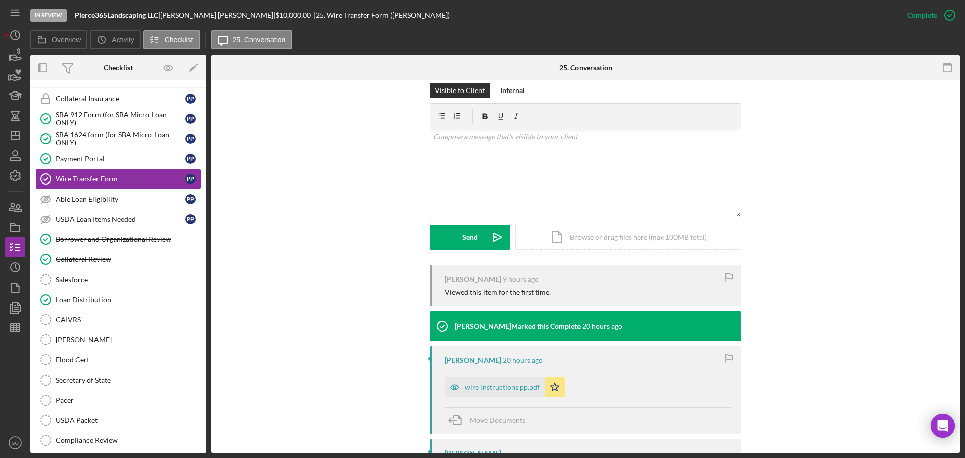
scroll to position [50, 0]
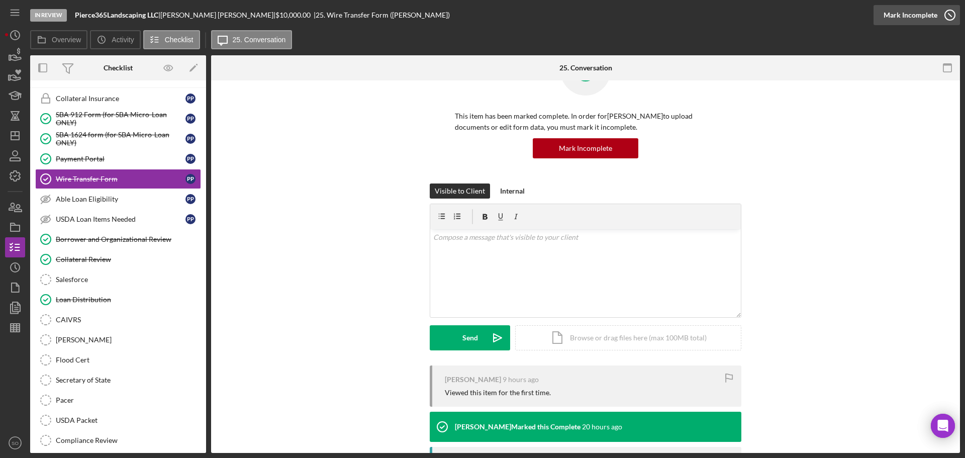
click at [906, 11] on div "Mark Incomplete" at bounding box center [910, 15] width 54 height 20
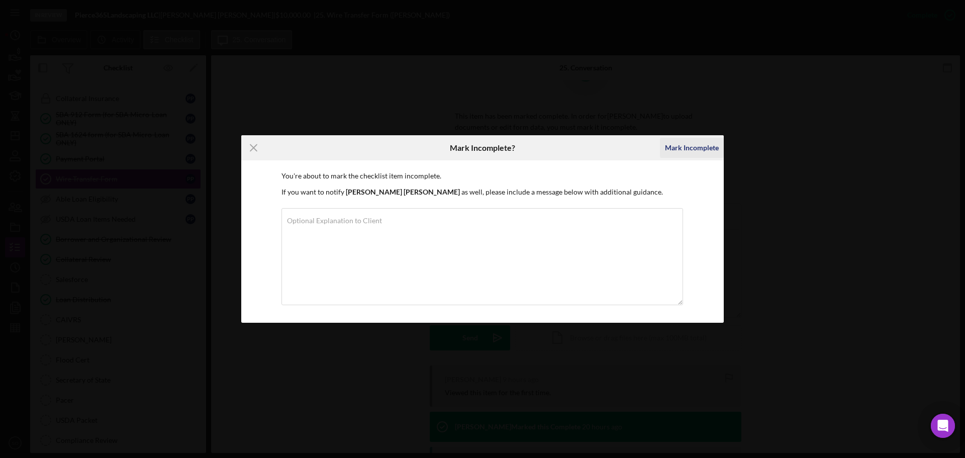
click at [683, 149] on div "Mark Incomplete" at bounding box center [692, 148] width 54 height 20
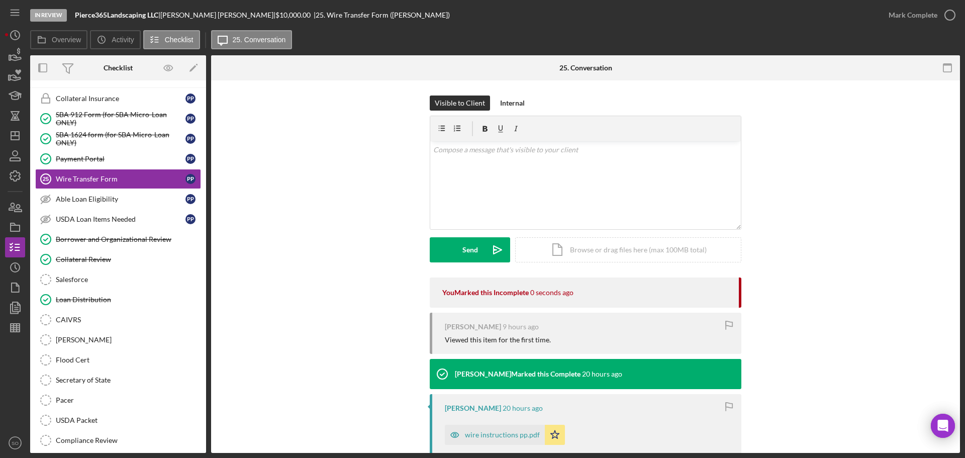
click at [316, 257] on div "Visible to Client Internal v Color teal Color pink Remove color Add row above A…" at bounding box center [585, 186] width 718 height 182
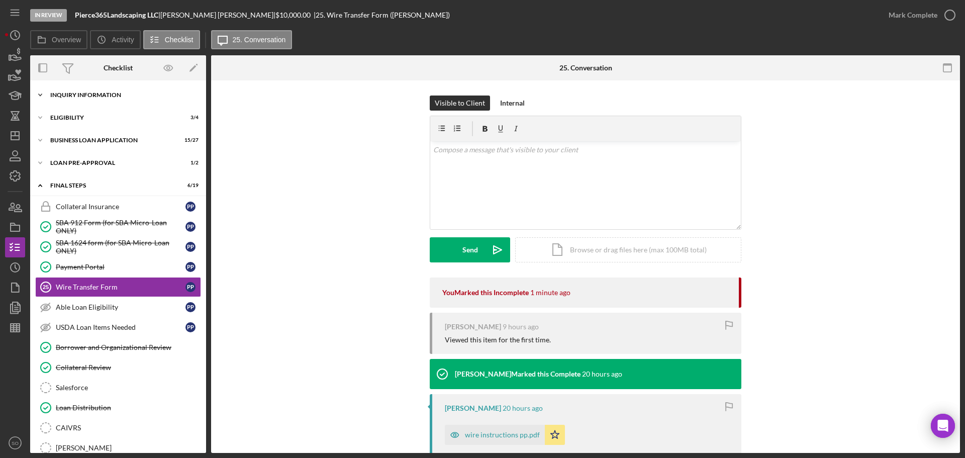
click at [81, 98] on div "Icon/Expander INQUIRY INFORMATION 11 / 11" at bounding box center [118, 95] width 176 height 20
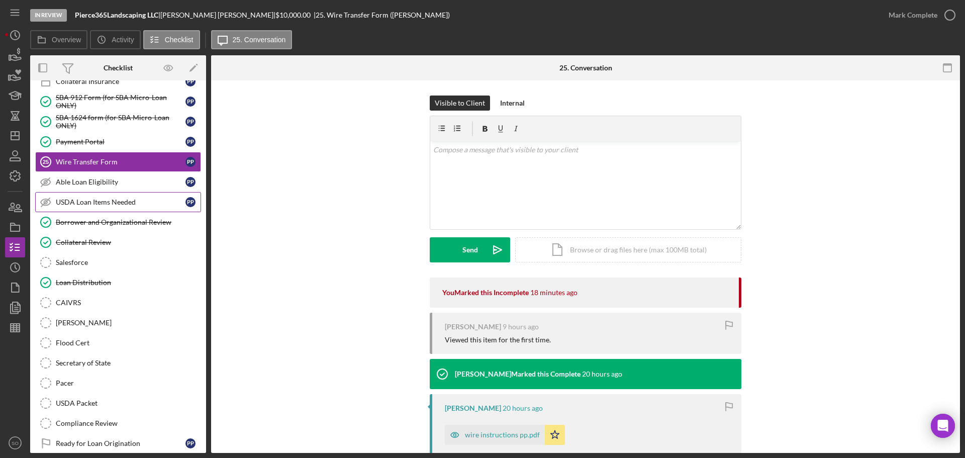
scroll to position [385, 0]
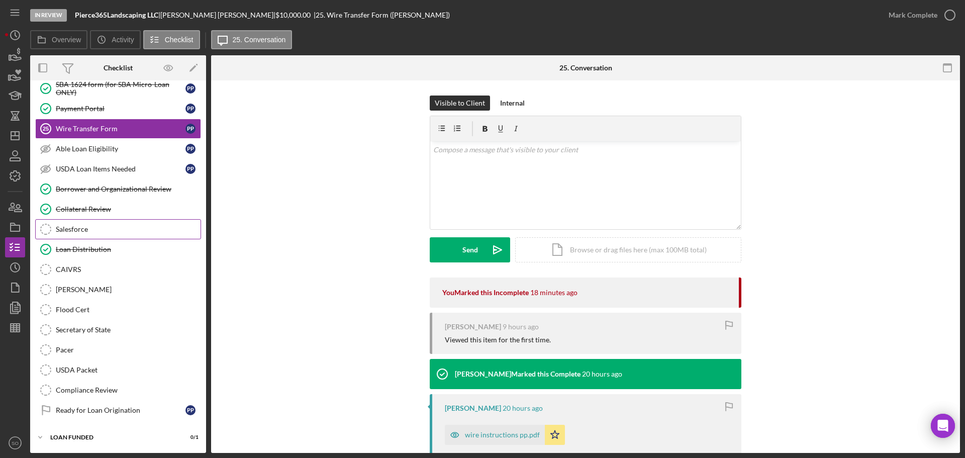
click at [79, 232] on div "Salesforce" at bounding box center [128, 229] width 145 height 8
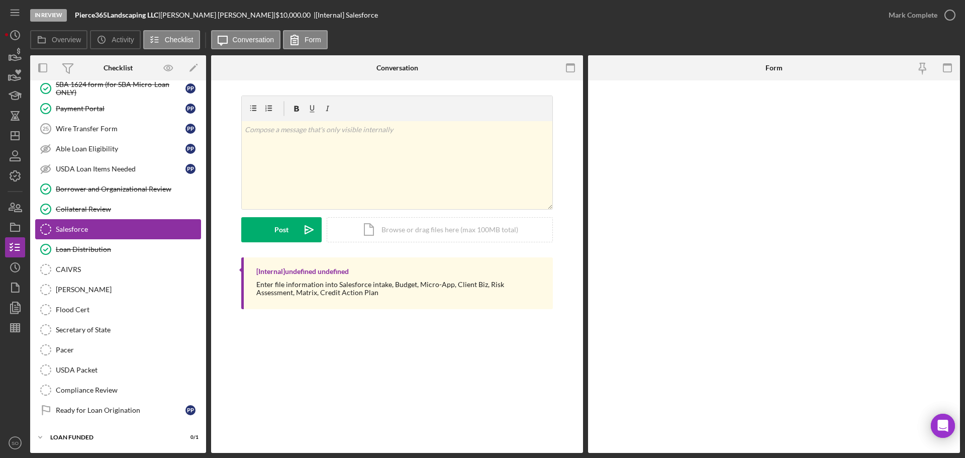
scroll to position [385, 0]
click at [653, 109] on input "*Salesforce ID" at bounding box center [773, 110] width 276 height 24
paste input "a0wPC0000022w3ZYAQ"
type input "a0wPC0000022w3ZYAQ"
click at [670, 438] on div "Save" at bounding box center [668, 441] width 14 height 20
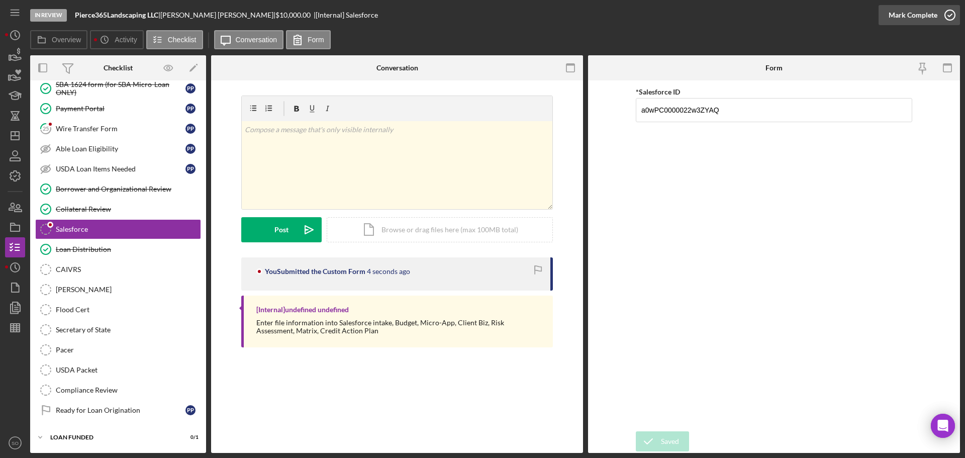
click at [902, 16] on div "Mark Complete" at bounding box center [912, 15] width 49 height 20
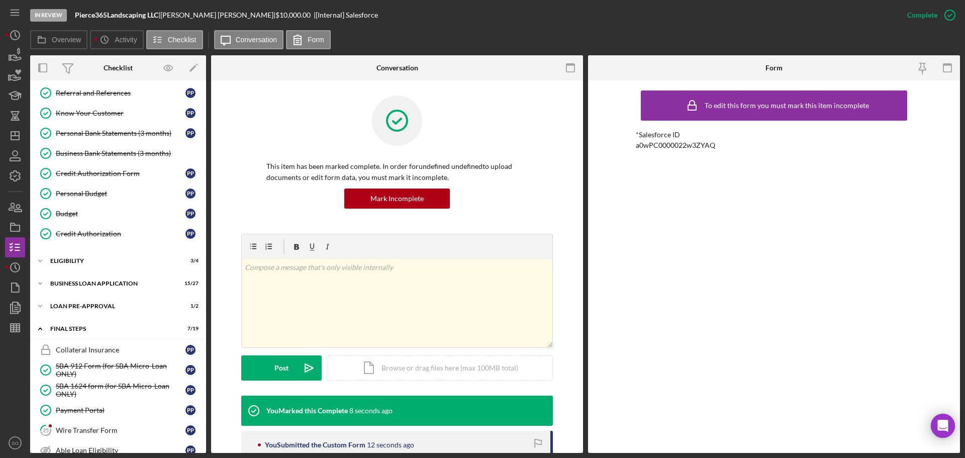
scroll to position [0, 0]
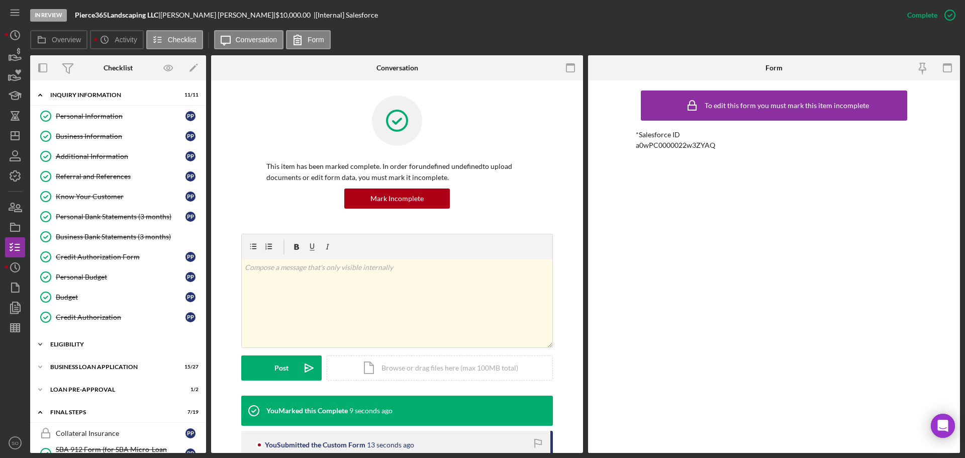
click at [84, 348] on div "Icon/Expander ELIGIBILITY 3 / 4" at bounding box center [118, 344] width 176 height 20
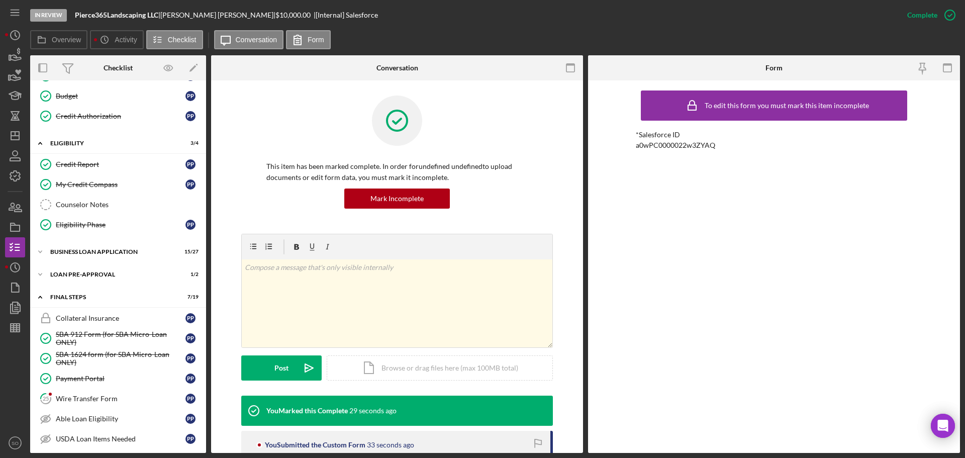
scroll to position [251, 0]
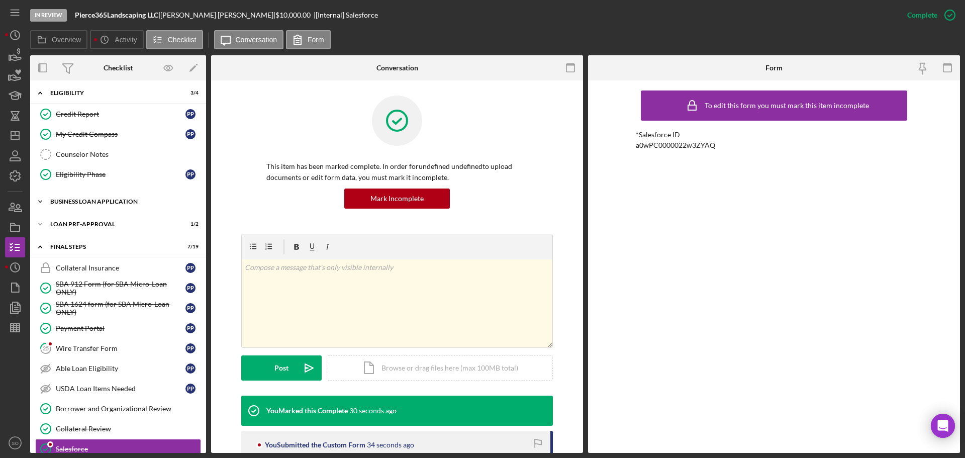
click at [82, 200] on div "BUSINESS LOAN APPLICATION" at bounding box center [121, 201] width 143 height 6
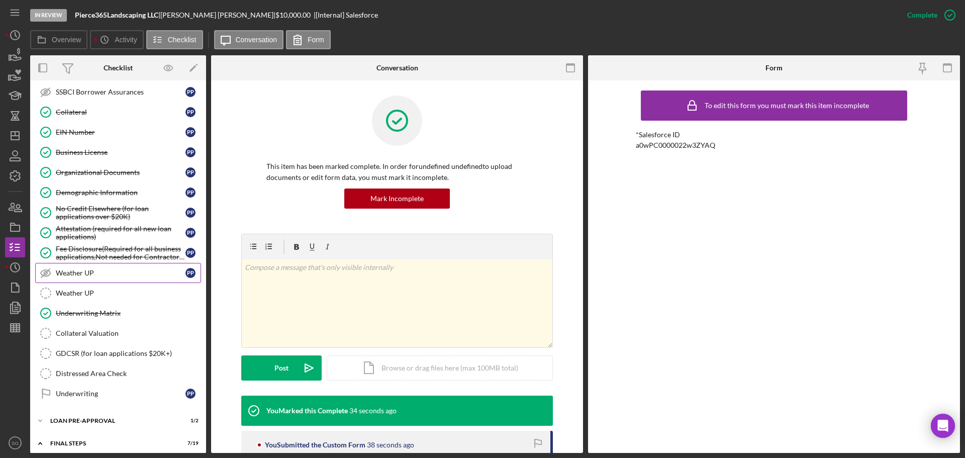
scroll to position [754, 0]
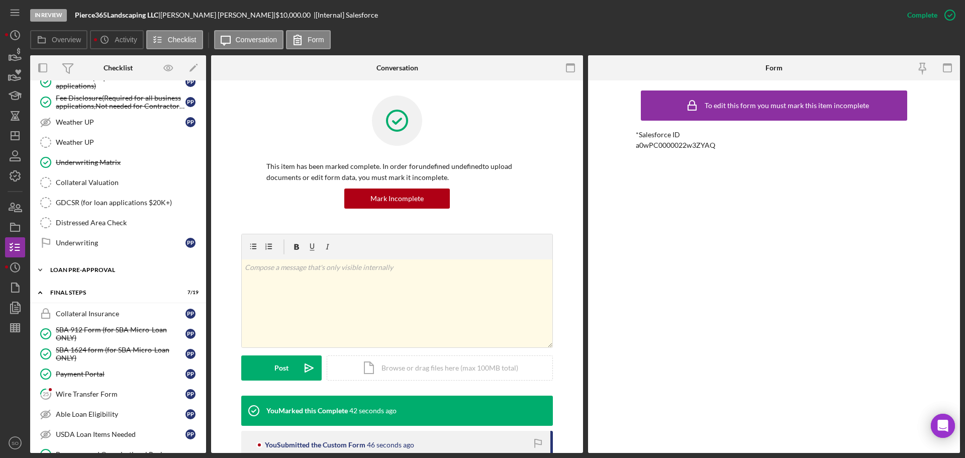
click at [94, 268] on div "LOAN PRE-APPROVAL" at bounding box center [121, 270] width 143 height 6
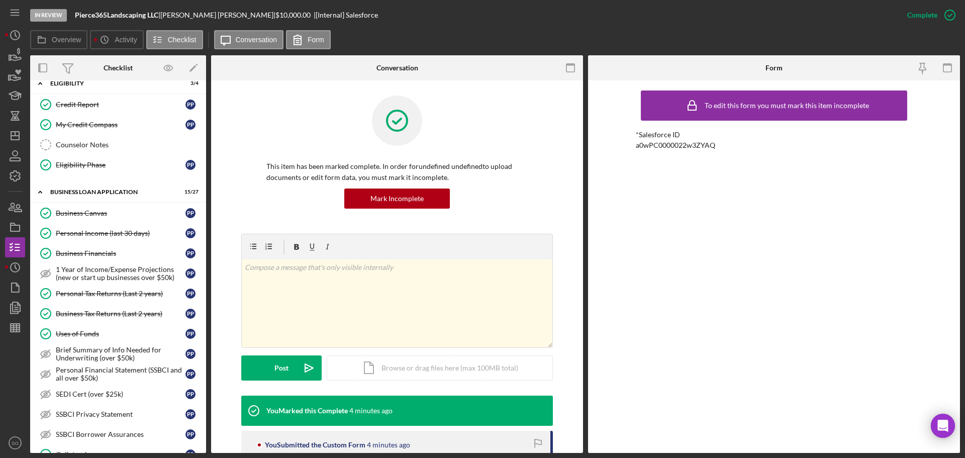
scroll to position [411, 0]
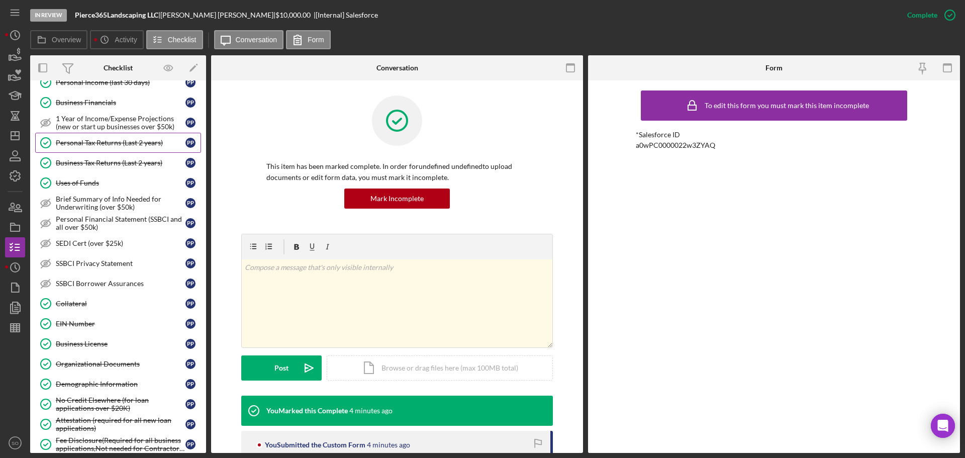
click at [113, 140] on div "Personal Tax Returns (Last 2 years)" at bounding box center [121, 143] width 130 height 8
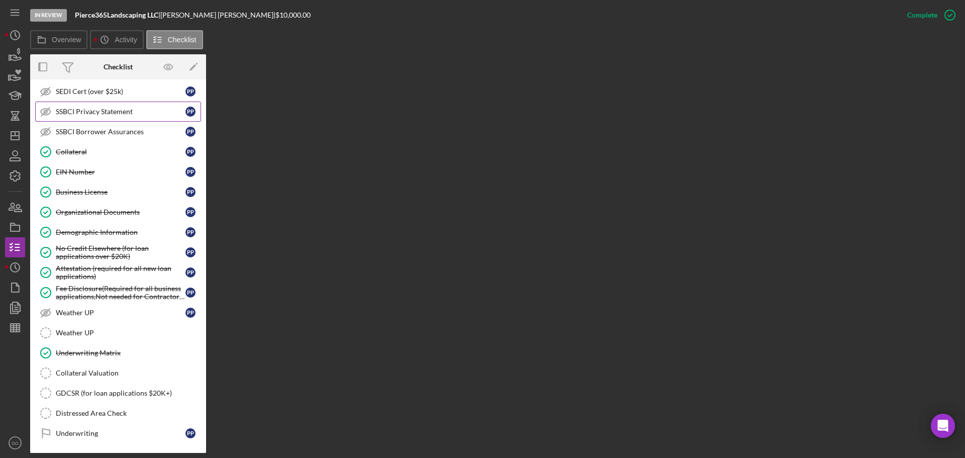
scroll to position [713, 0]
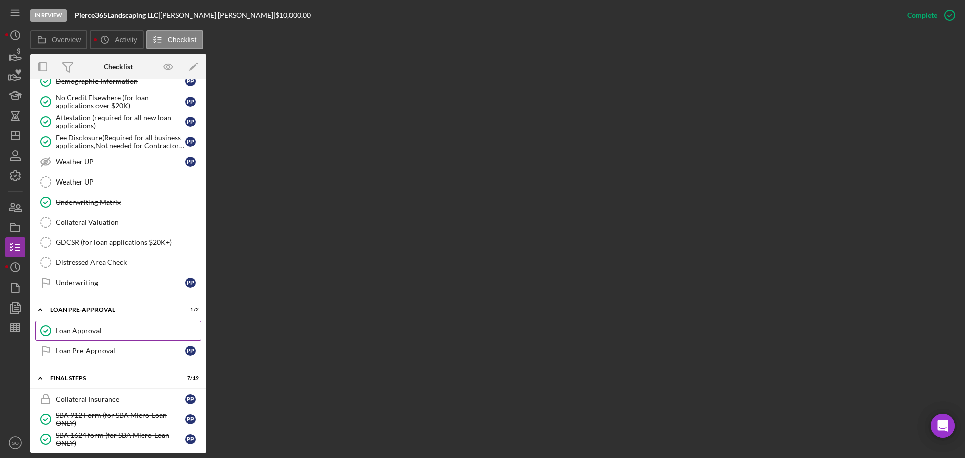
click at [87, 330] on div "Loan Approval" at bounding box center [128, 331] width 145 height 8
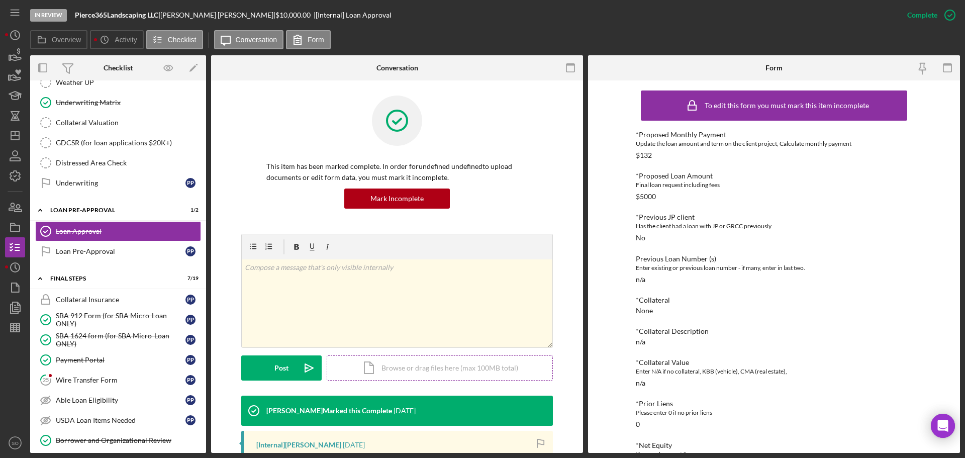
scroll to position [151, 0]
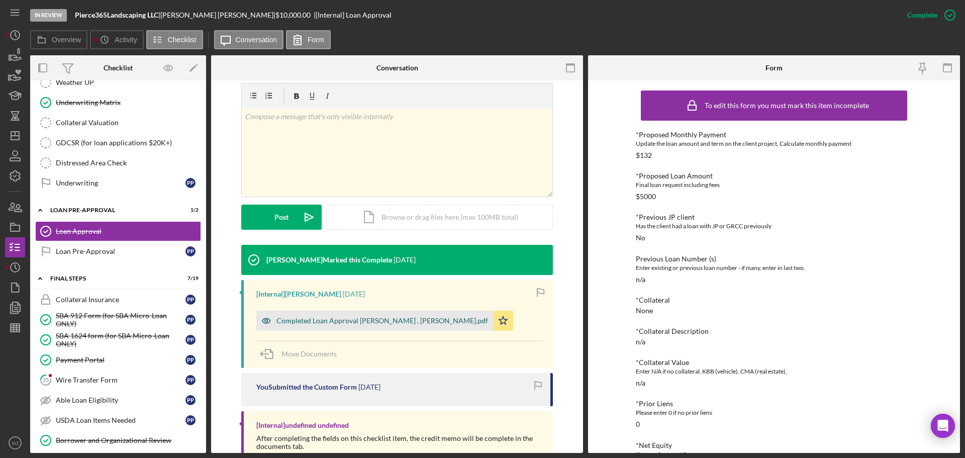
drag, startPoint x: 354, startPoint y: 318, endPoint x: 417, endPoint y: 330, distance: 64.3
click at [355, 319] on div "Completed Loan Approval [PERSON_NAME] , [PERSON_NAME].pdf" at bounding box center [381, 320] width 211 height 8
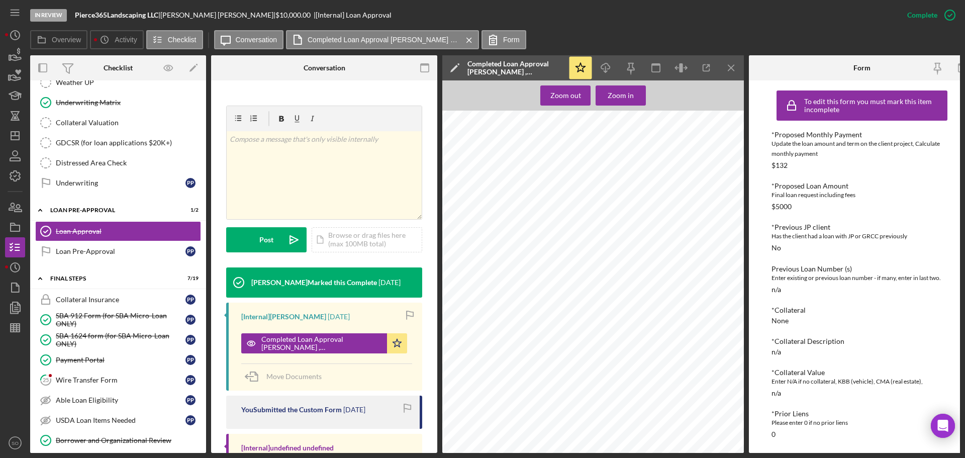
scroll to position [309, 0]
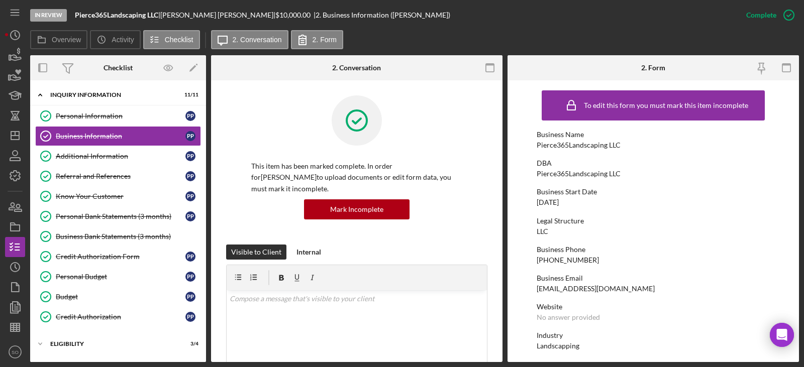
click at [568, 259] on div "(314) 629-2659" at bounding box center [568, 260] width 62 height 8
copy div "(314) 629-2659"
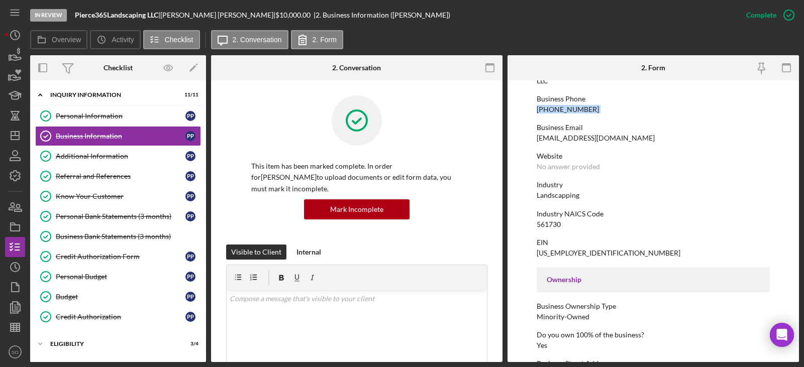
scroll to position [301, 0]
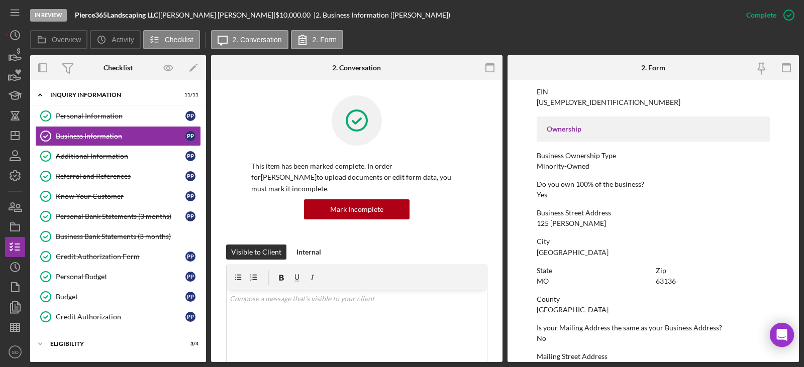
click at [560, 223] on div "125 Cady" at bounding box center [571, 224] width 69 height 8
copy div "125 Cady"
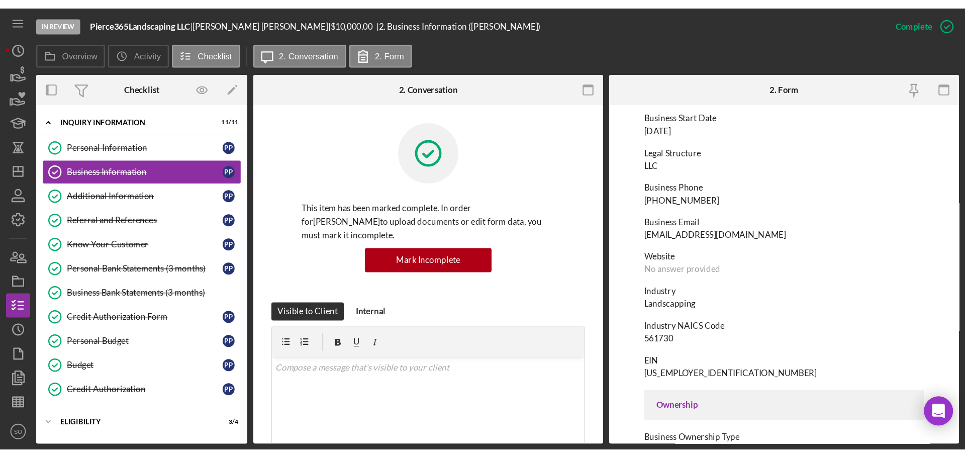
scroll to position [0, 0]
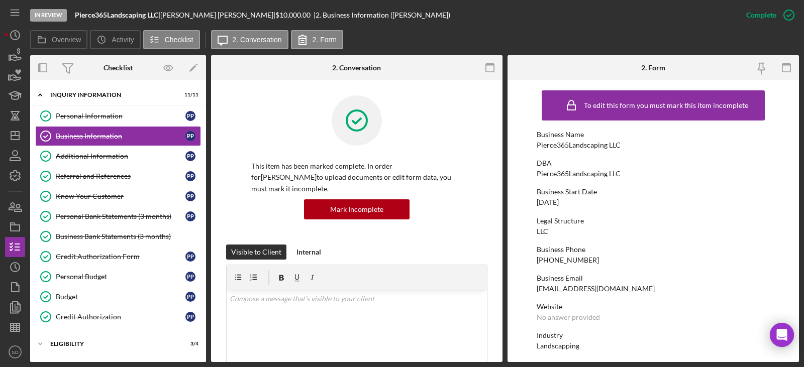
click at [589, 144] on div "Pierce365Landscaping LLC" at bounding box center [579, 145] width 84 height 8
copy div "Pierce365Landscaping LLC"
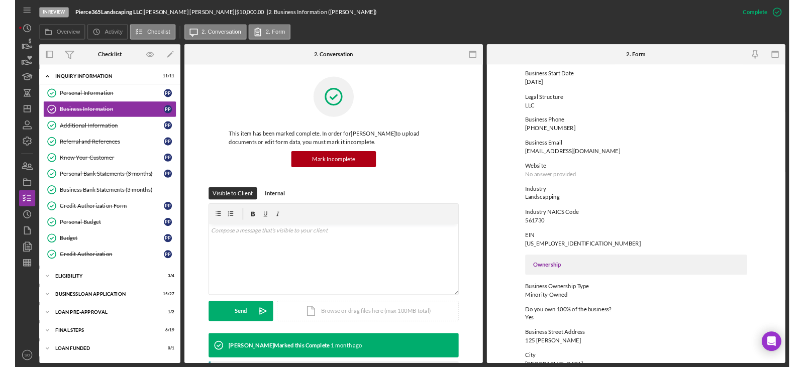
scroll to position [151, 0]
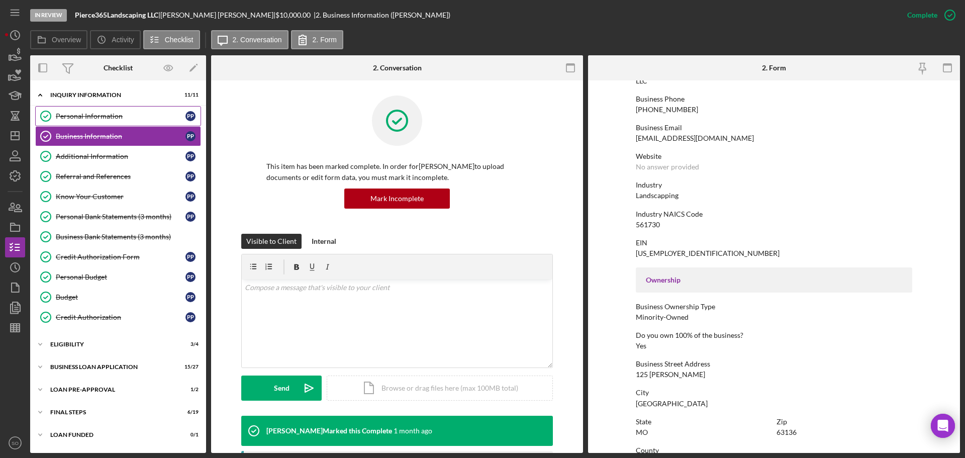
click at [111, 121] on link "Personal Information Personal Information P P" at bounding box center [118, 116] width 166 height 20
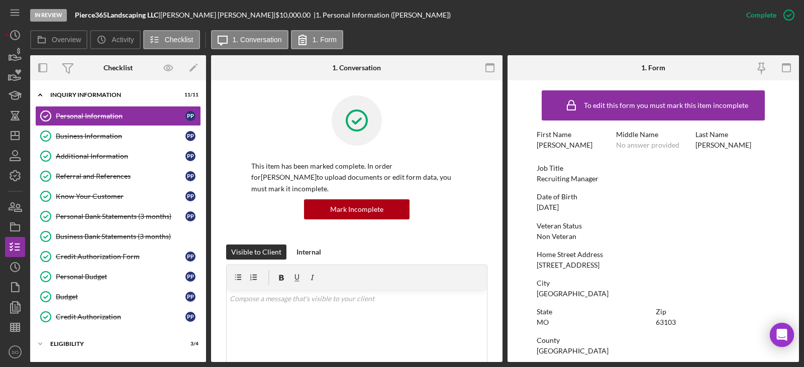
scroll to position [100, 0]
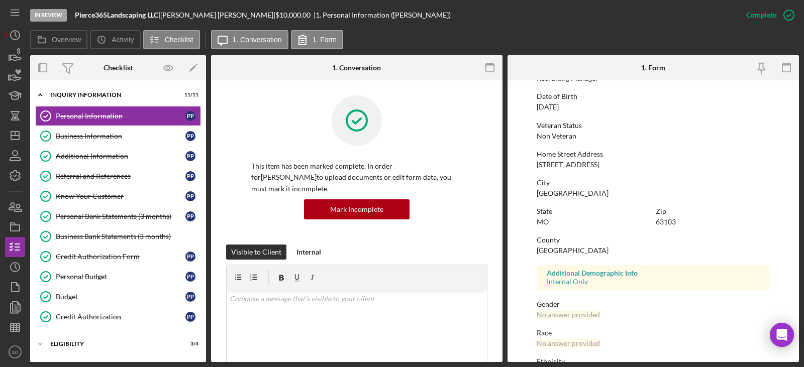
click at [569, 167] on div "[STREET_ADDRESS]" at bounding box center [568, 165] width 63 height 8
click at [568, 168] on div "[STREET_ADDRESS]" at bounding box center [568, 165] width 63 height 8
copy div "[STREET_ADDRESS]"
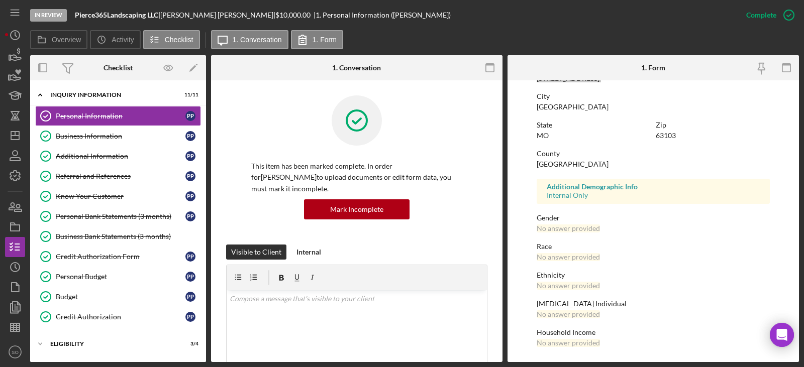
scroll to position [36, 0]
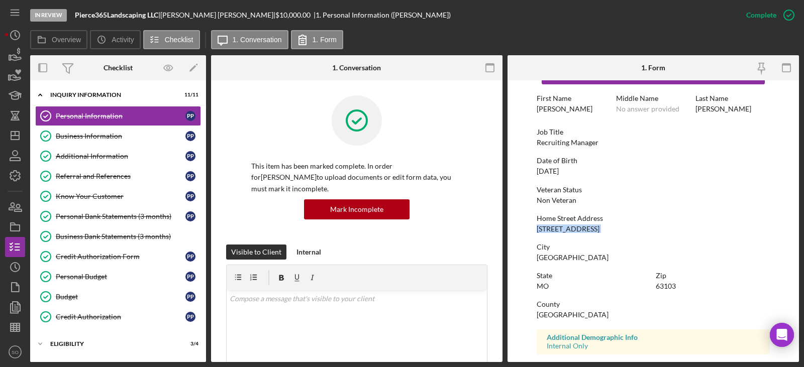
click at [85, 136] on div "Business Information" at bounding box center [121, 136] width 130 height 8
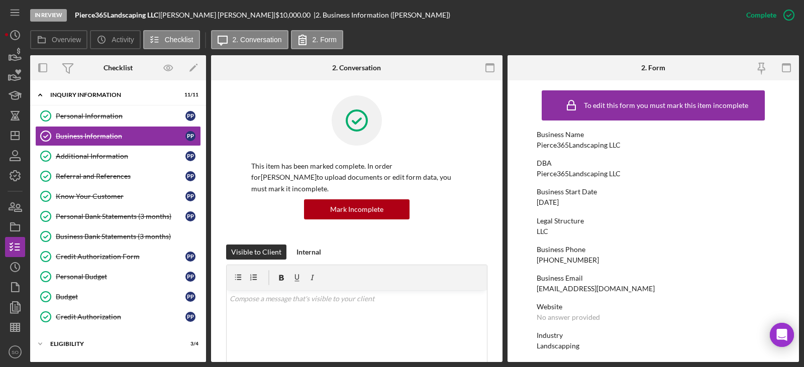
scroll to position [100, 0]
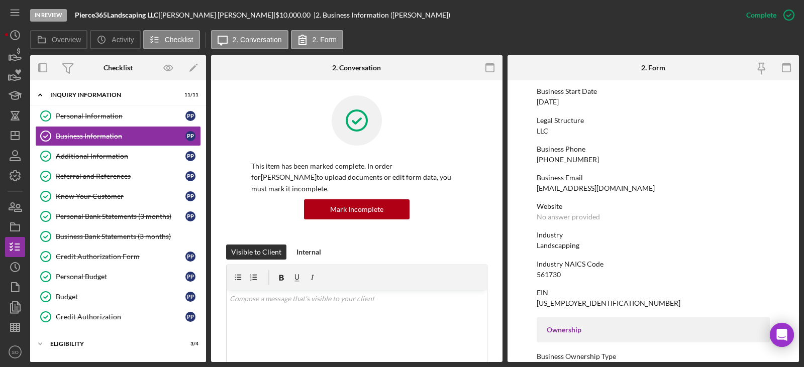
click at [555, 272] on div "561730" at bounding box center [549, 275] width 24 height 8
copy div "561730"
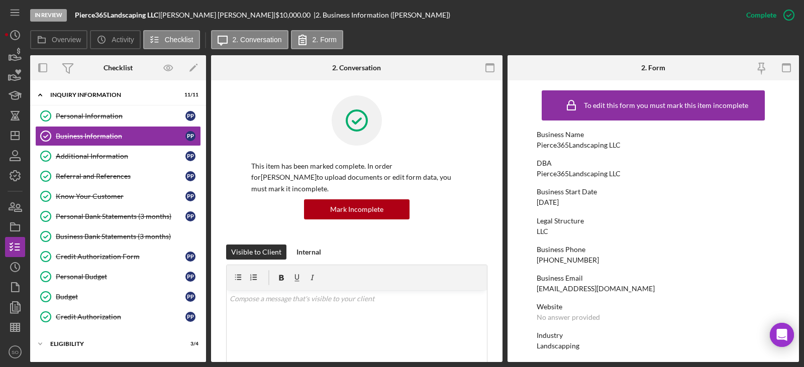
click at [559, 204] on div "03/15/2021" at bounding box center [548, 202] width 22 height 8
copy div "03/15/2021"
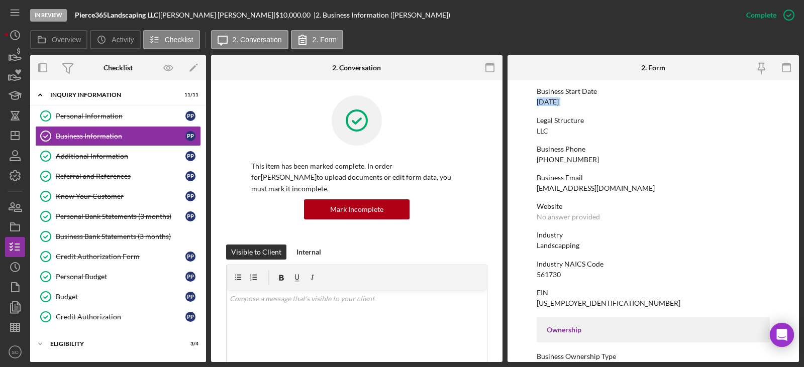
click at [558, 248] on div "Landscapping" at bounding box center [558, 246] width 43 height 8
copy div "Landscapping"
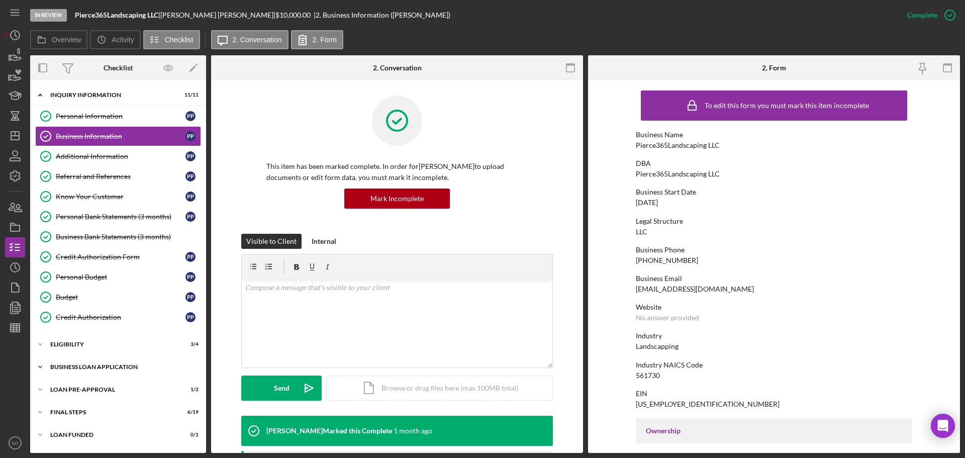
click at [117, 366] on div "BUSINESS LOAN APPLICATION" at bounding box center [121, 367] width 143 height 6
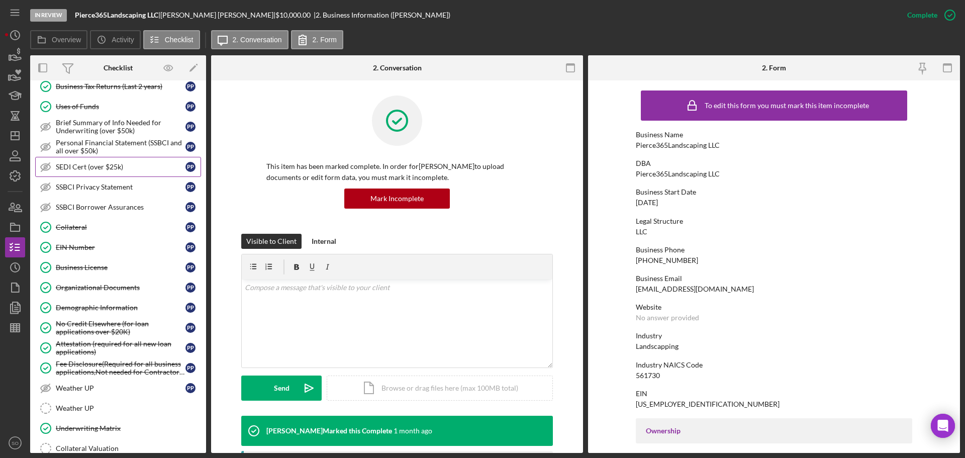
scroll to position [452, 0]
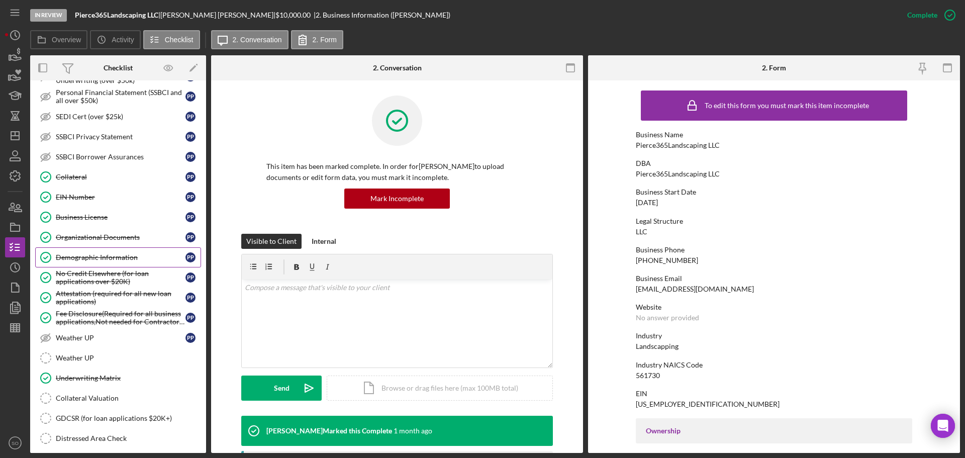
click at [138, 259] on div "Demographic Information" at bounding box center [121, 257] width 130 height 8
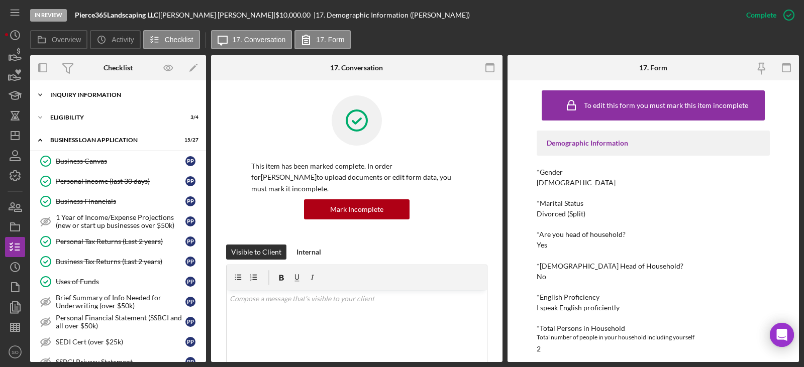
drag, startPoint x: 82, startPoint y: 92, endPoint x: 86, endPoint y: 99, distance: 8.4
click at [82, 92] on div "INQUIRY INFORMATION" at bounding box center [121, 95] width 143 height 6
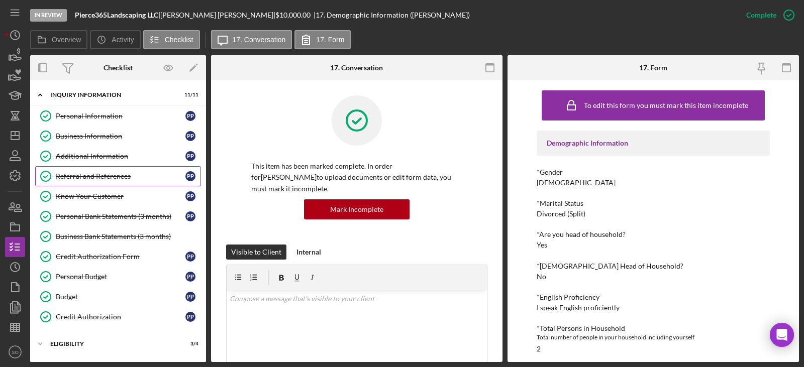
click at [107, 176] on div "Referral and References" at bounding box center [121, 176] width 130 height 8
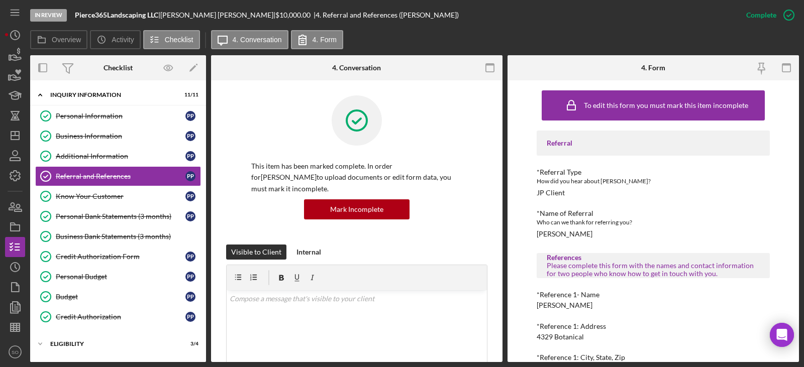
scroll to position [100, 0]
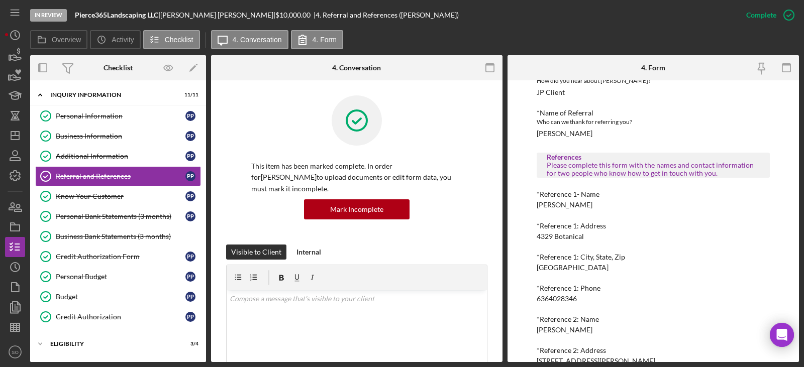
click at [554, 205] on div "Travis Taylor" at bounding box center [565, 205] width 56 height 8
click at [553, 205] on div "Travis Taylor" at bounding box center [565, 205] width 56 height 8
copy div "Travis Taylor"
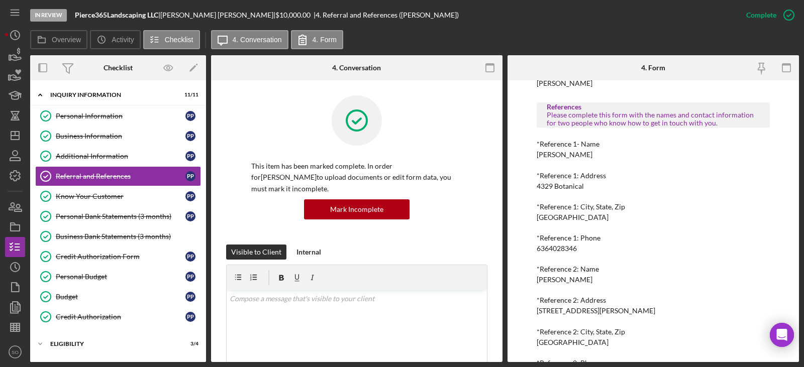
click at [562, 246] on div "6364028346" at bounding box center [557, 249] width 40 height 8
copy div "6364028346"
click at [548, 281] on div "Austin Mack" at bounding box center [565, 280] width 56 height 8
click at [549, 281] on div "Austin Mack" at bounding box center [565, 280] width 56 height 8
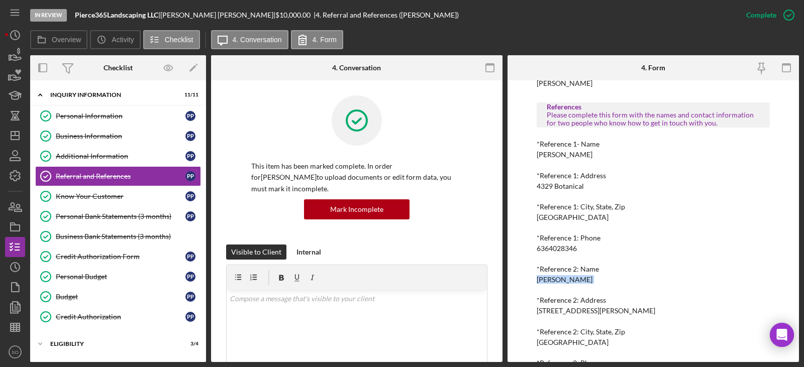
click at [549, 281] on div "Austin Mack" at bounding box center [565, 280] width 56 height 8
copy div "Austin Mack"
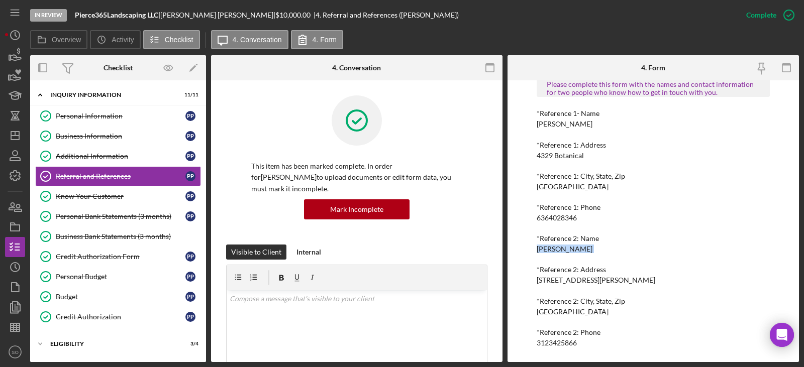
click at [553, 346] on div "3123425866" at bounding box center [557, 343] width 40 height 8
click at [553, 347] on div "3123425866" at bounding box center [557, 343] width 40 height 8
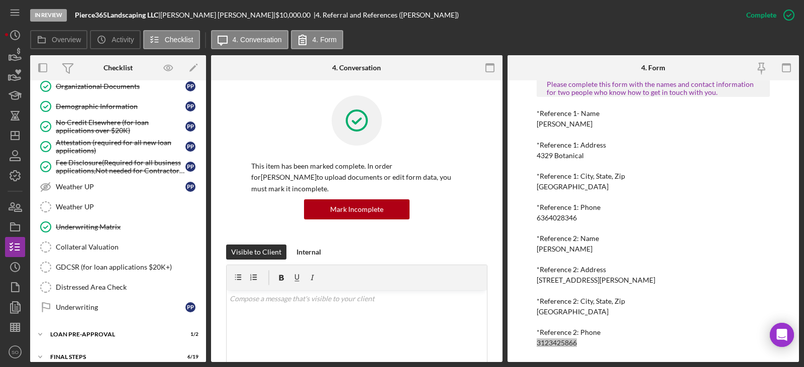
scroll to position [636, 0]
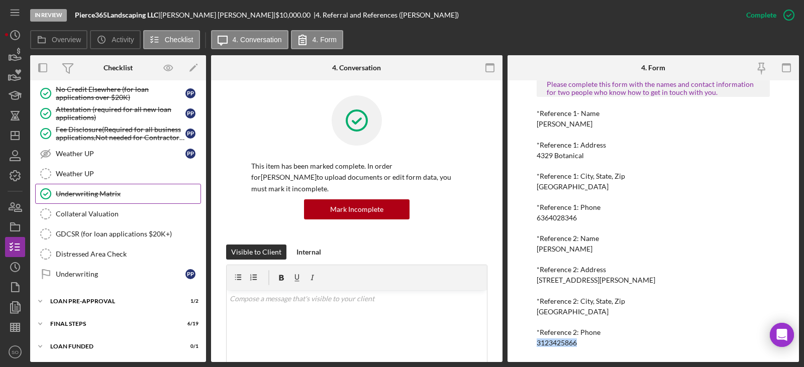
drag, startPoint x: 91, startPoint y: 189, endPoint x: 102, endPoint y: 200, distance: 15.6
click at [92, 190] on div "Underwriting Matrix" at bounding box center [128, 194] width 145 height 8
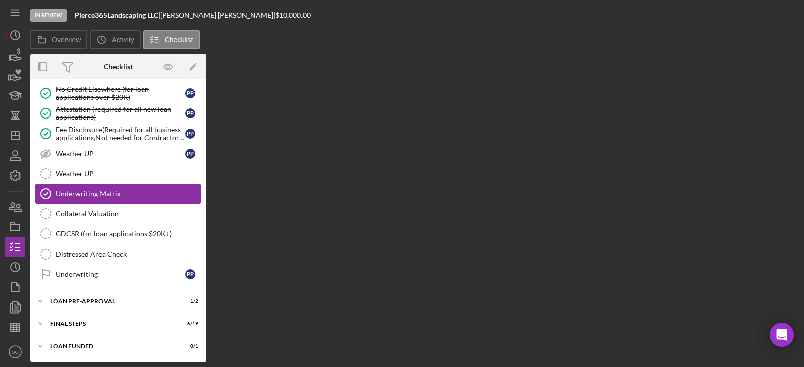
scroll to position [636, 0]
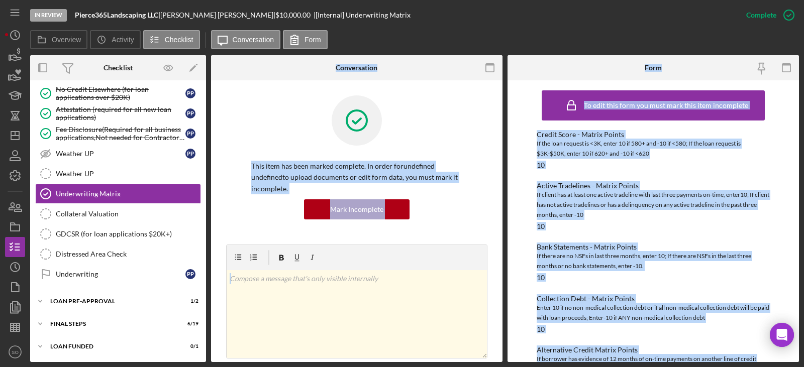
click at [479, 231] on div "This item has been marked complete. In order for undefined undefined to upload …" at bounding box center [356, 169] width 261 height 149
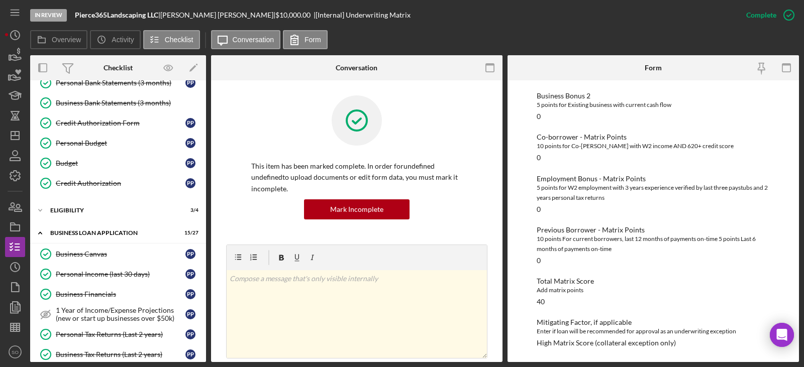
scroll to position [0, 0]
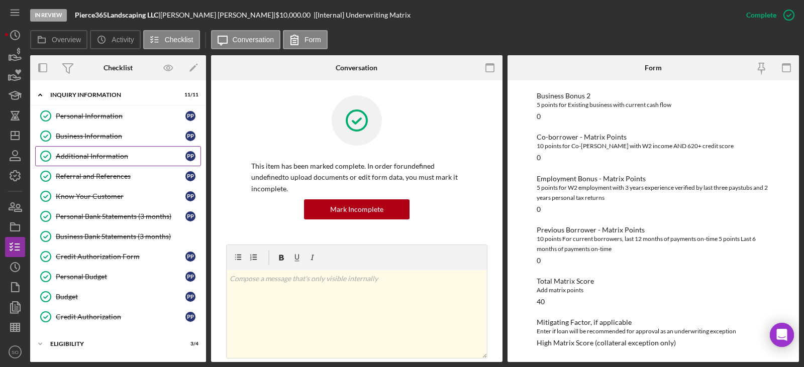
click at [96, 132] on div "Business Information" at bounding box center [121, 136] width 130 height 8
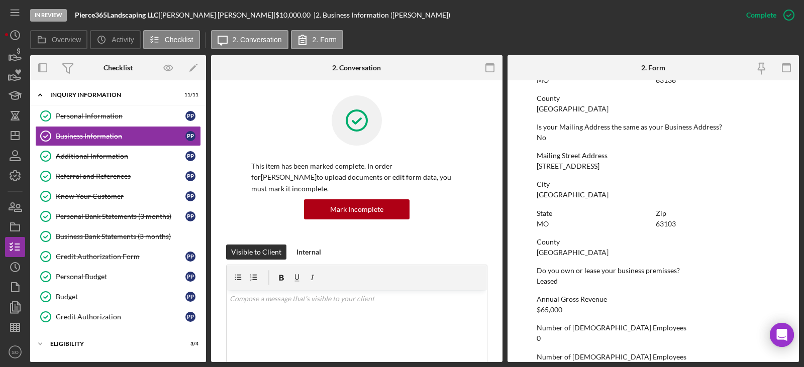
scroll to position [591, 0]
